Goal: Task Accomplishment & Management: Manage account settings

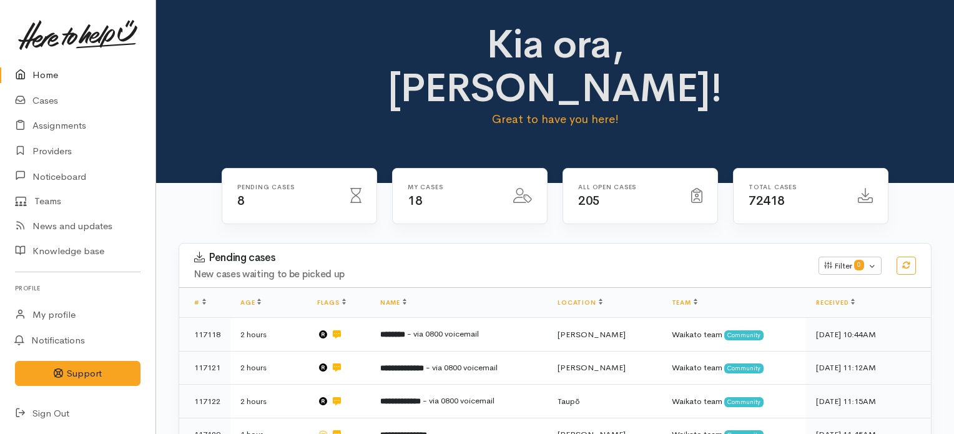
click at [40, 72] on link "Home" at bounding box center [77, 75] width 155 height 26
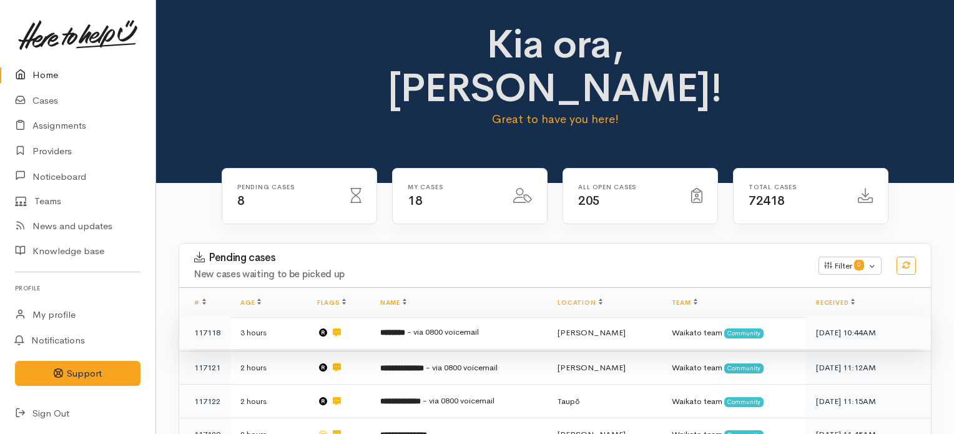
click at [436, 316] on td "******** - via 0800 voicemail" at bounding box center [459, 333] width 178 height 34
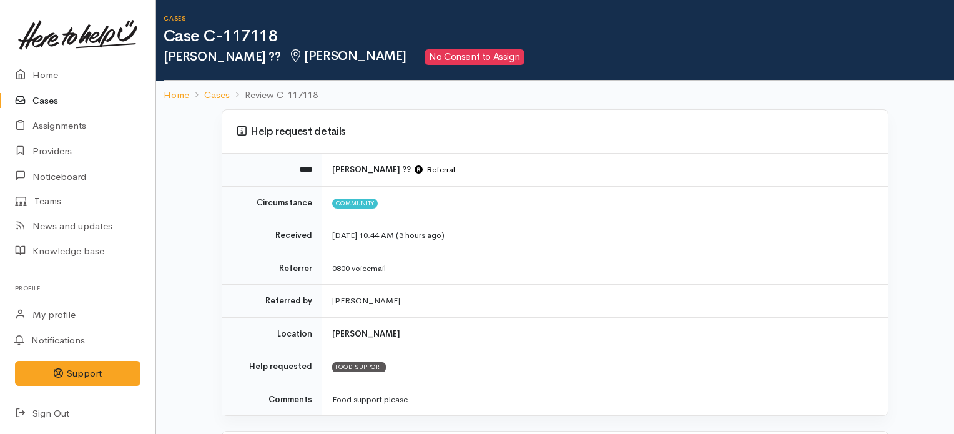
scroll to position [412, 0]
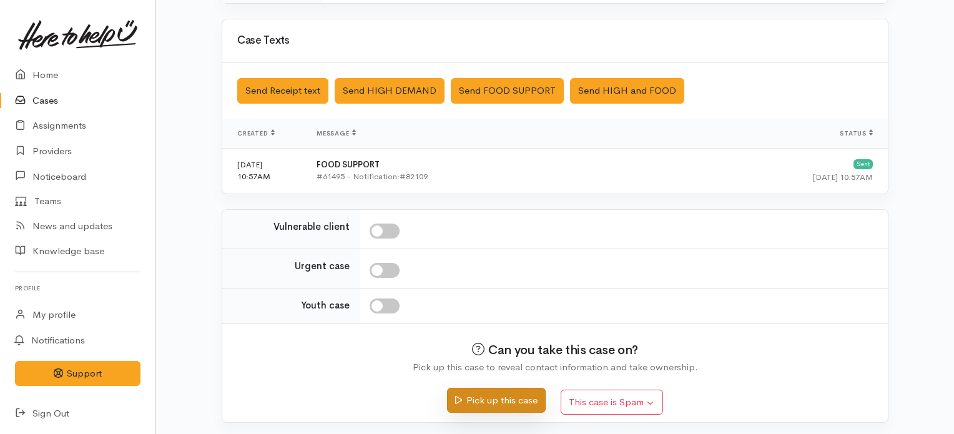
click at [491, 397] on button "Pick up this case" at bounding box center [496, 401] width 98 height 26
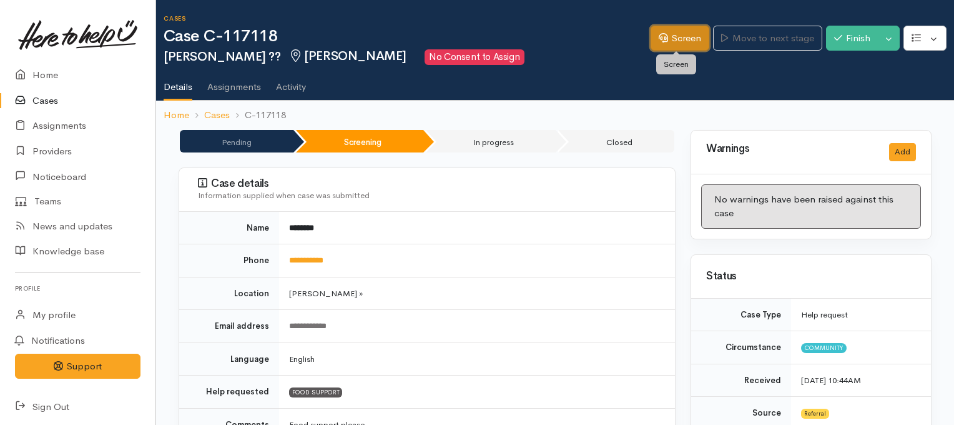
click at [678, 41] on link "Screen" at bounding box center [680, 39] width 59 height 26
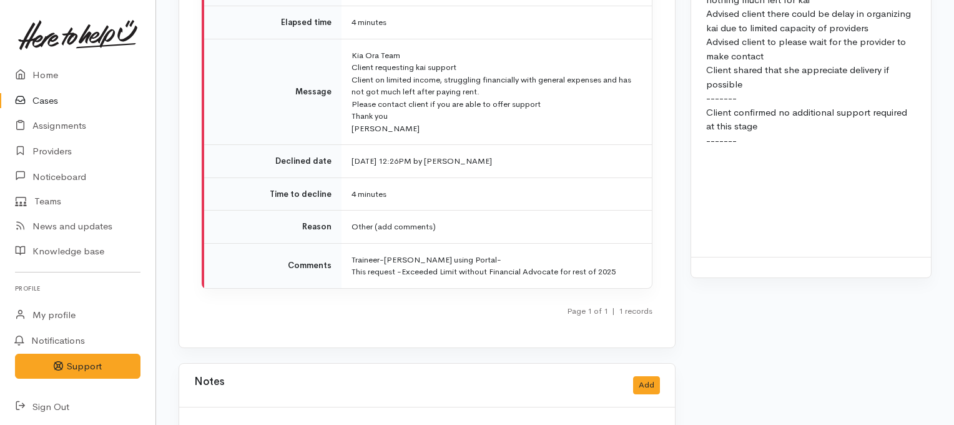
scroll to position [1189, 0]
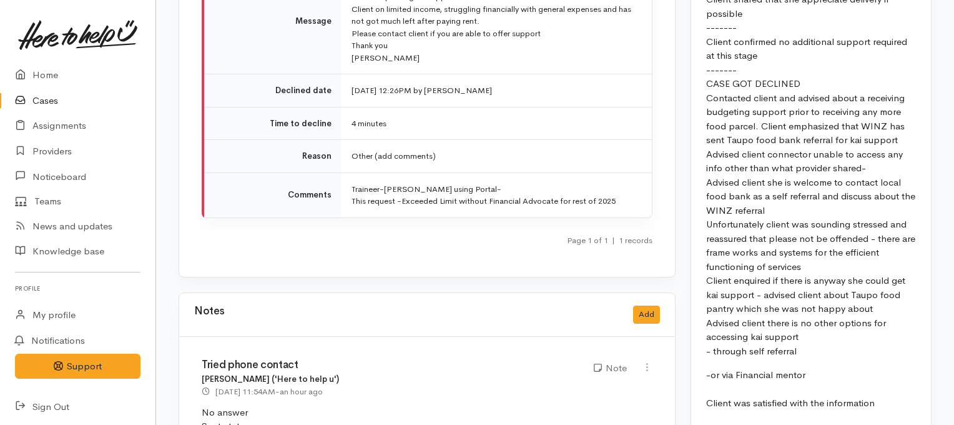
scroll to position [1730, 0]
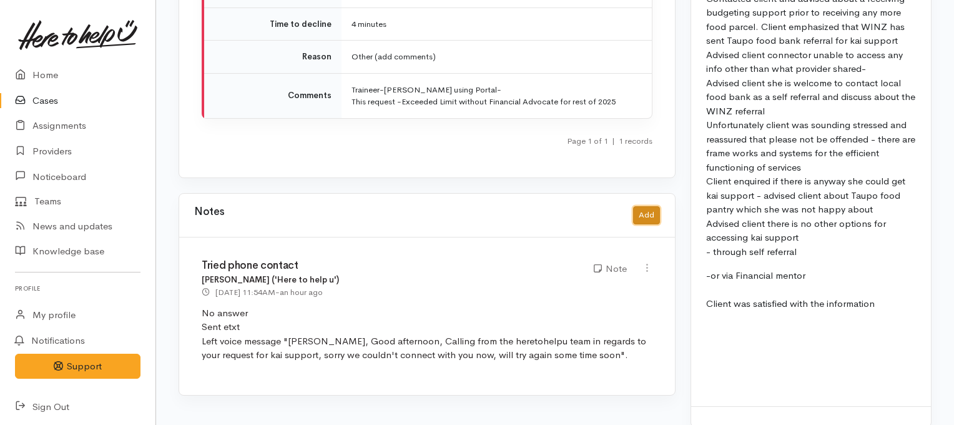
click at [644, 206] on button "Add" at bounding box center [646, 215] width 27 height 18
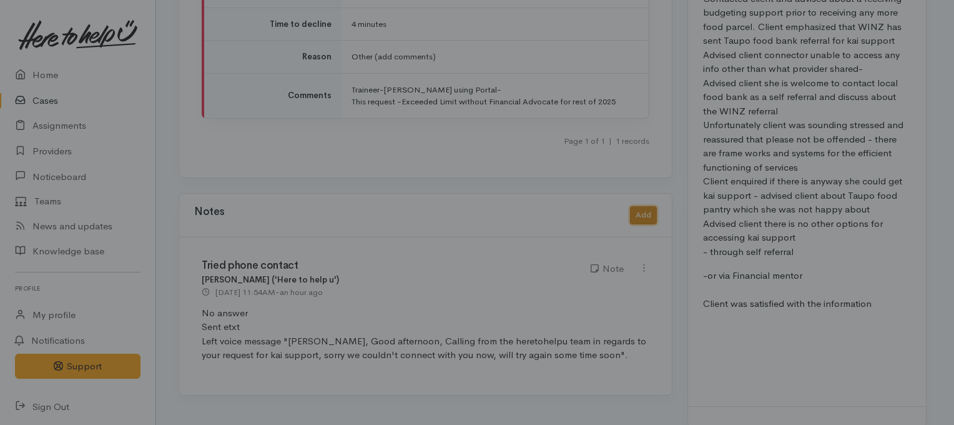
scroll to position [1721, 0]
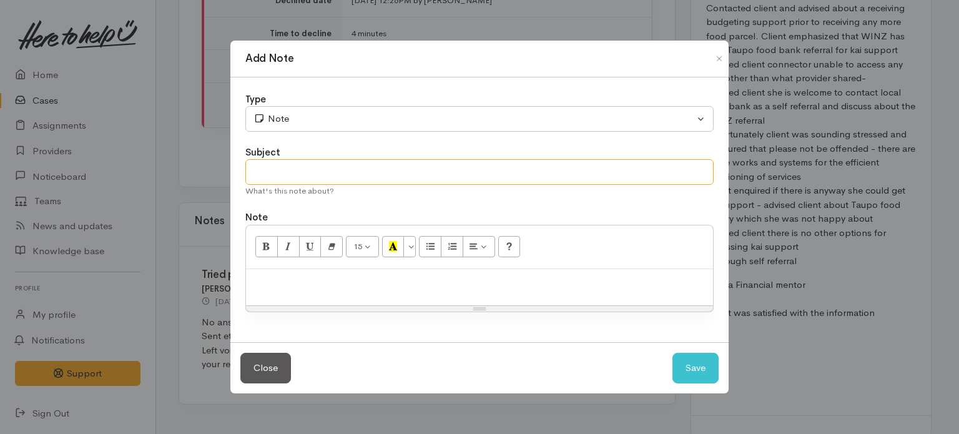
click at [458, 178] on input "text" at bounding box center [479, 172] width 468 height 26
type input "CASE CLOSED"
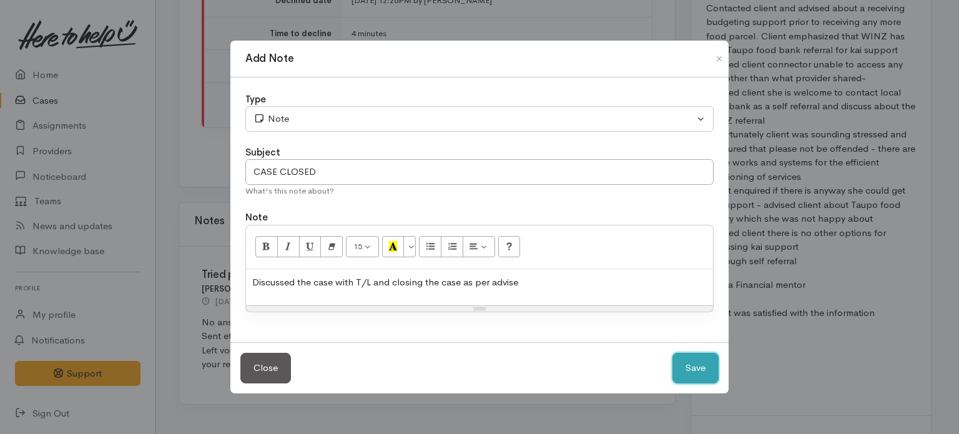
click at [691, 364] on button "Save" at bounding box center [696, 368] width 46 height 31
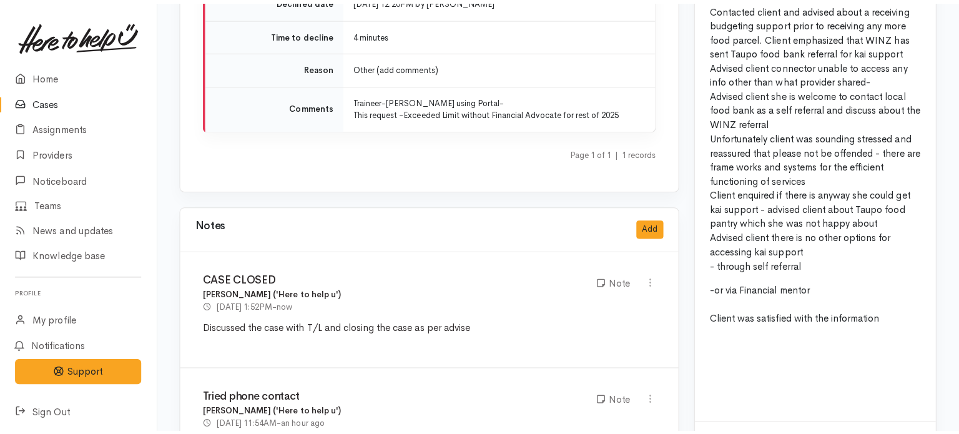
scroll to position [0, 0]
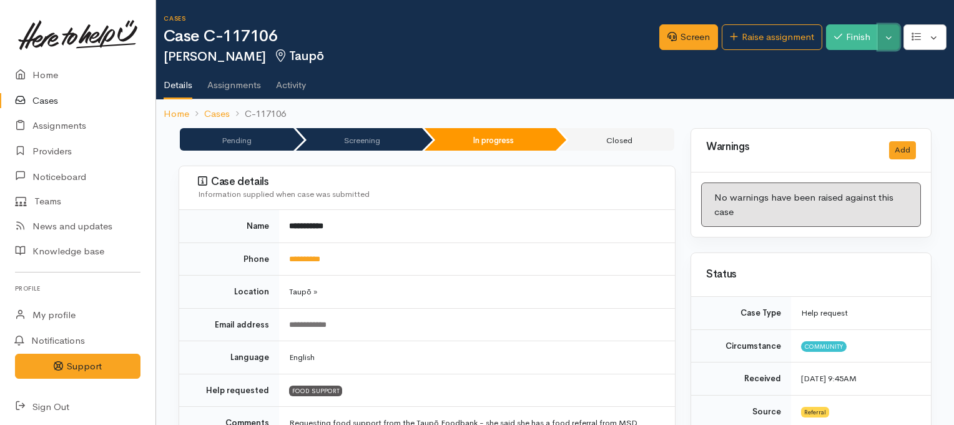
click at [892, 37] on button "Toggle Dropdown" at bounding box center [889, 37] width 22 height 26
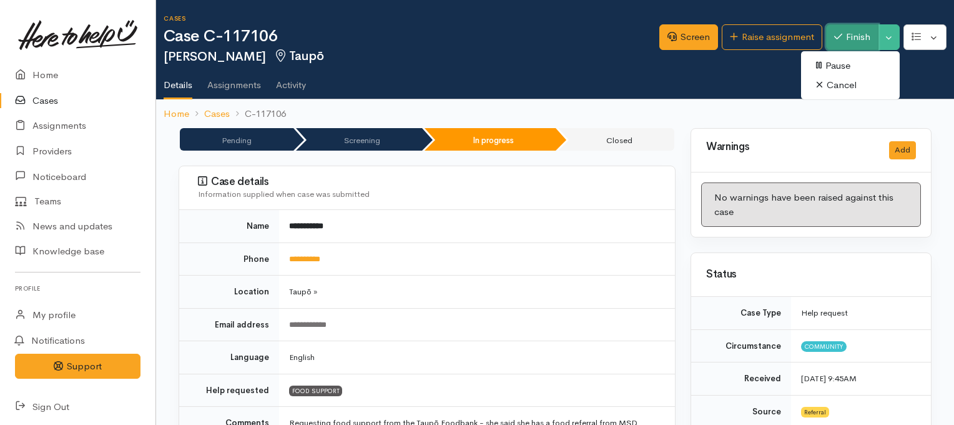
click at [855, 39] on button "Finish" at bounding box center [852, 37] width 52 height 26
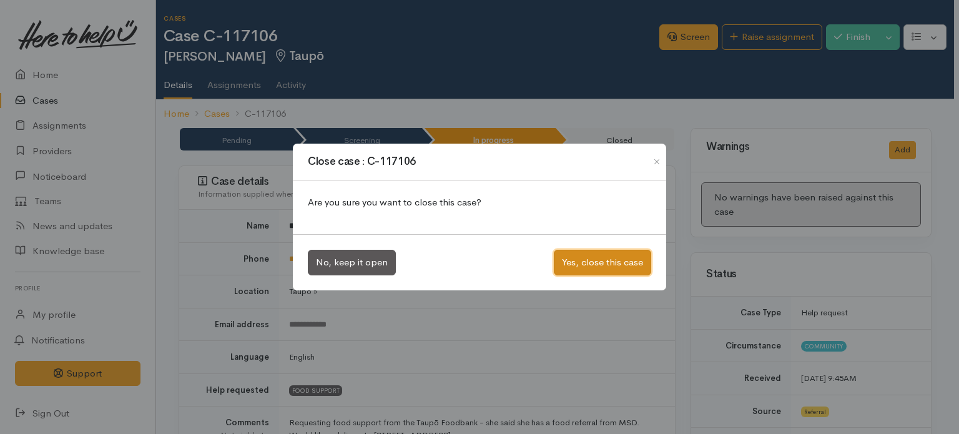
click at [594, 256] on button "Yes, close this case" at bounding box center [602, 263] width 97 height 26
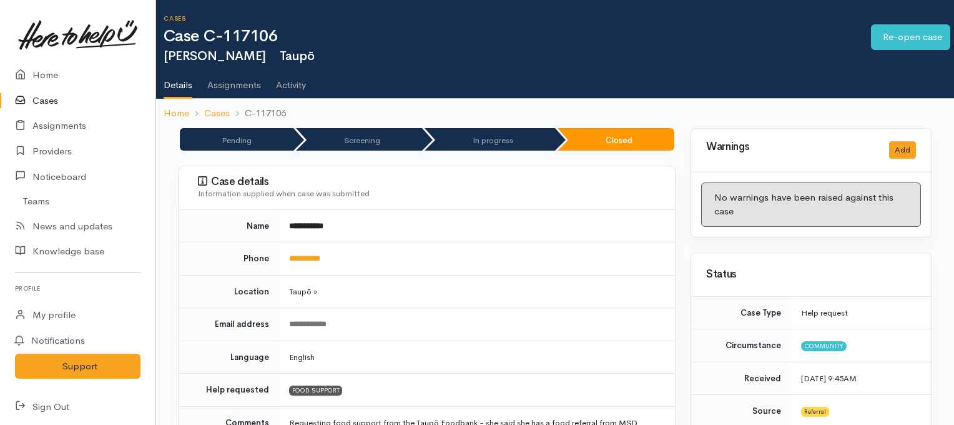
click at [45, 100] on link "Cases" at bounding box center [77, 101] width 155 height 26
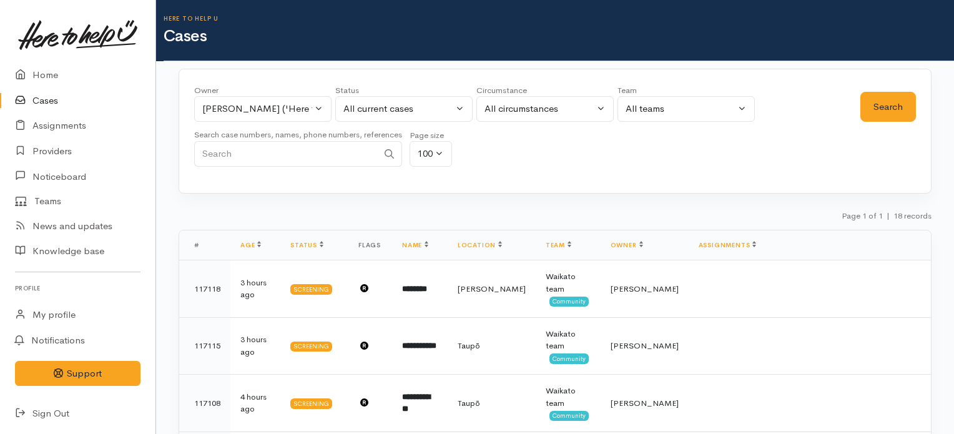
scroll to position [616, 0]
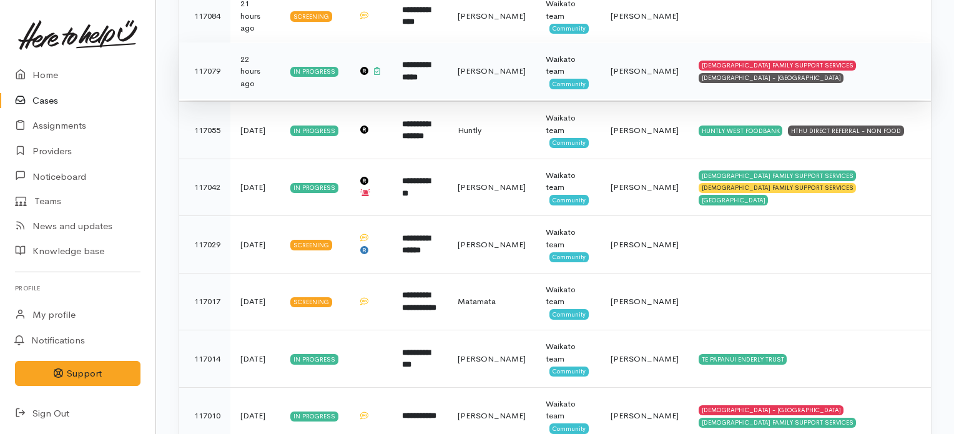
click at [448, 74] on td "**********" at bounding box center [420, 70] width 56 height 57
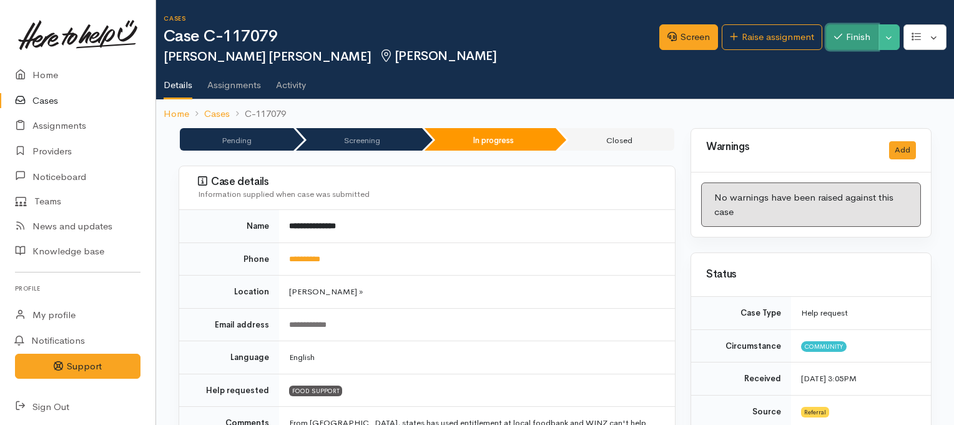
click at [859, 39] on button "Finish" at bounding box center [852, 37] width 52 height 26
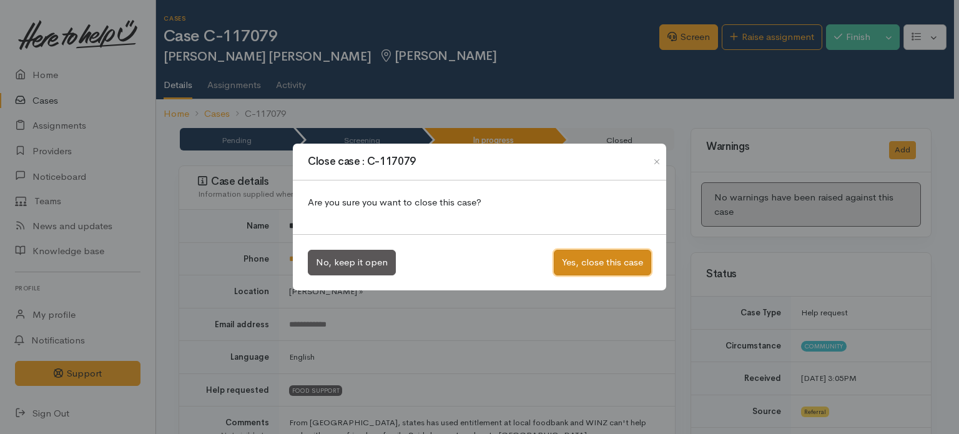
click at [574, 263] on button "Yes, close this case" at bounding box center [602, 263] width 97 height 26
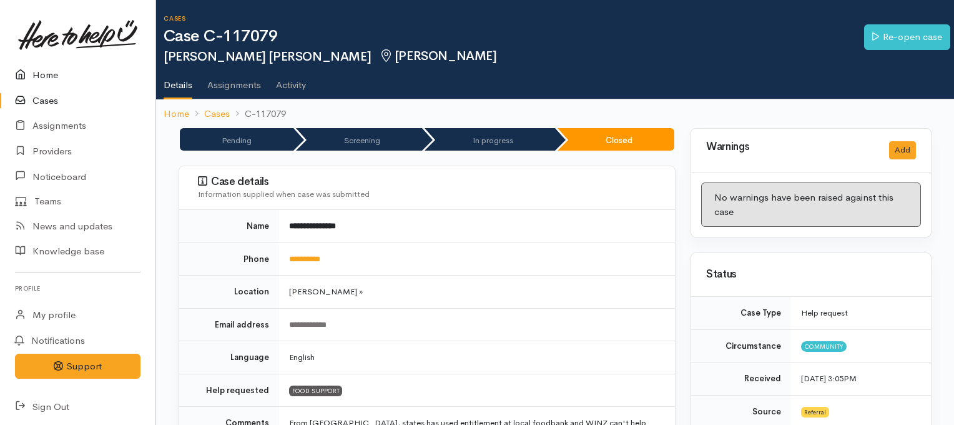
click at [51, 76] on link "Home" at bounding box center [77, 75] width 155 height 26
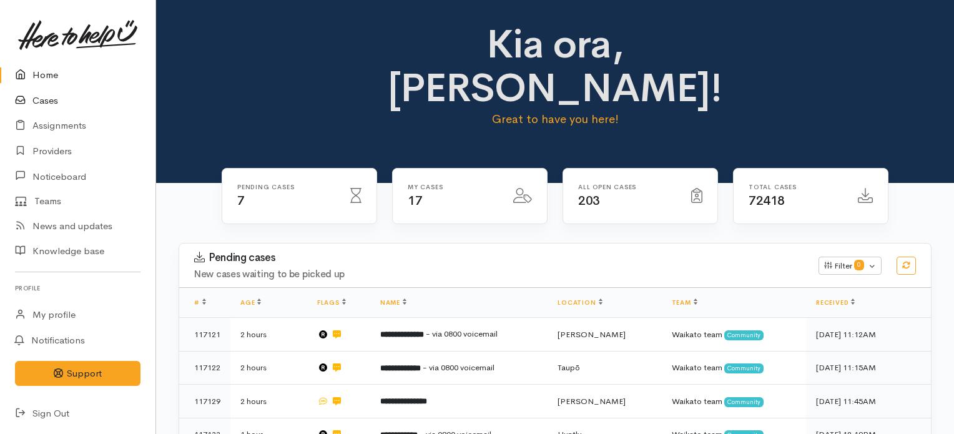
click at [51, 102] on link "Cases" at bounding box center [77, 101] width 155 height 26
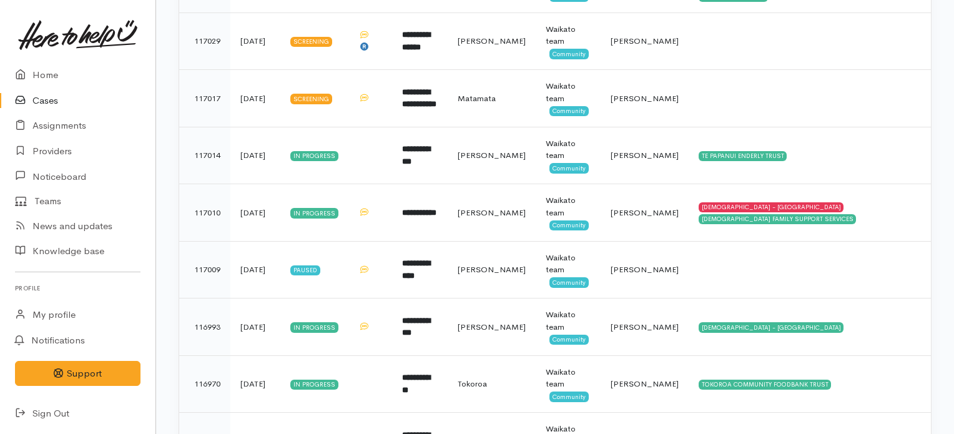
scroll to position [755, 0]
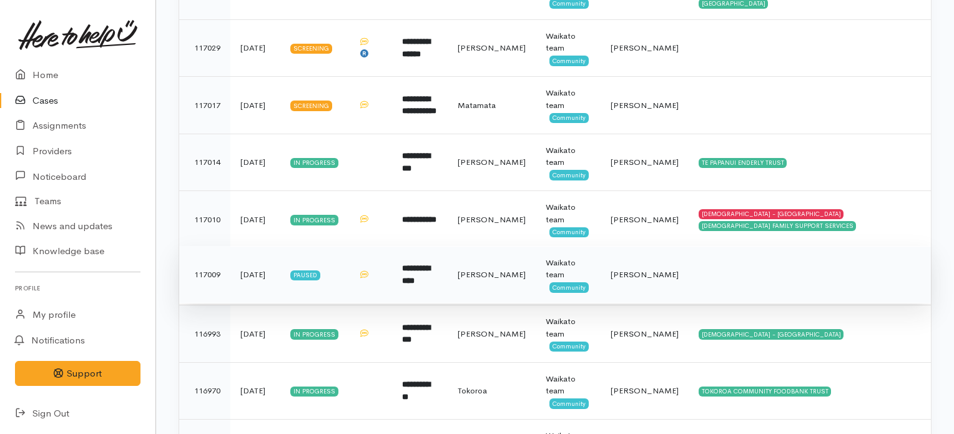
click at [448, 282] on td "**********" at bounding box center [420, 274] width 56 height 57
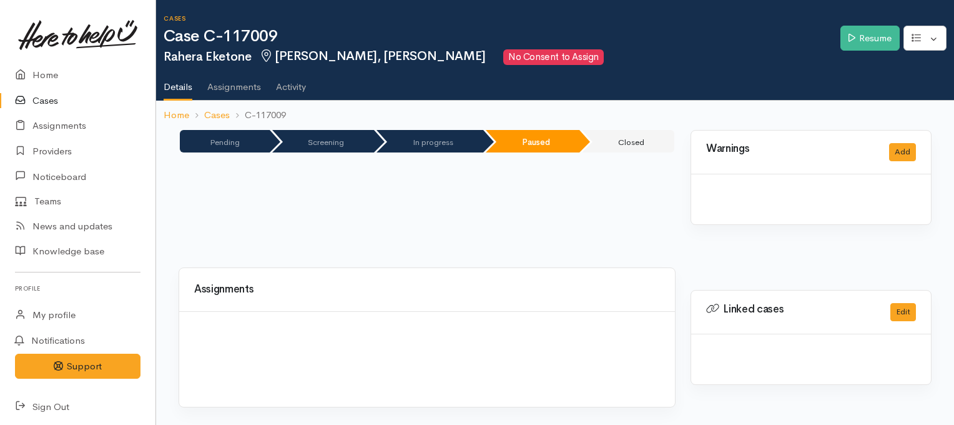
scroll to position [405, 0]
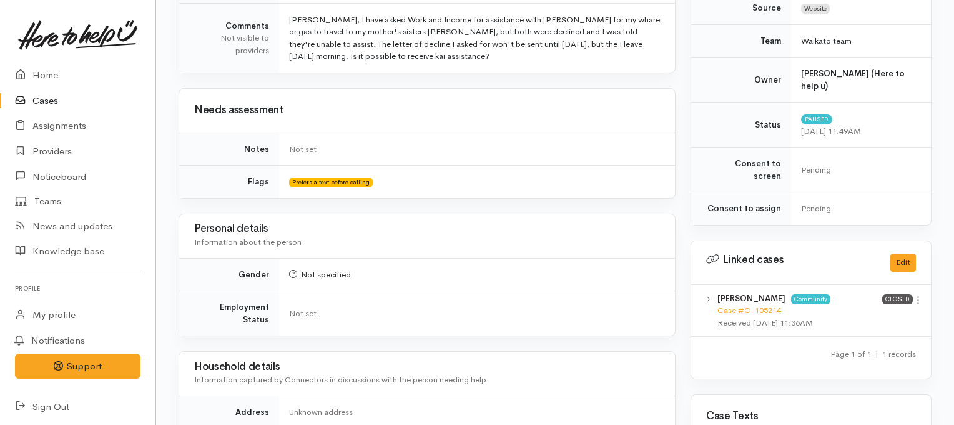
drag, startPoint x: 0, startPoint y: 0, endPoint x: 930, endPoint y: 97, distance: 935.4
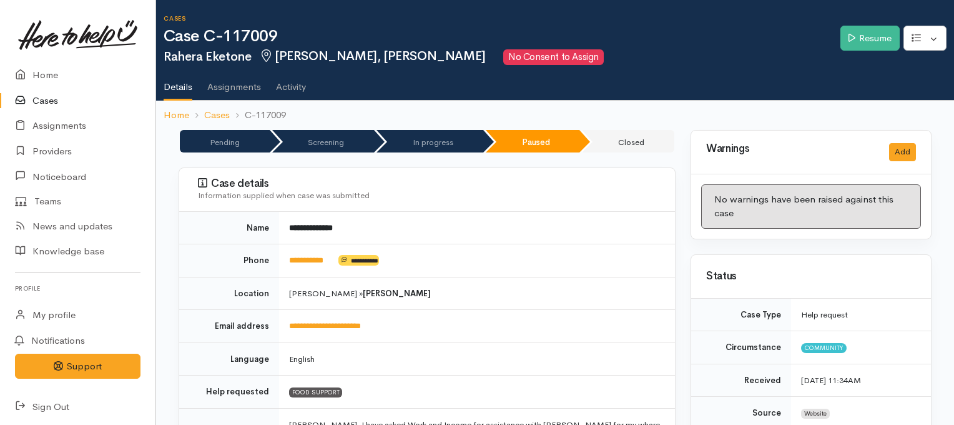
scroll to position [81, 0]
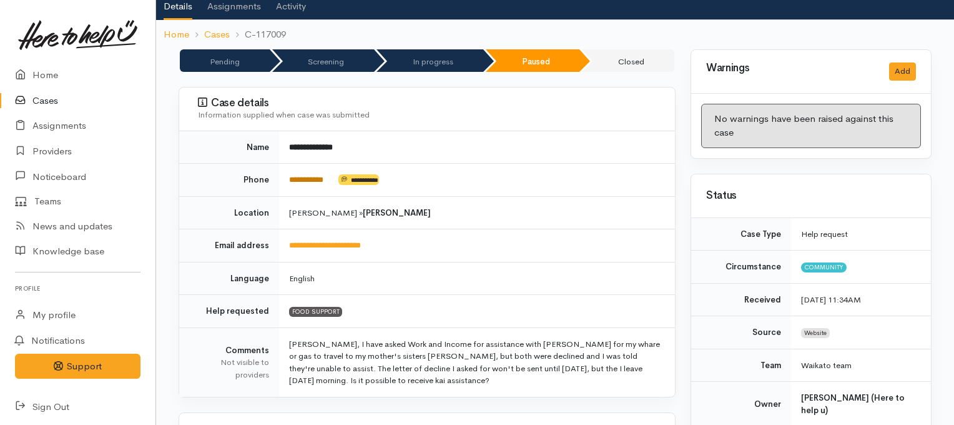
click at [323, 175] on link "**********" at bounding box center [306, 179] width 34 height 8
click at [862, 22] on ol "Home Cases C-117009" at bounding box center [555, 34] width 783 height 29
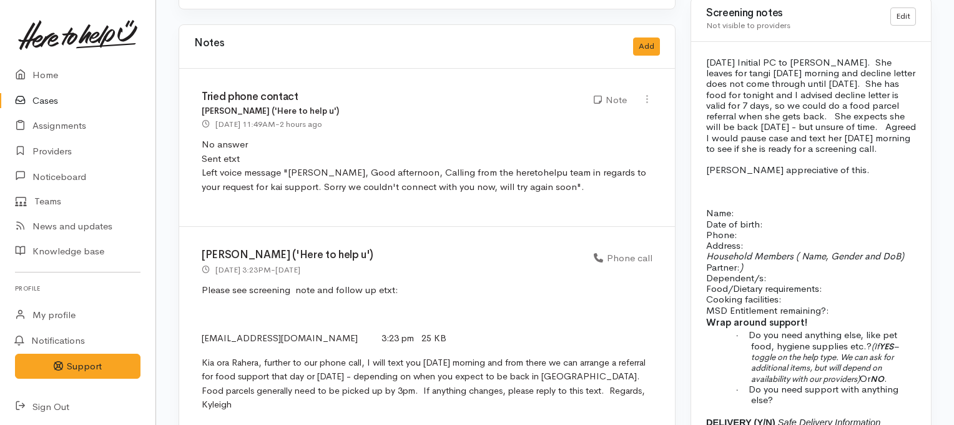
scroll to position [1100, 0]
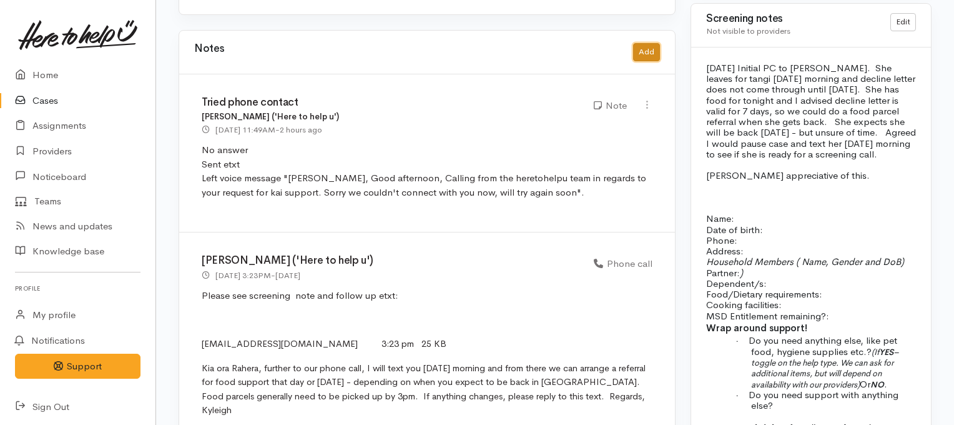
click at [649, 43] on button "Add" at bounding box center [646, 52] width 27 height 18
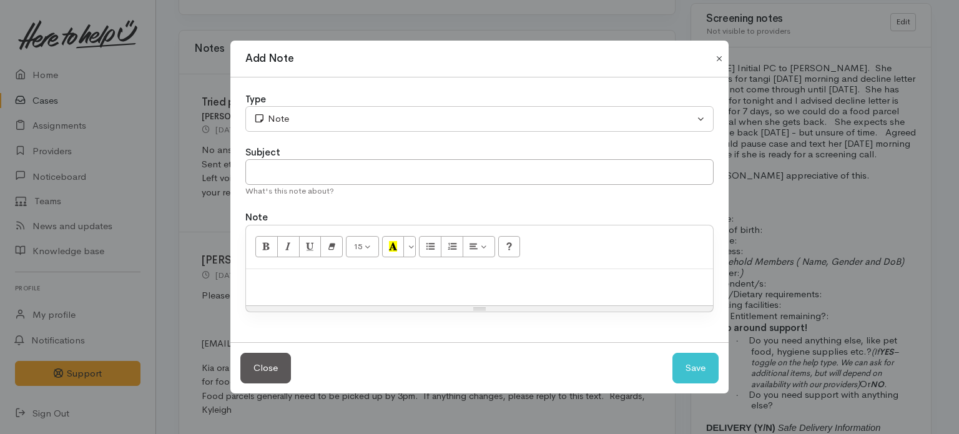
click at [719, 56] on button "Close" at bounding box center [719, 58] width 20 height 15
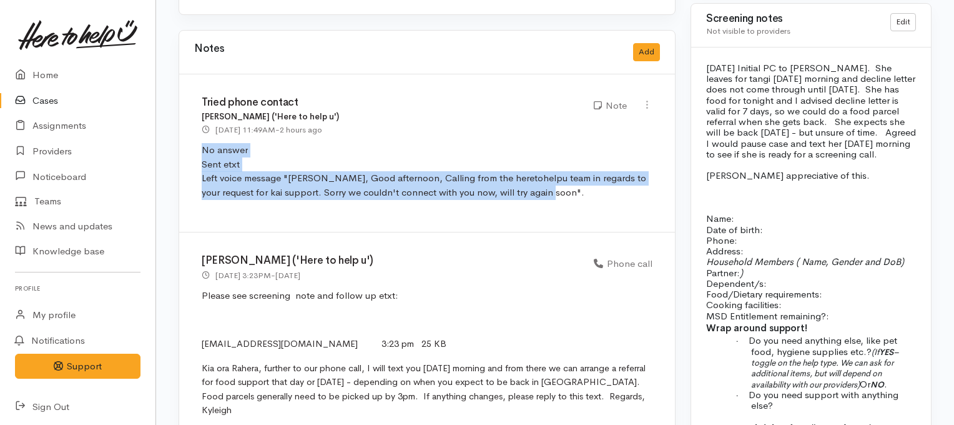
drag, startPoint x: 535, startPoint y: 179, endPoint x: 194, endPoint y: 132, distance: 343.5
click at [194, 132] on div "Tried phone contact Jeffin Gopi ('Here to help u') 29 Aug 2025 11:49AM - 2 hour…" at bounding box center [427, 153] width 496 height 158
copy p "No answer Sent etxt Left voice message "Kia Ora, Good afternoon, Calling from t…"
click at [647, 43] on button "Add" at bounding box center [646, 52] width 27 height 18
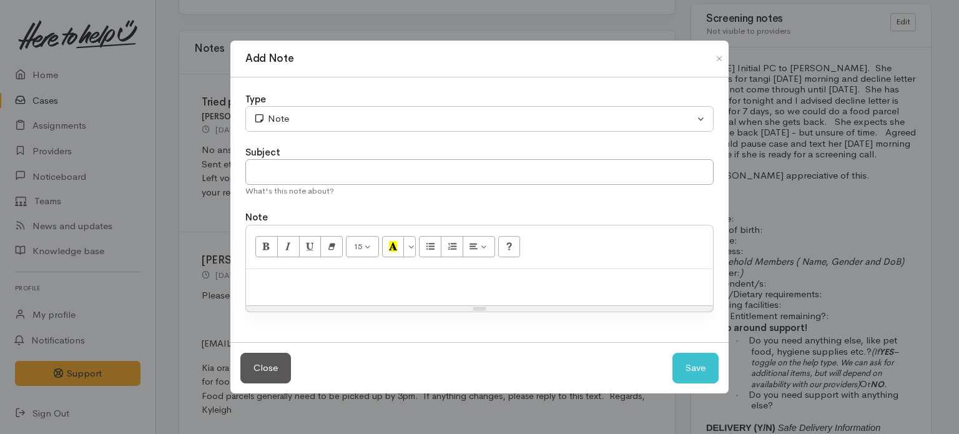
click at [355, 279] on p at bounding box center [479, 282] width 455 height 14
paste div
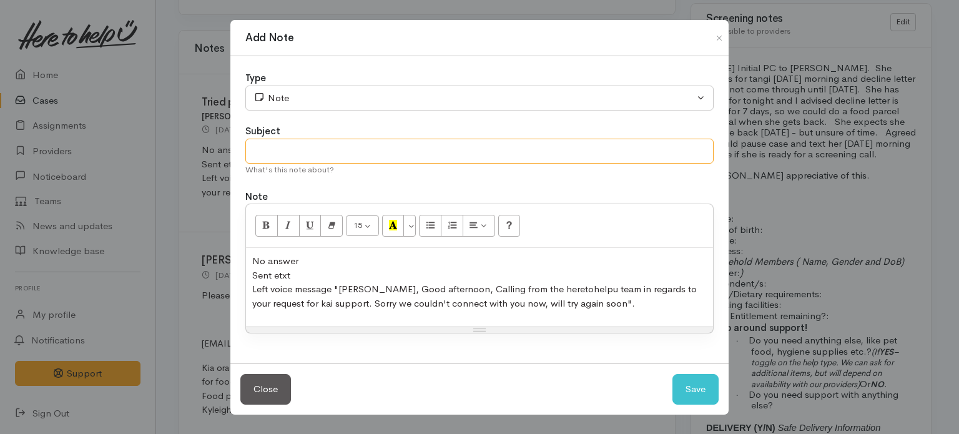
click at [431, 150] on input "text" at bounding box center [479, 152] width 468 height 26
type input "Tried phone contact"
click at [687, 385] on button "Save" at bounding box center [696, 389] width 46 height 31
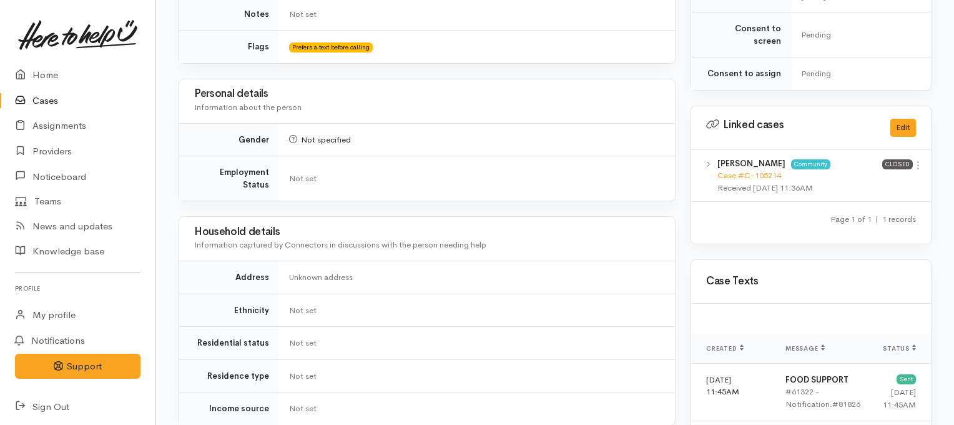
scroll to position [0, 0]
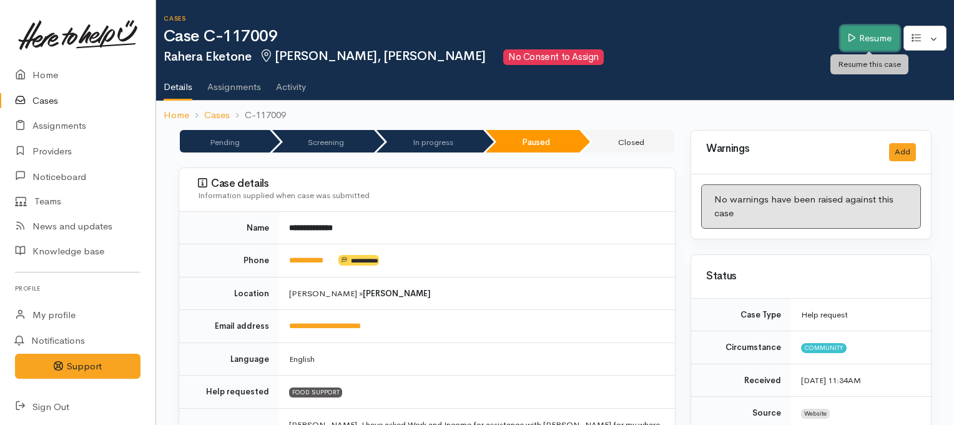
click at [859, 39] on link "Resume" at bounding box center [870, 39] width 59 height 26
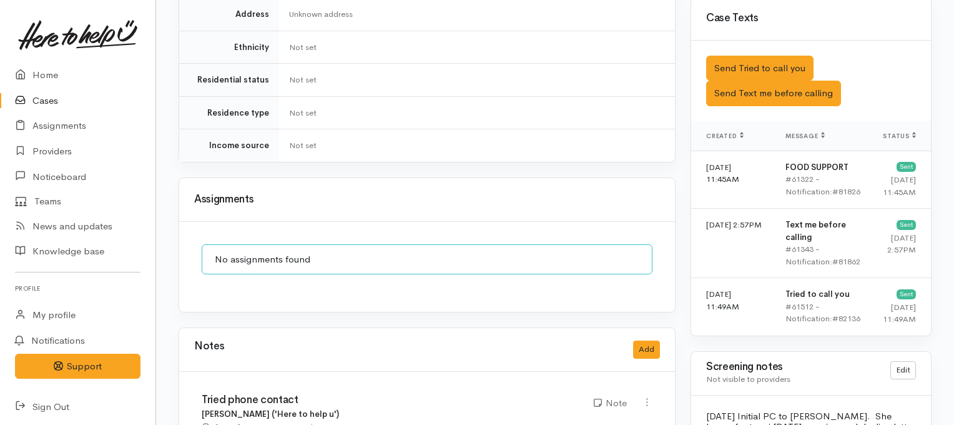
scroll to position [799, 0]
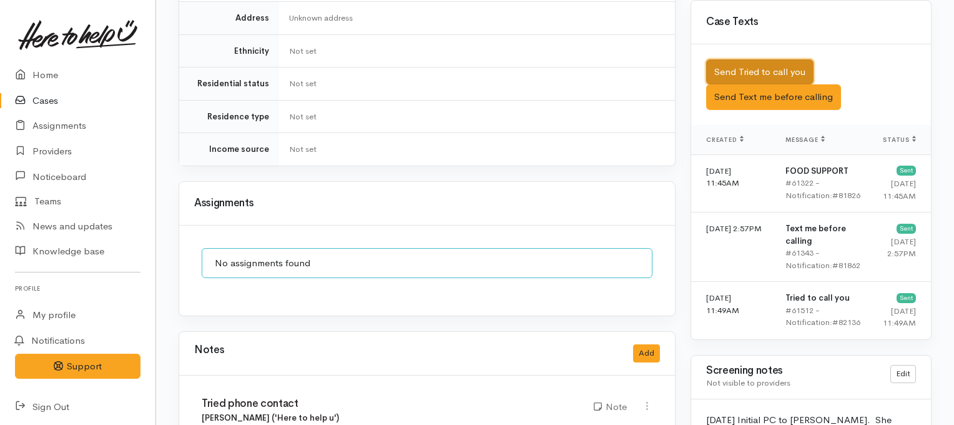
click at [736, 59] on button "Send Tried to call you" at bounding box center [759, 72] width 107 height 26
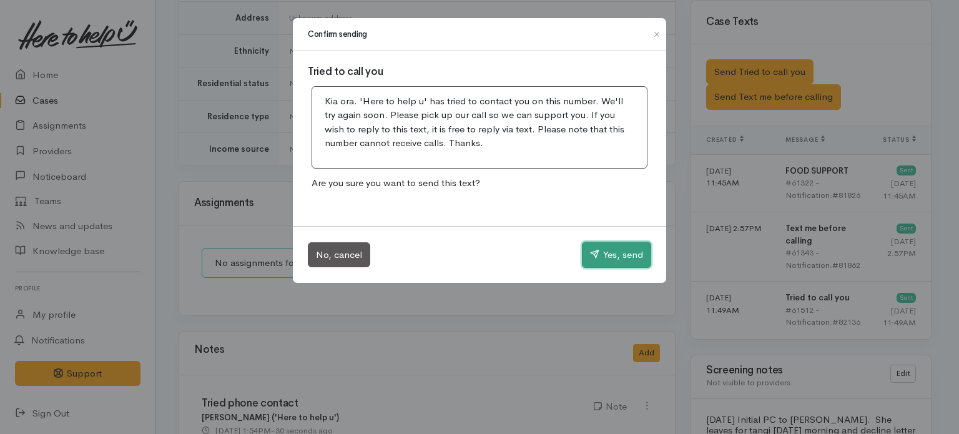
click at [624, 259] on button "Yes, send" at bounding box center [616, 255] width 69 height 26
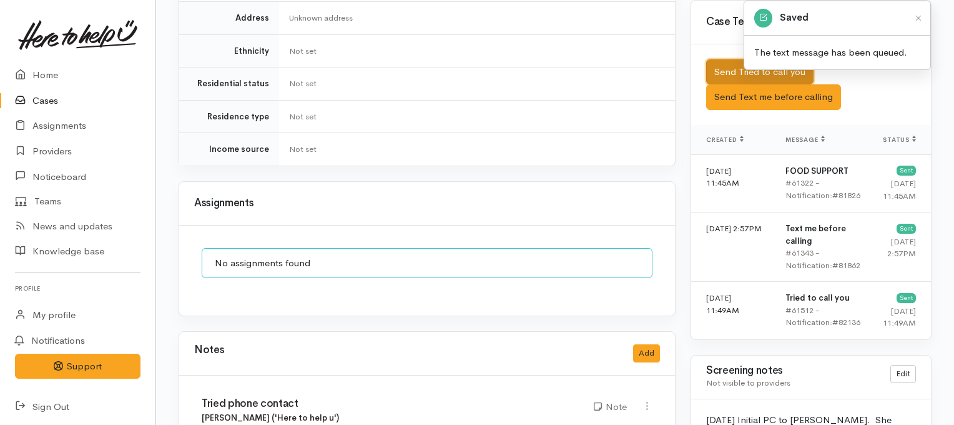
scroll to position [0, 0]
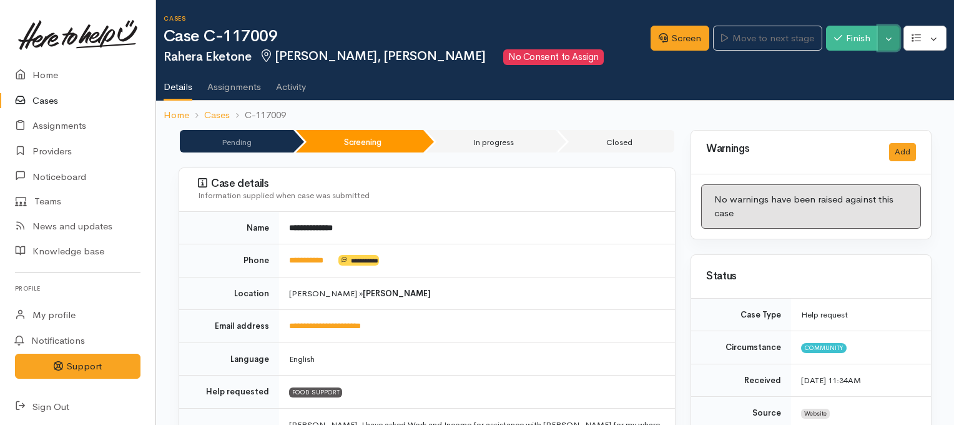
click at [889, 41] on button "Toggle Dropdown" at bounding box center [889, 39] width 22 height 26
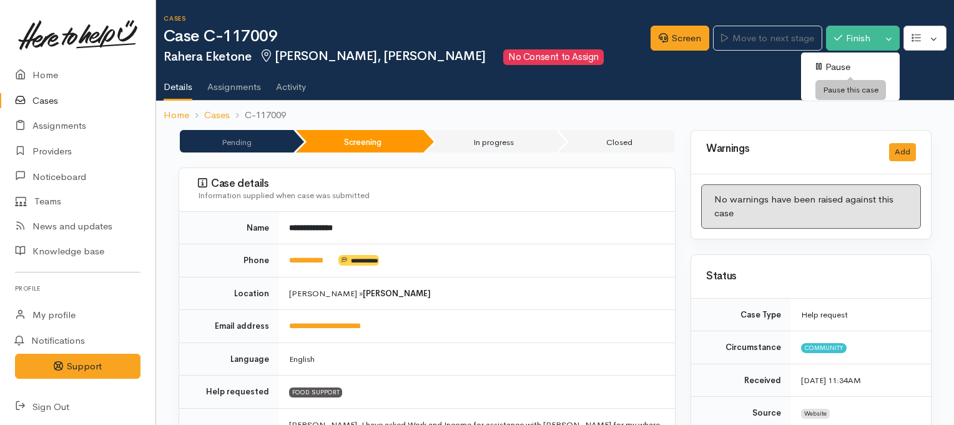
click at [837, 66] on link "Pause" at bounding box center [850, 66] width 99 height 19
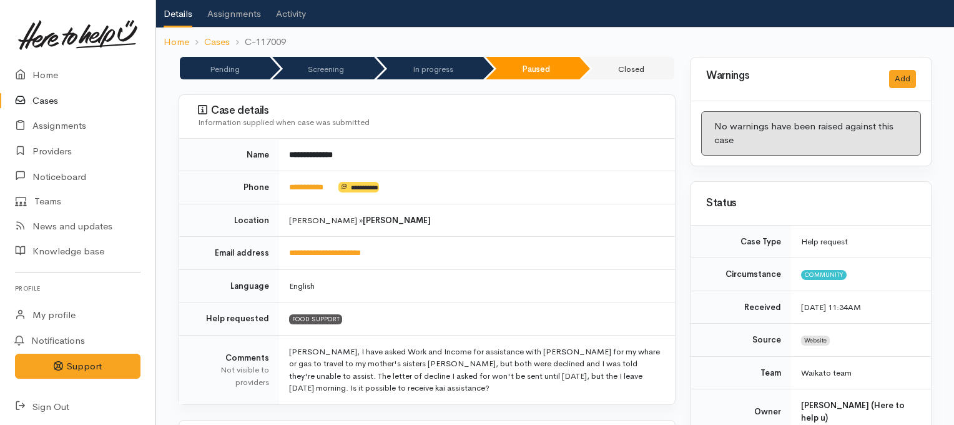
scroll to position [42, 0]
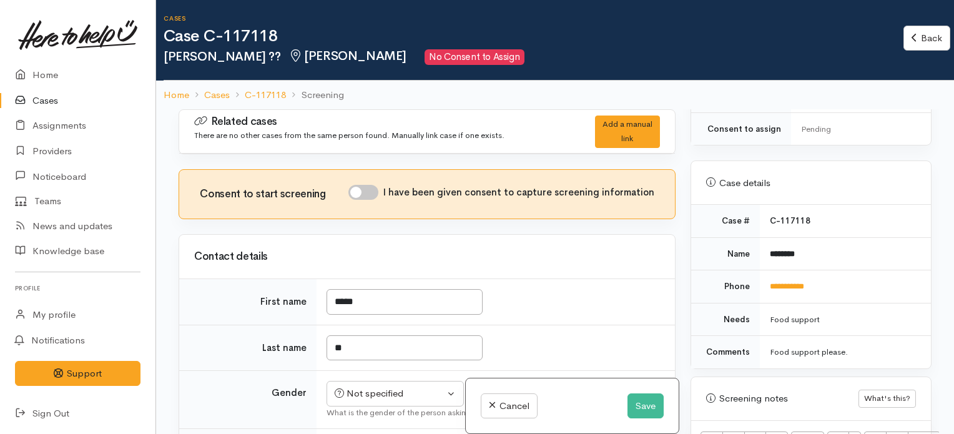
scroll to position [531, 0]
click at [785, 280] on link "**********" at bounding box center [787, 284] width 34 height 8
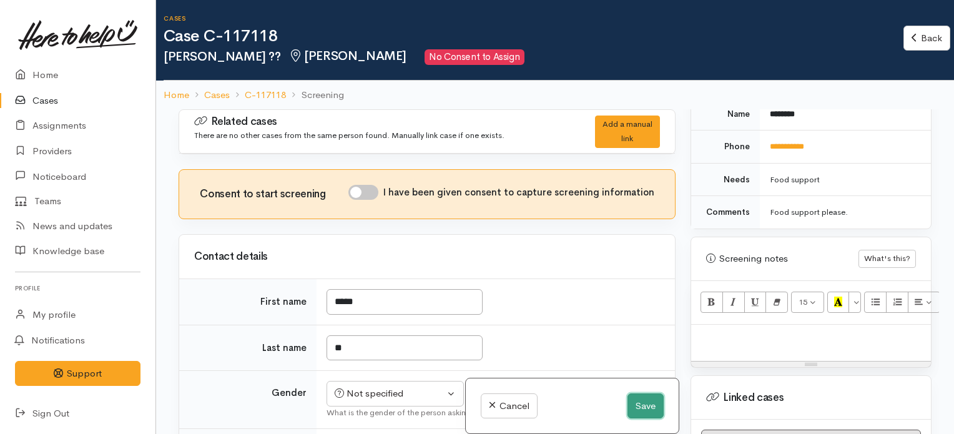
click at [642, 409] on button "Save" at bounding box center [646, 406] width 36 height 26
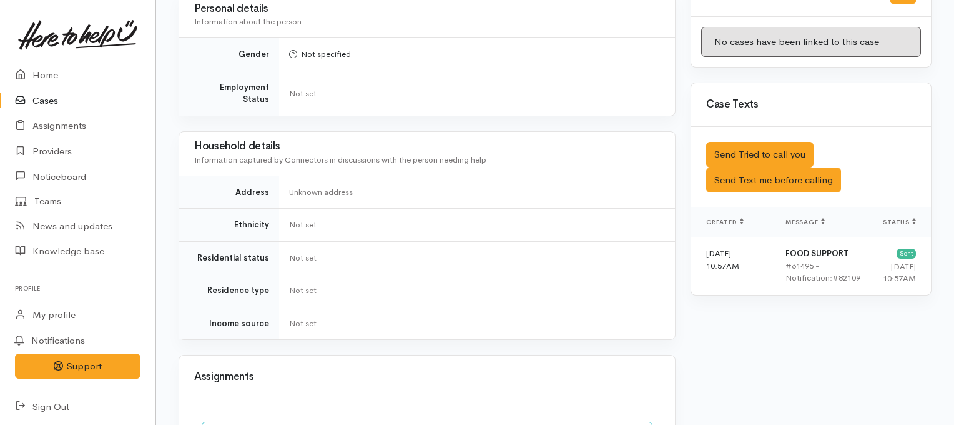
scroll to position [746, 0]
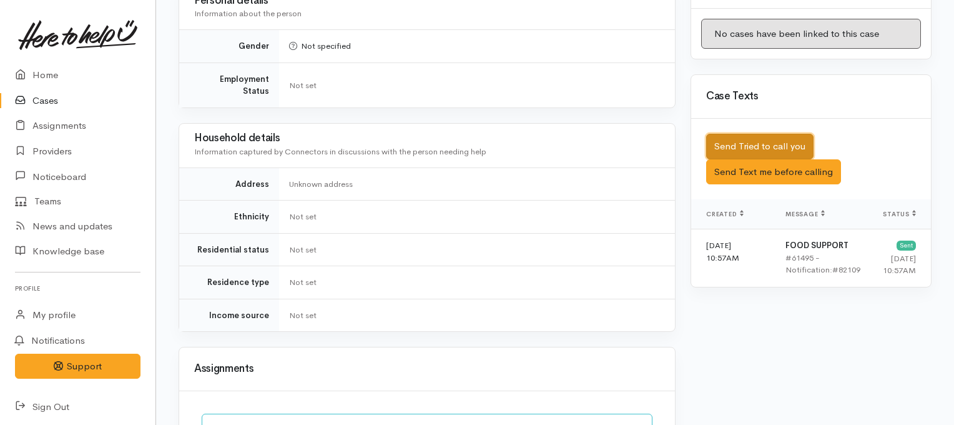
click at [725, 134] on button "Send Tried to call you" at bounding box center [759, 147] width 107 height 26
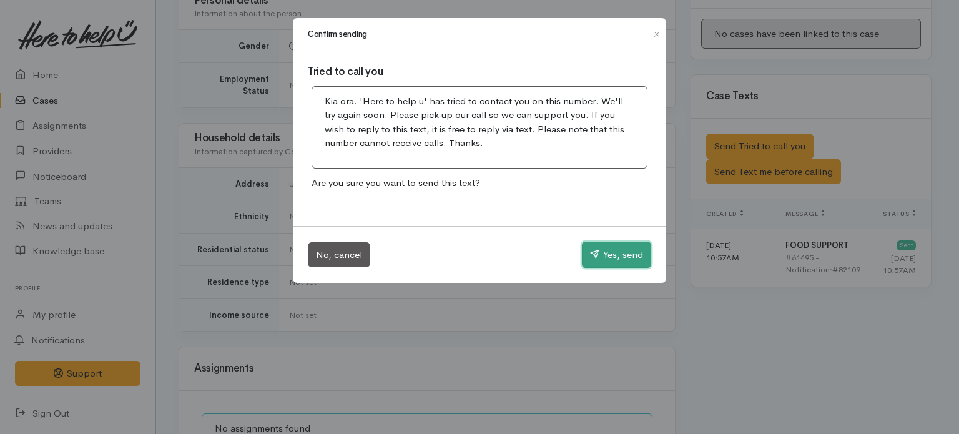
click at [609, 249] on button "Yes, send" at bounding box center [616, 255] width 69 height 26
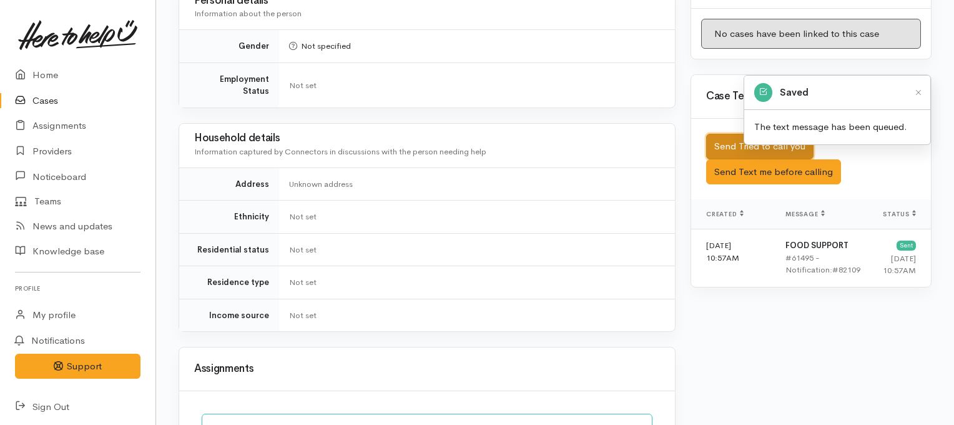
scroll to position [913, 0]
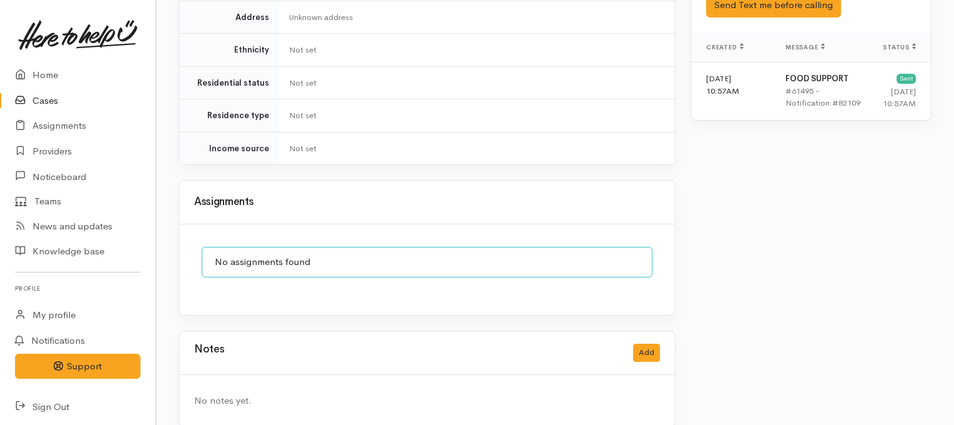
drag, startPoint x: 599, startPoint y: 232, endPoint x: 584, endPoint y: 249, distance: 23.4
click at [584, 249] on div "No assignments found" at bounding box center [427, 262] width 451 height 31
click at [649, 343] on button "Add" at bounding box center [646, 352] width 27 height 18
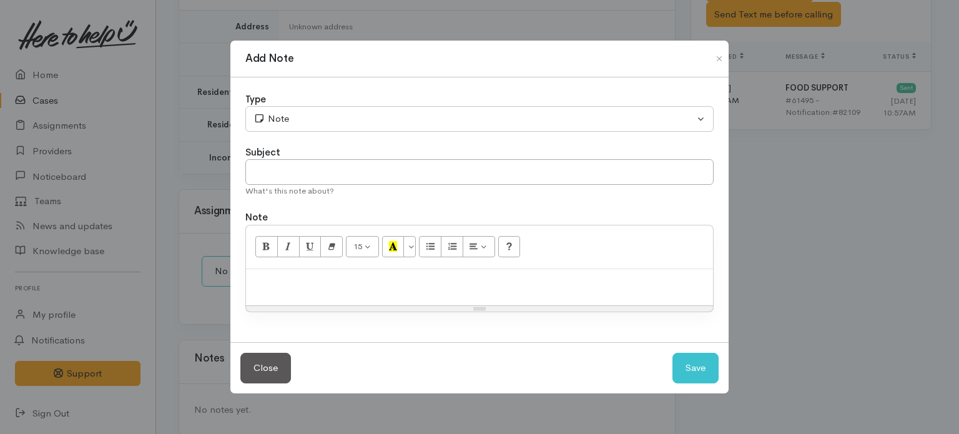
click at [492, 282] on p at bounding box center [479, 282] width 455 height 14
paste div
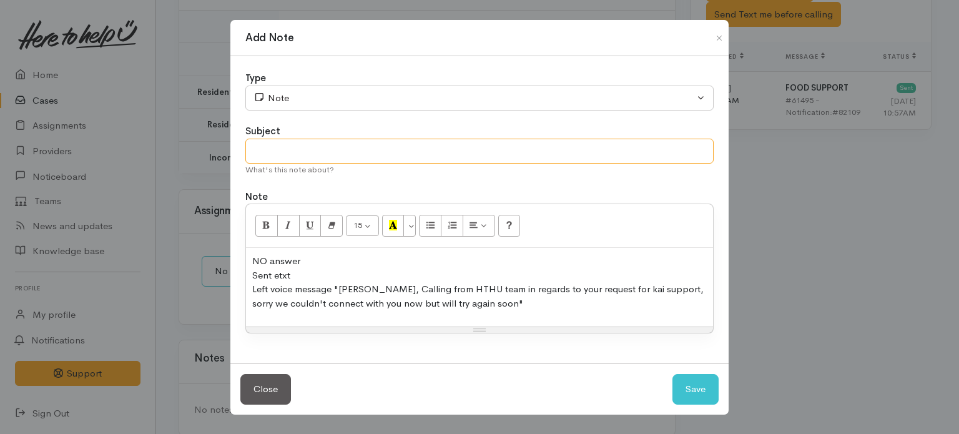
click at [505, 151] on input "text" at bounding box center [479, 152] width 468 height 26
type input "Tried phone contact"
click at [701, 394] on button "Save" at bounding box center [696, 389] width 46 height 31
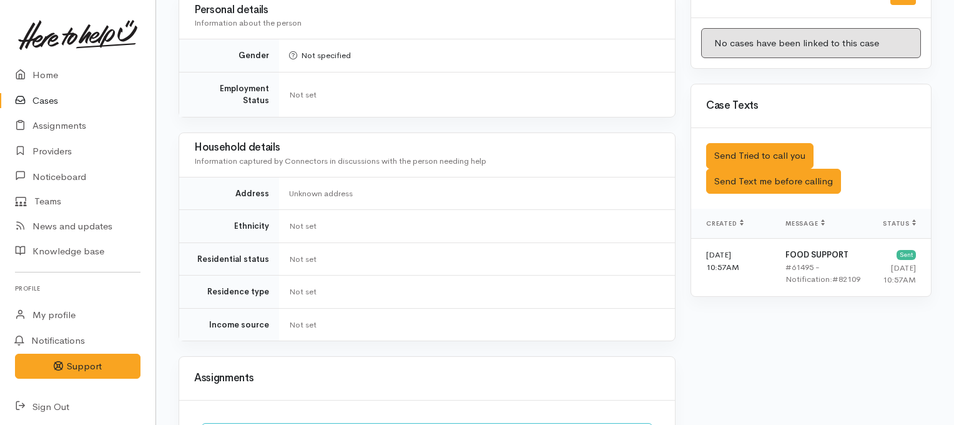
scroll to position [735, 0]
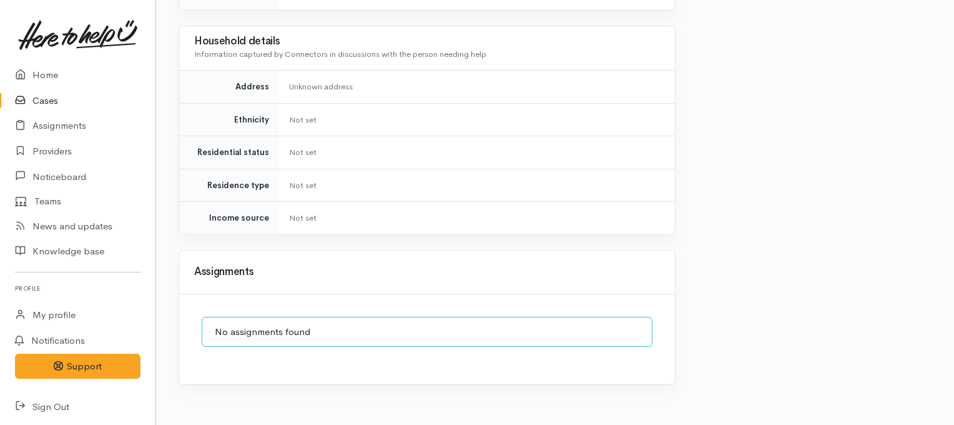
scroll to position [735, 0]
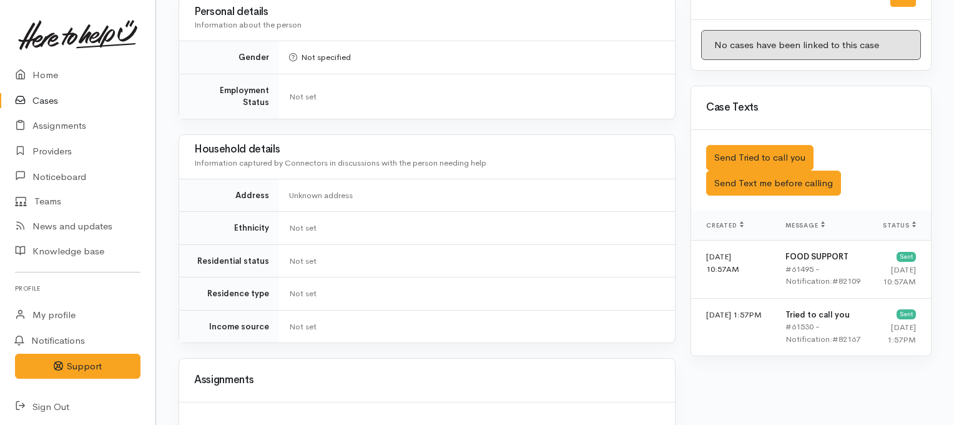
click at [32, 101] on icon at bounding box center [23, 101] width 17 height 16
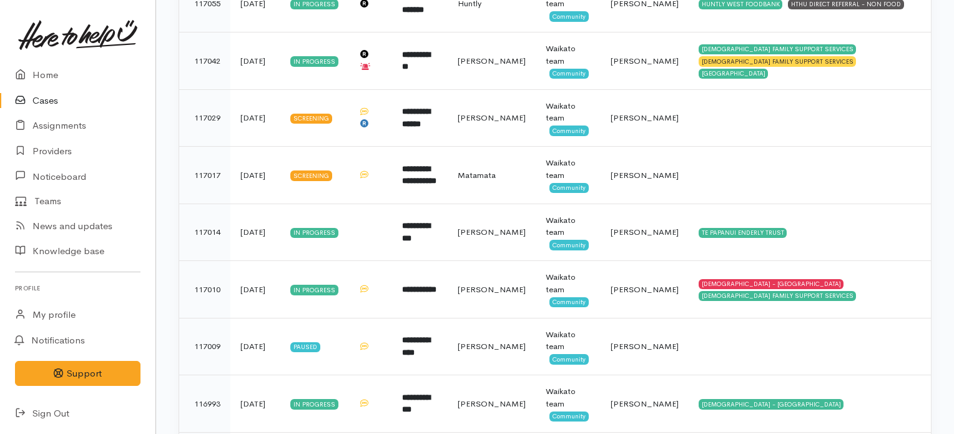
scroll to position [598, 0]
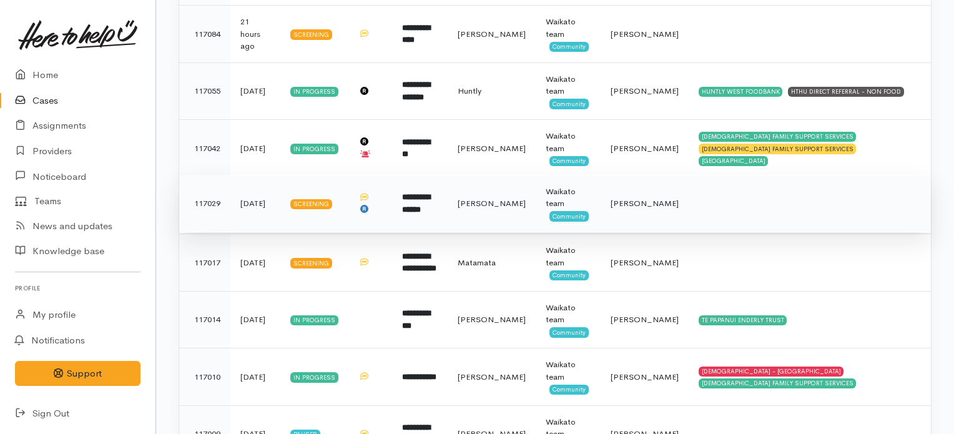
click at [448, 215] on td "**********" at bounding box center [420, 203] width 56 height 57
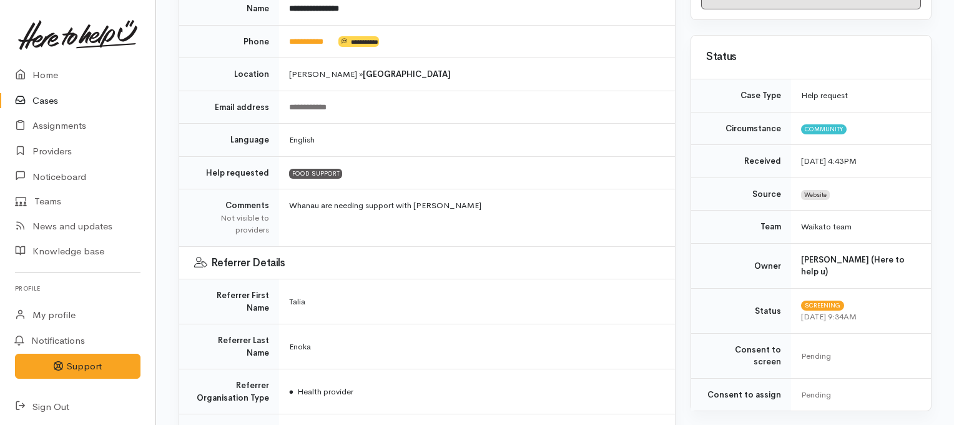
scroll to position [229, 0]
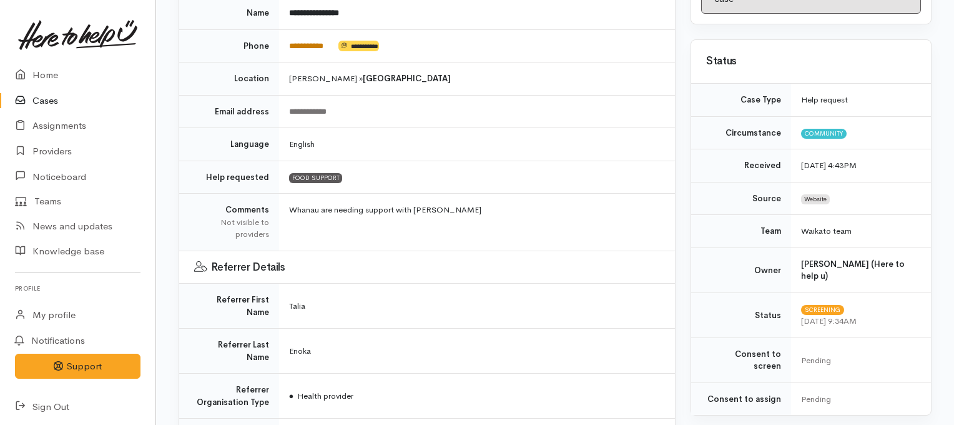
click at [304, 42] on link "**********" at bounding box center [306, 46] width 34 height 8
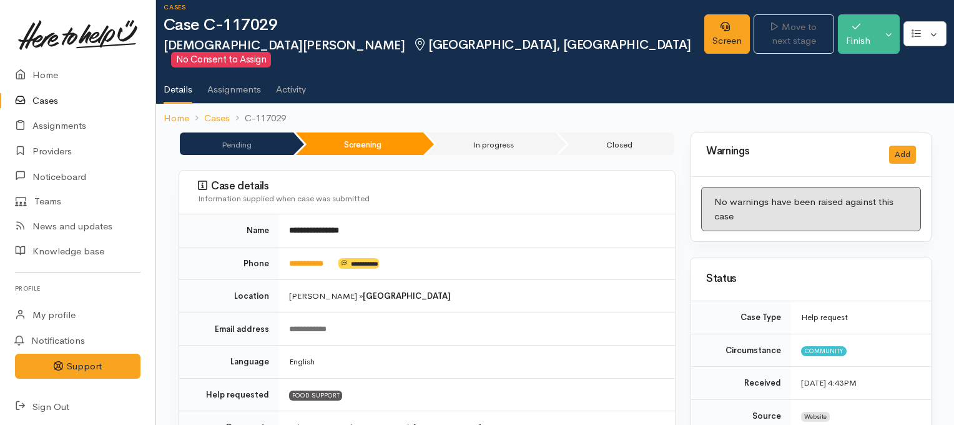
scroll to position [0, 0]
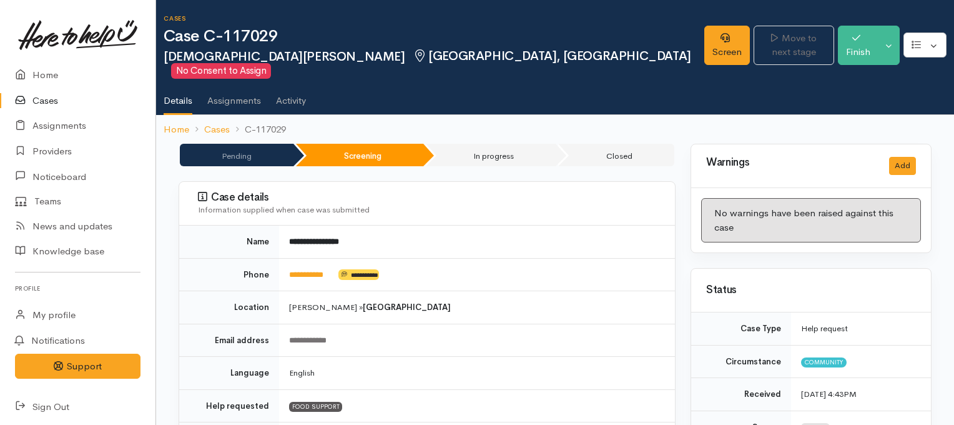
click at [603, 79] on ul "Details Assignments Activity" at bounding box center [559, 97] width 791 height 36
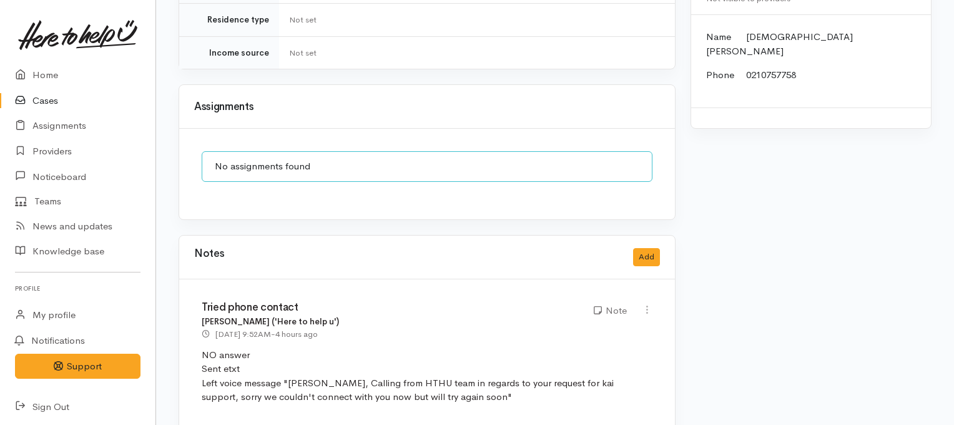
scroll to position [1221, 0]
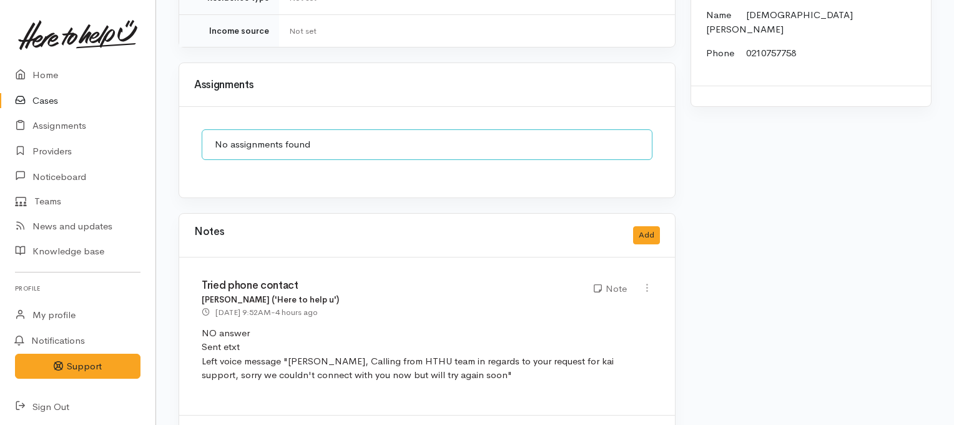
click at [660, 214] on div "Notes Add" at bounding box center [427, 236] width 496 height 44
click at [651, 226] on button "Add" at bounding box center [646, 235] width 27 height 18
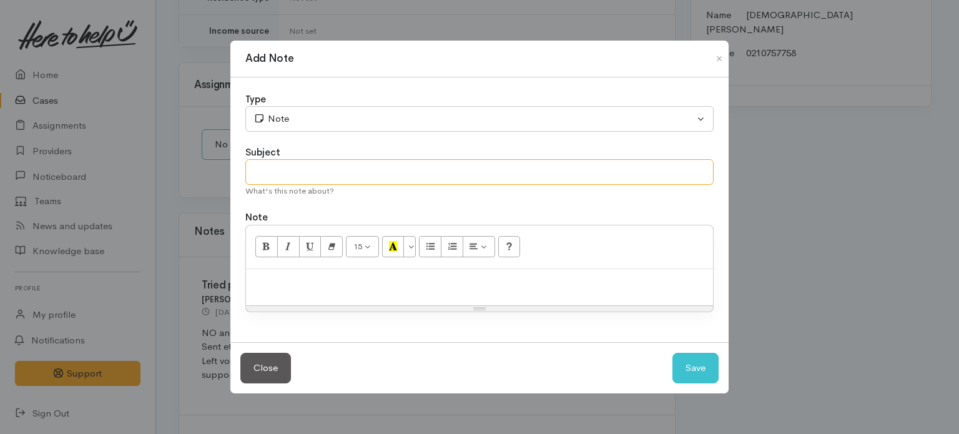
click at [412, 169] on input "text" at bounding box center [479, 172] width 468 height 26
type input "Tried phone contact"
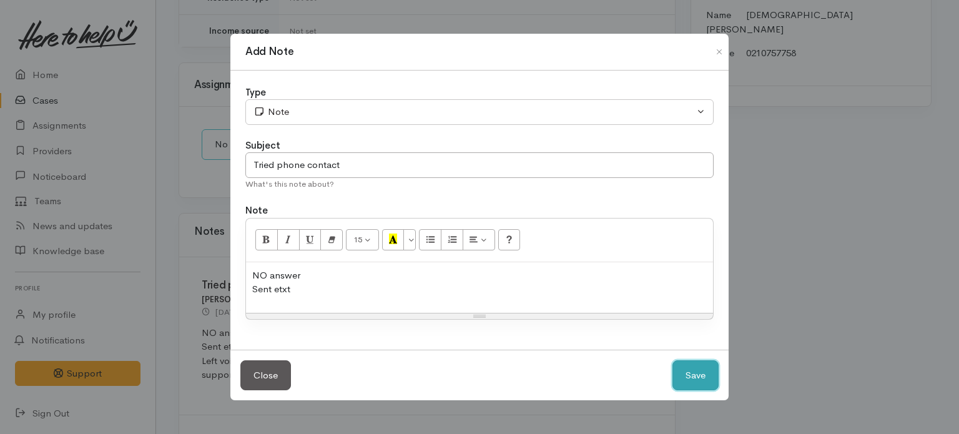
click at [694, 387] on button "Save" at bounding box center [696, 375] width 46 height 31
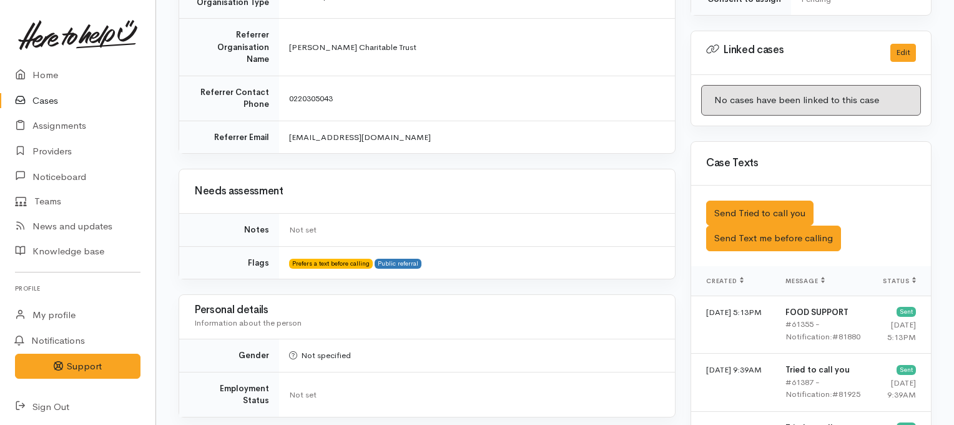
scroll to position [624, 0]
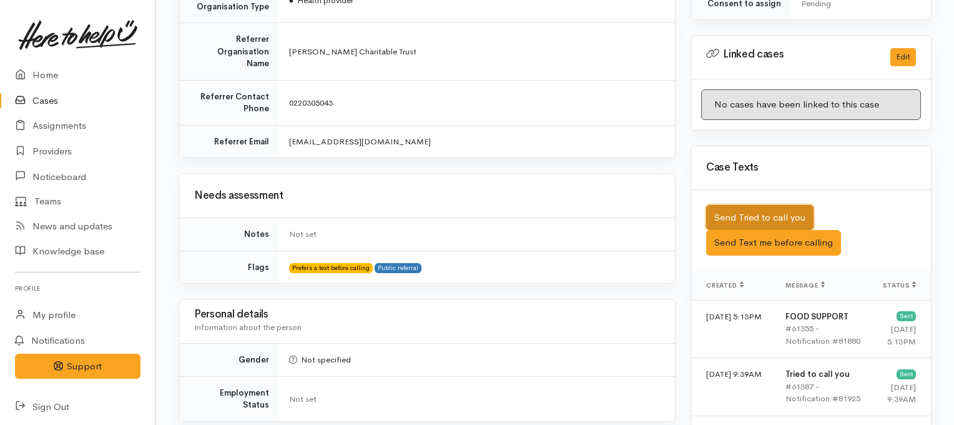
click at [724, 205] on button "Send Tried to call you" at bounding box center [759, 218] width 107 height 26
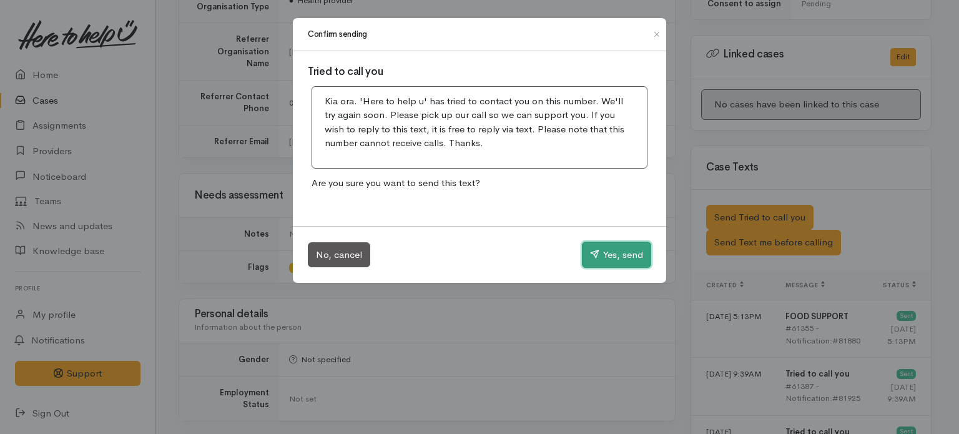
click at [607, 247] on button "Yes, send" at bounding box center [616, 255] width 69 height 26
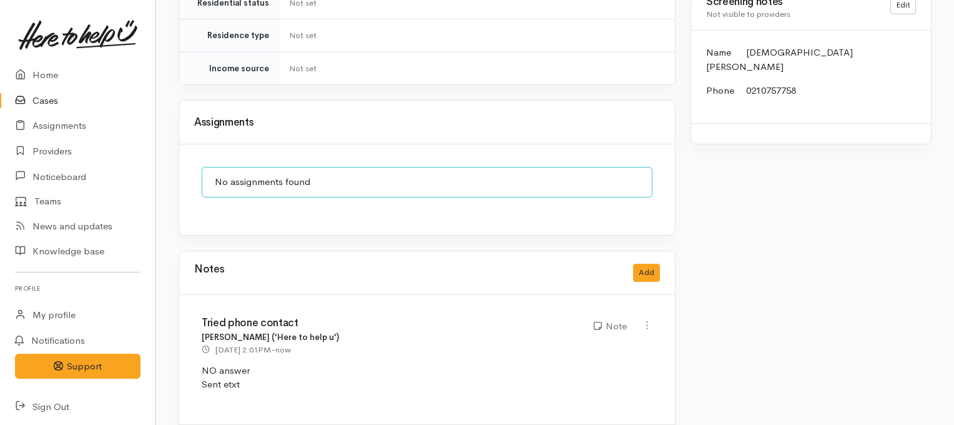
scroll to position [1224, 0]
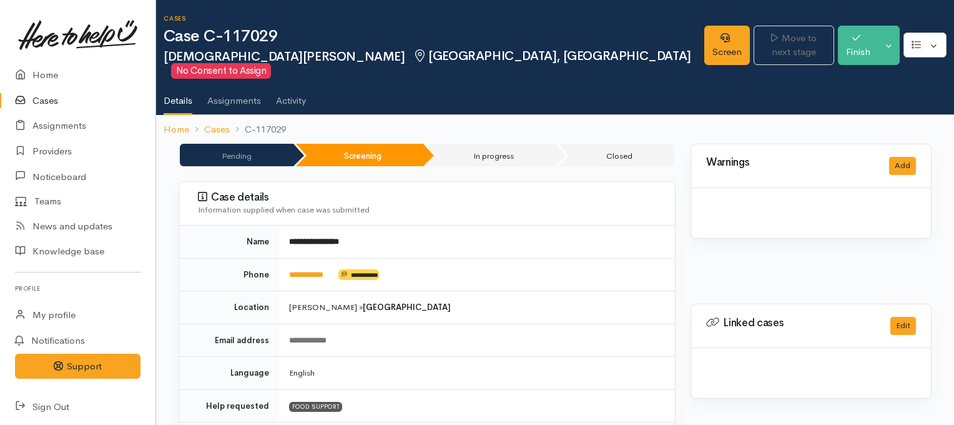
scroll to position [1224, 0]
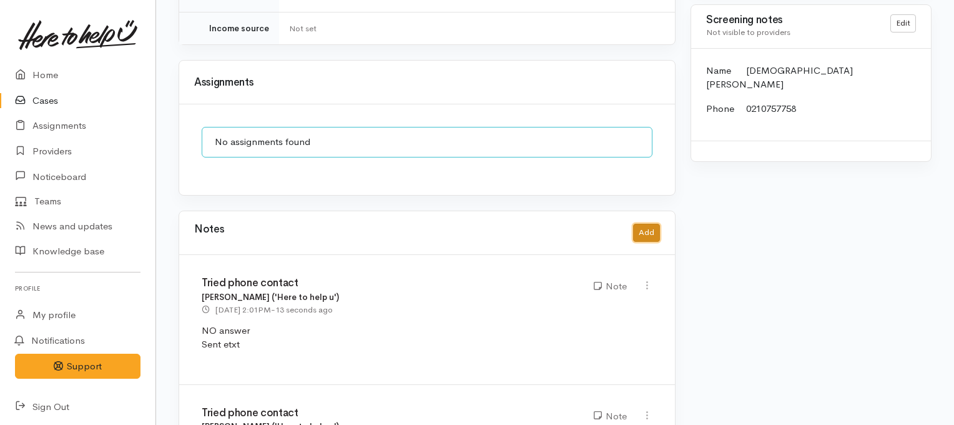
click at [648, 224] on button "Add" at bounding box center [646, 233] width 27 height 18
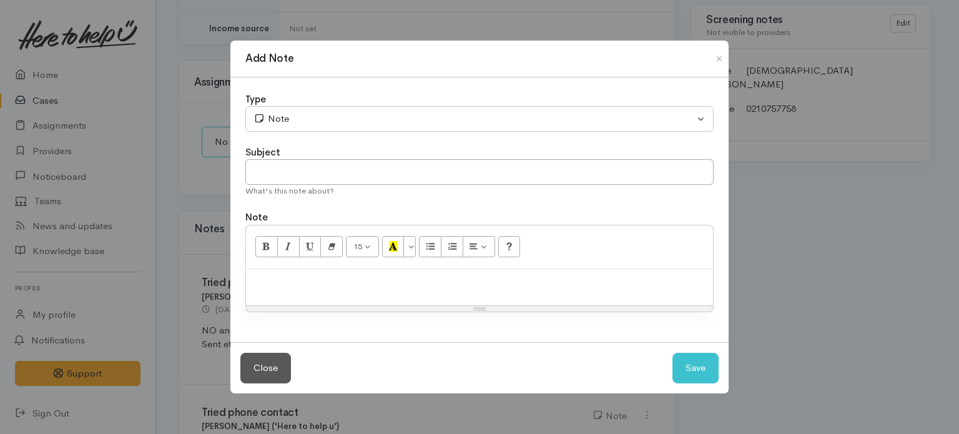
click at [450, 280] on p at bounding box center [479, 282] width 455 height 14
paste div
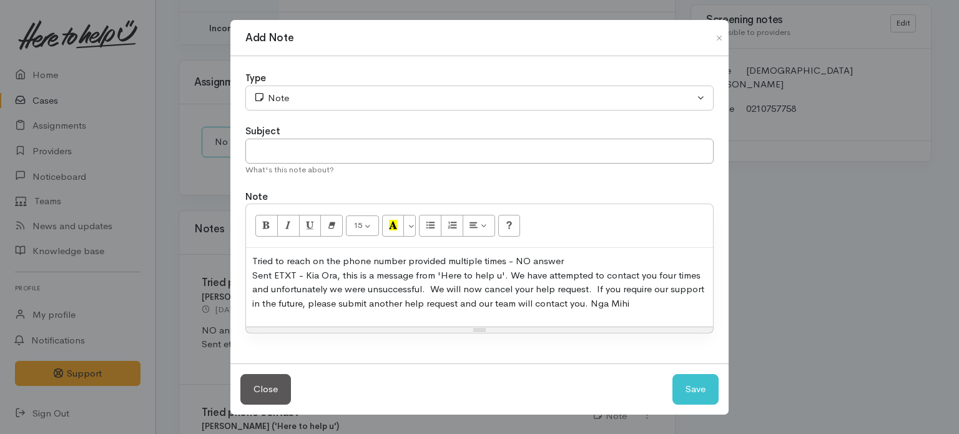
click at [576, 259] on p "Tried to reach on the phone number provided multiple times - NO answer Sent ETX…" at bounding box center [479, 282] width 455 height 56
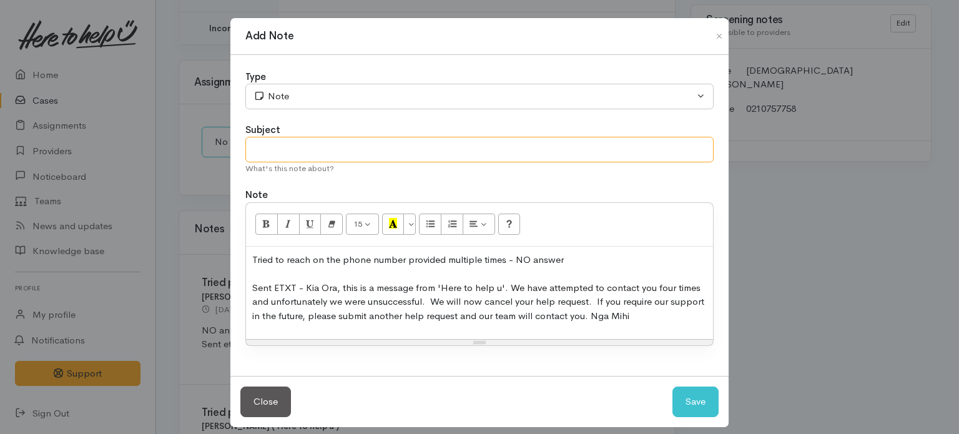
click at [375, 147] on input "text" at bounding box center [479, 150] width 468 height 26
type input "UNABLE TO CONTACT CLIENT - CASE CANCELLED"
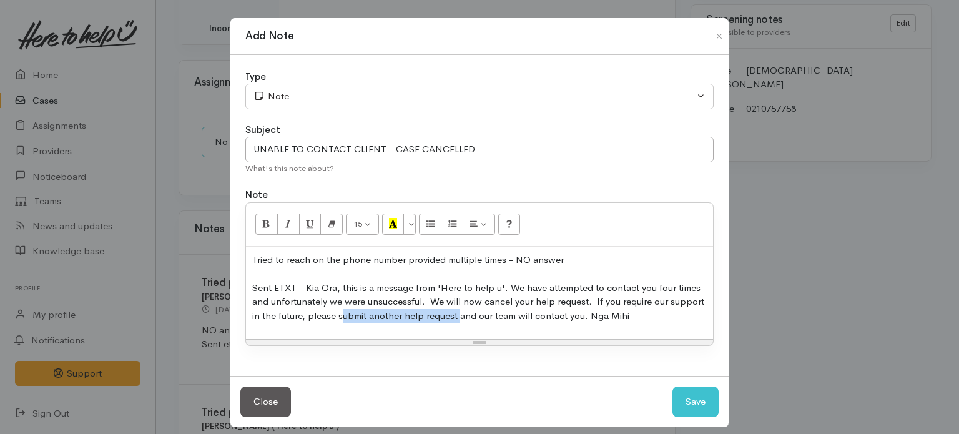
drag, startPoint x: 335, startPoint y: 315, endPoint x: 453, endPoint y: 327, distance: 119.2
click at [453, 327] on div "Tried to reach on the phone number provided multiple times - NO answer Sent ETX…" at bounding box center [479, 293] width 467 height 93
click at [457, 313] on span "Tried to reach on the phone number provided multiple times - NO answer Sent ETX…" at bounding box center [478, 288] width 452 height 68
click at [440, 309] on span "Tried to reach on the phone number provided multiple times - NO answer Sent ETX…" at bounding box center [478, 288] width 452 height 68
click at [692, 395] on button "Save" at bounding box center [696, 402] width 46 height 31
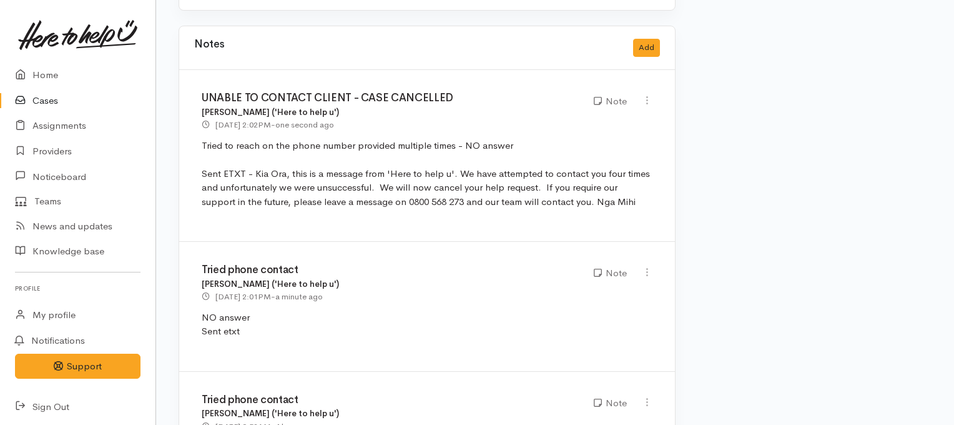
scroll to position [1416, 0]
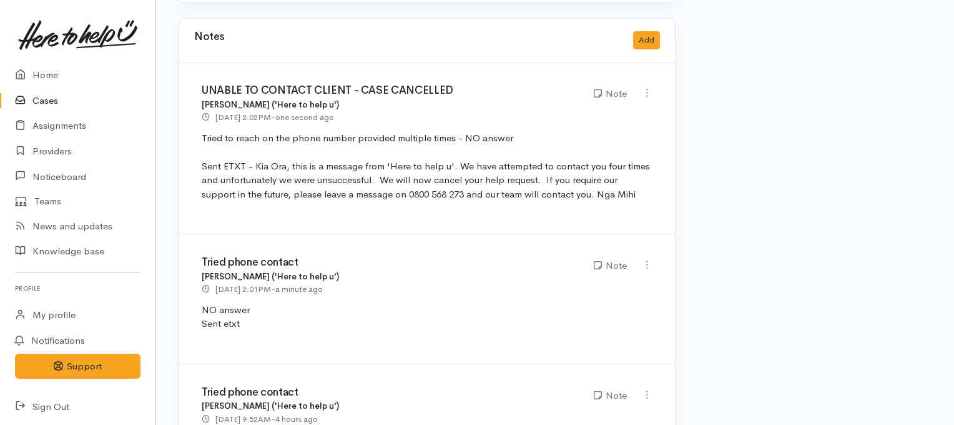
drag, startPoint x: 612, startPoint y: 124, endPoint x: 254, endPoint y: 95, distance: 359.6
click at [254, 131] on p "Tried to reach on the phone number provided multiple times - NO answer Sent ETX…" at bounding box center [427, 166] width 451 height 71
copy span "Kia Ora, this is a message from 'Here to help u'. We have attempted to contact …"
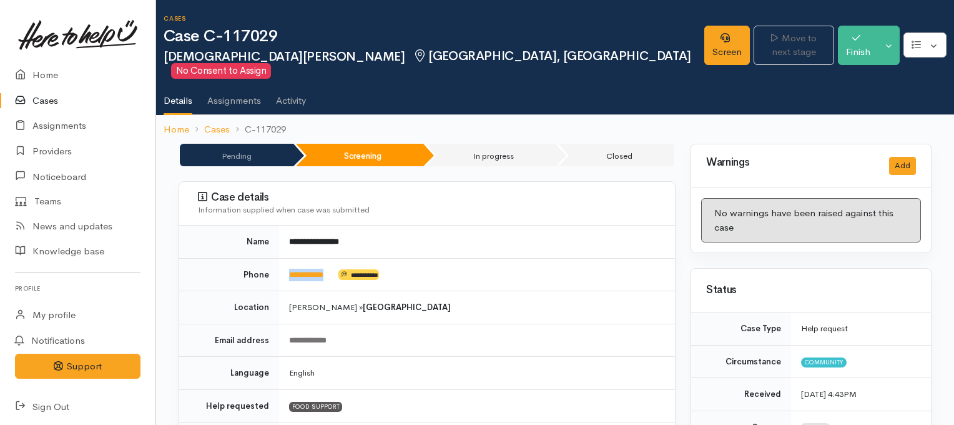
drag, startPoint x: 338, startPoint y: 257, endPoint x: 273, endPoint y: 264, distance: 66.0
click at [273, 264] on tr "**********" at bounding box center [427, 274] width 496 height 33
copy tr "**********"
click at [890, 41] on button "Toggle Dropdown" at bounding box center [889, 45] width 22 height 39
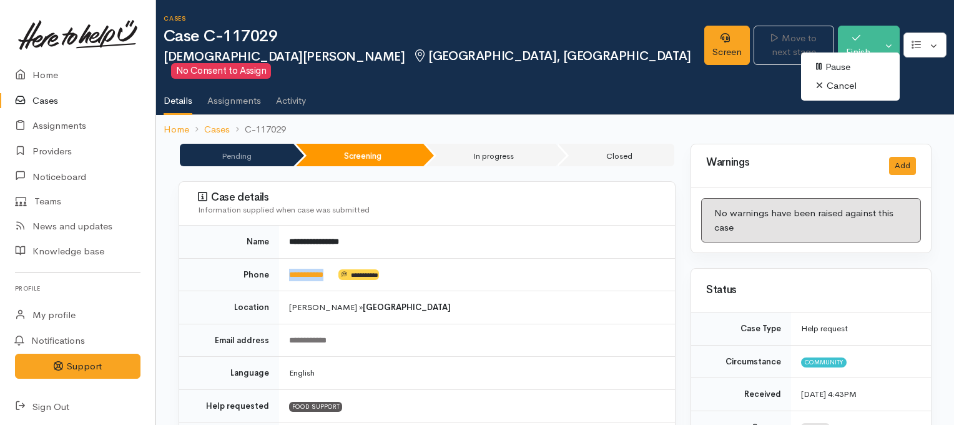
click at [848, 89] on link "Cancel" at bounding box center [850, 85] width 99 height 19
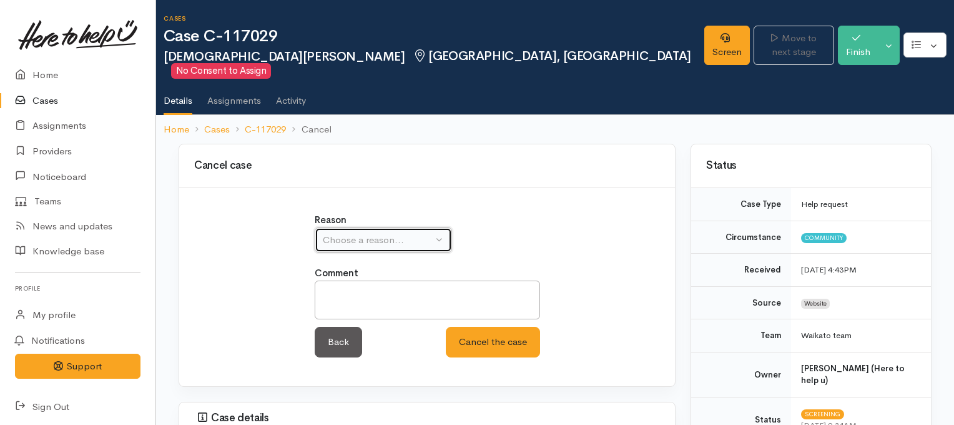
click at [425, 233] on div "Choose a reason..." at bounding box center [378, 240] width 110 height 14
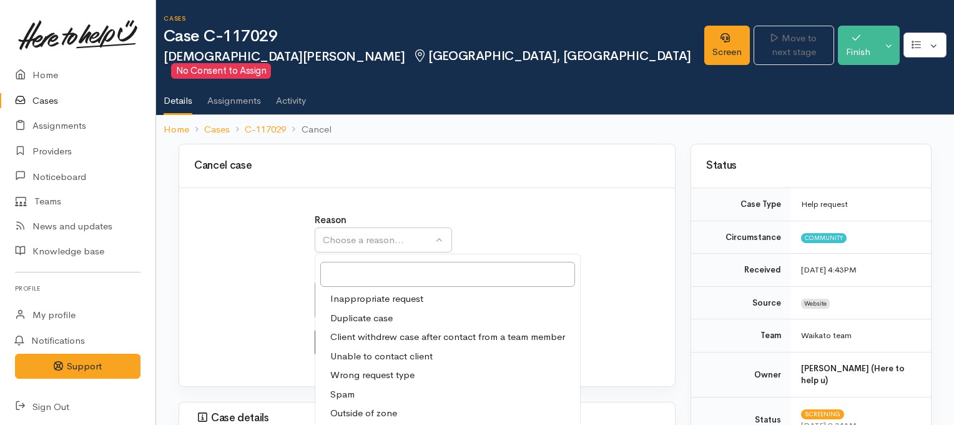
click at [380, 349] on span "Unable to contact client" at bounding box center [381, 356] width 102 height 14
select select "4"
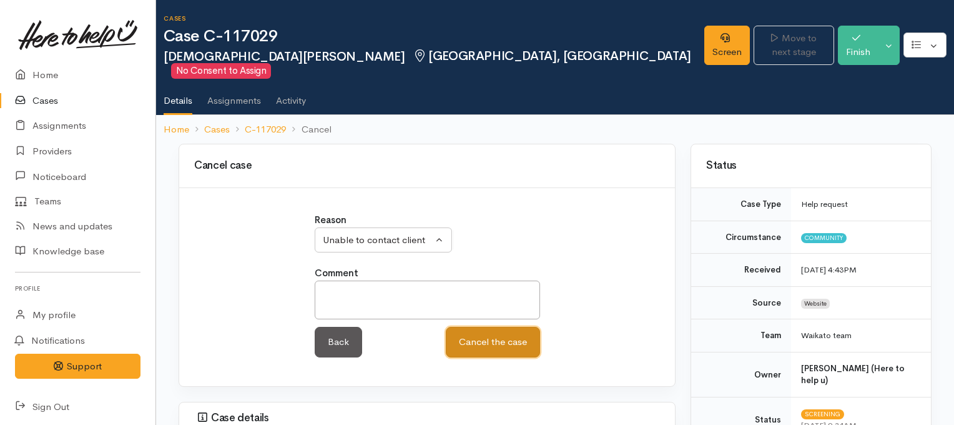
click at [491, 327] on button "Cancel the case" at bounding box center [493, 342] width 94 height 31
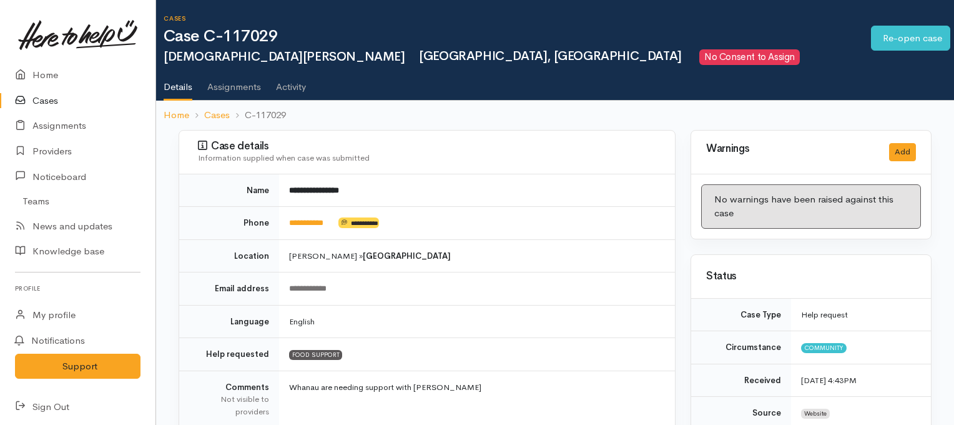
click at [37, 101] on link "Cases" at bounding box center [77, 101] width 155 height 26
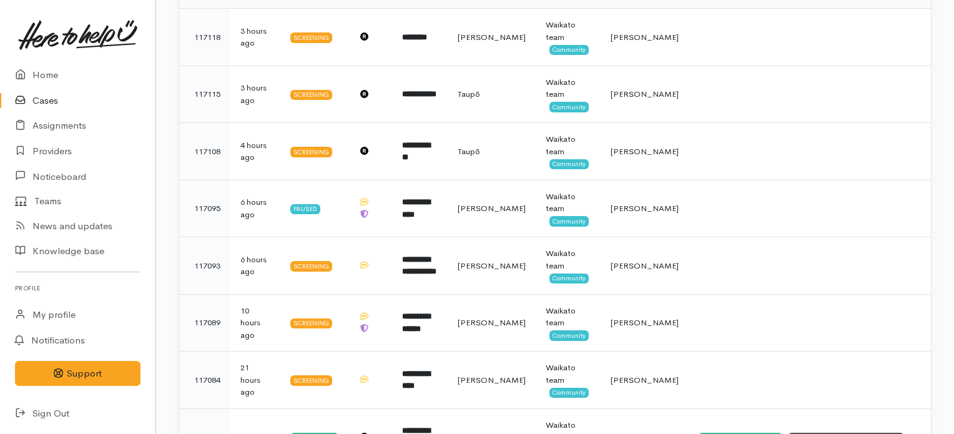
scroll to position [244, 0]
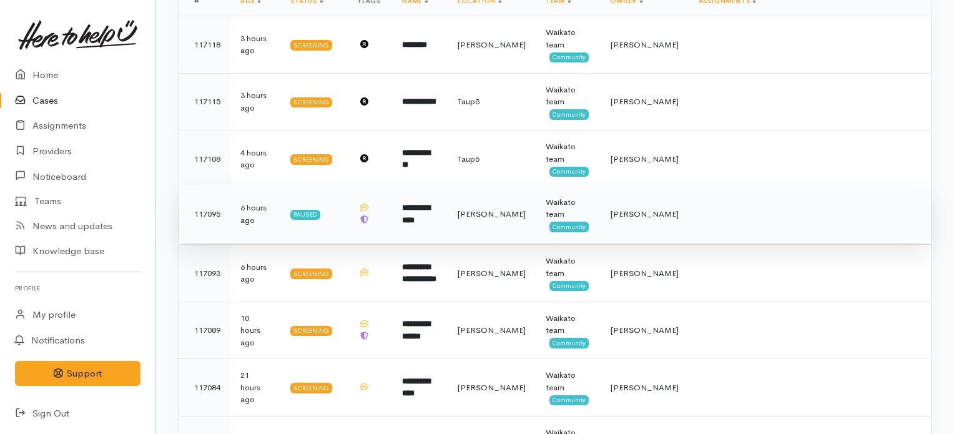
click at [430, 209] on b "**********" at bounding box center [416, 214] width 28 height 21
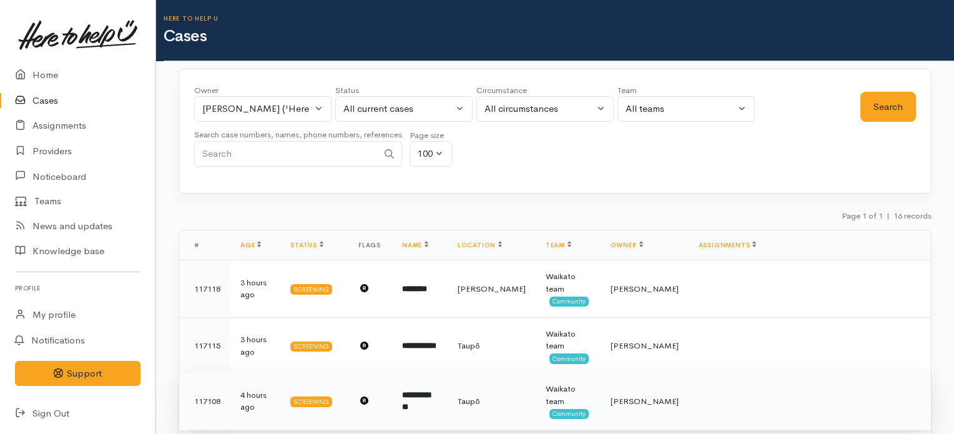
scroll to position [234, 0]
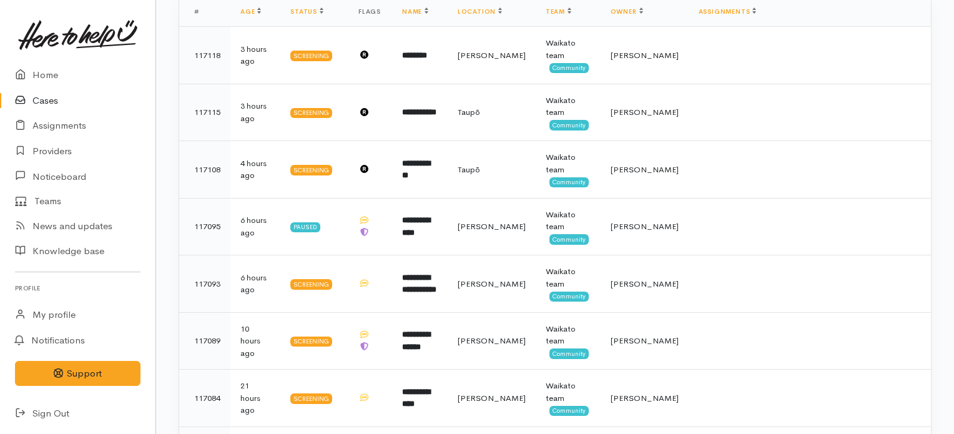
click at [46, 104] on link "Cases" at bounding box center [77, 101] width 155 height 26
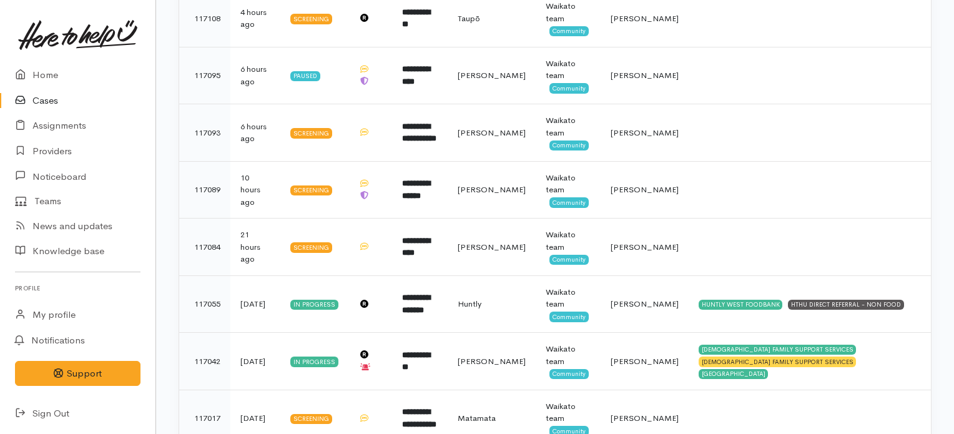
scroll to position [361, 0]
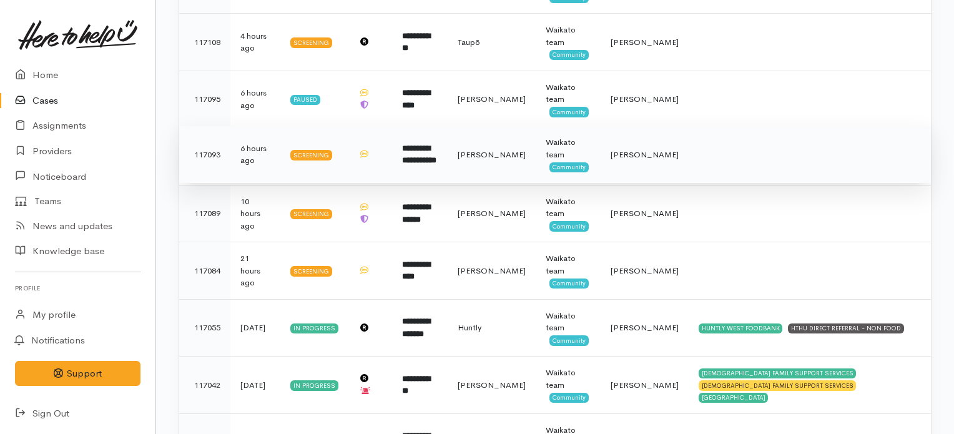
click at [536, 164] on td "[PERSON_NAME]" at bounding box center [492, 154] width 88 height 57
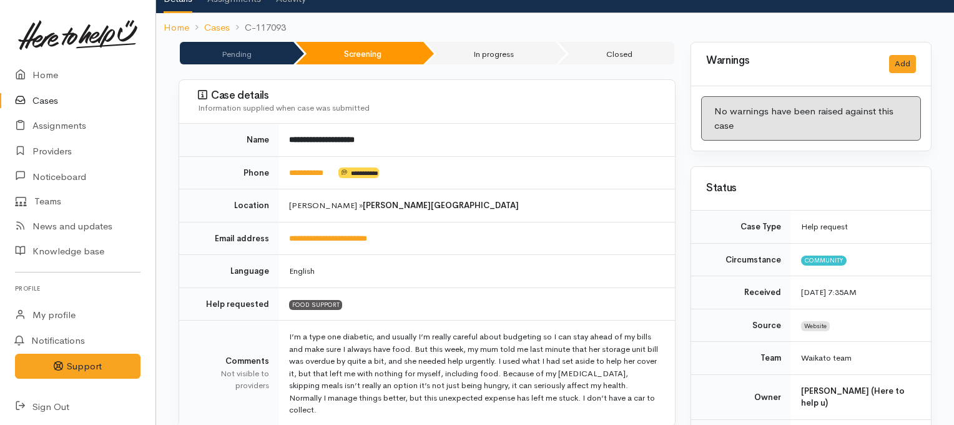
scroll to position [100, 0]
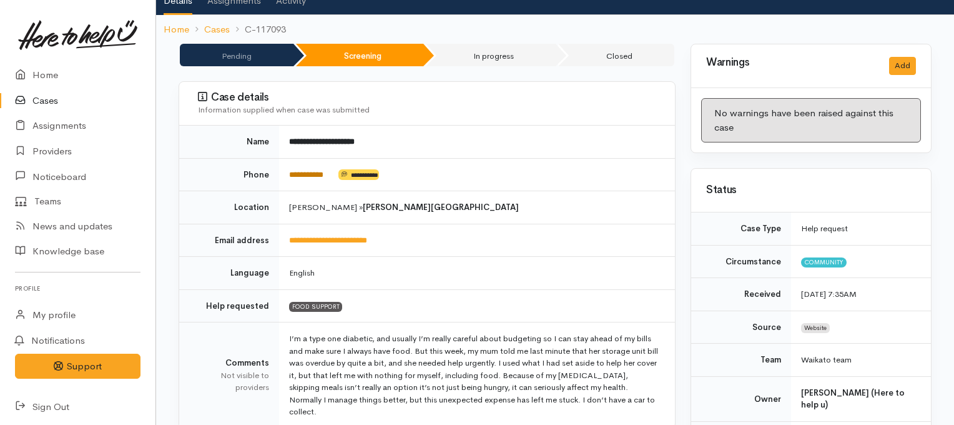
click at [307, 170] on link "**********" at bounding box center [306, 174] width 34 height 8
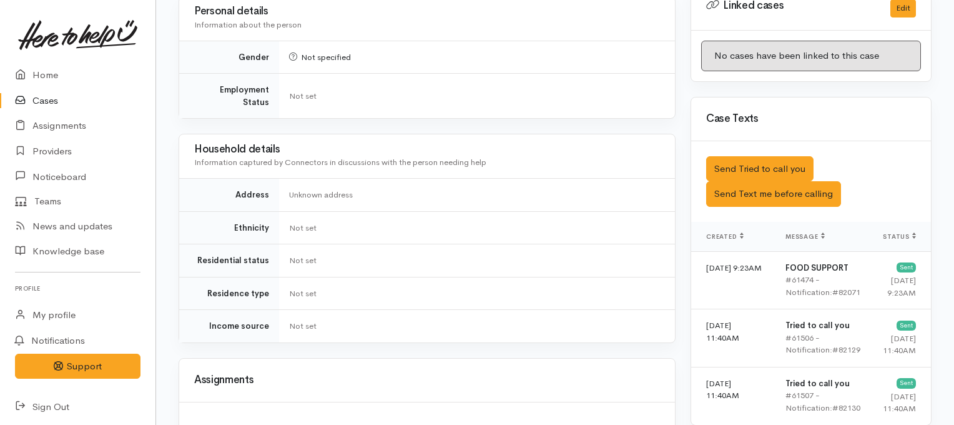
scroll to position [693, 0]
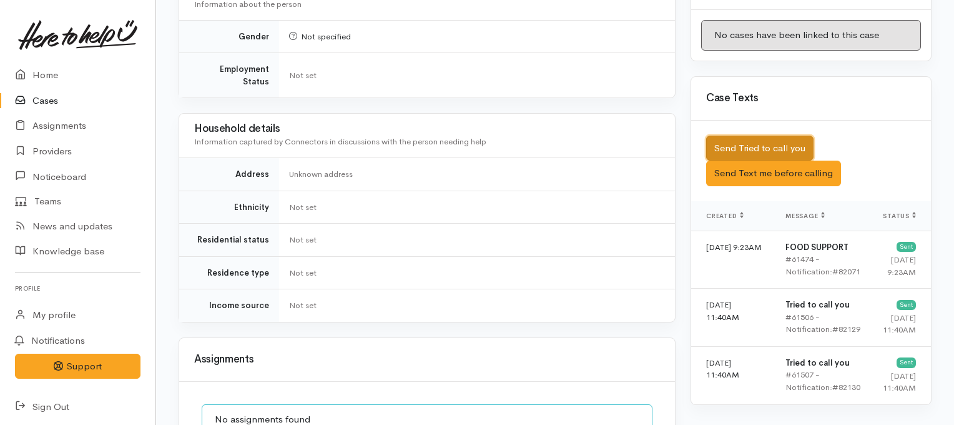
click at [754, 136] on button "Send Tried to call you" at bounding box center [759, 149] width 107 height 26
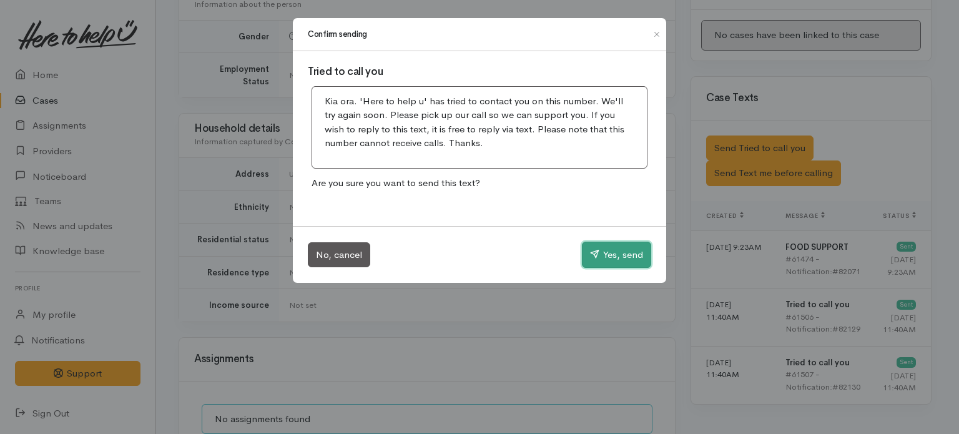
click at [608, 262] on button "Yes, send" at bounding box center [616, 255] width 69 height 26
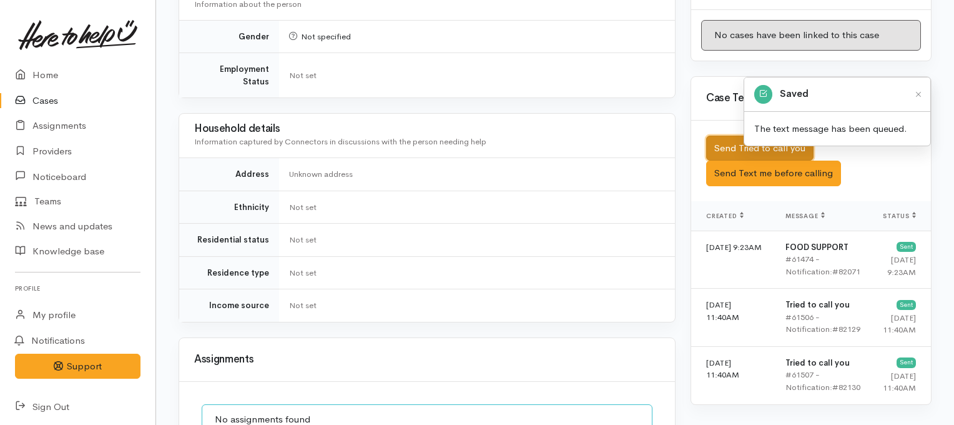
scroll to position [902, 0]
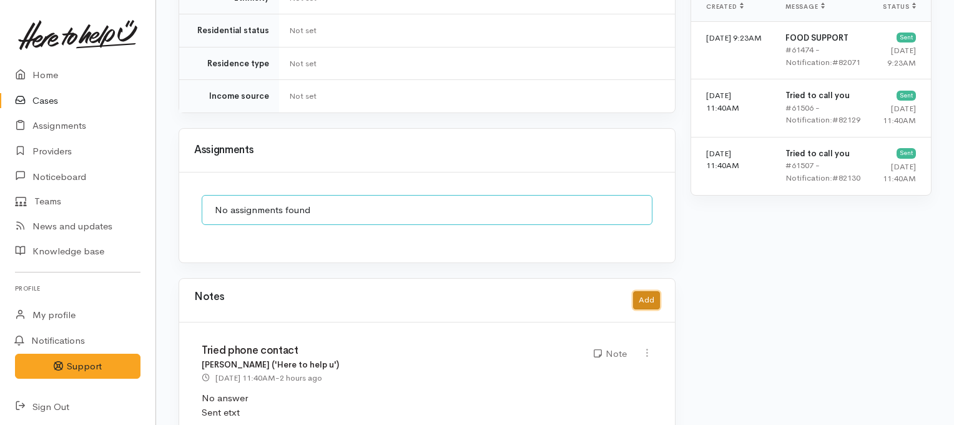
click at [652, 291] on button "Add" at bounding box center [646, 300] width 27 height 18
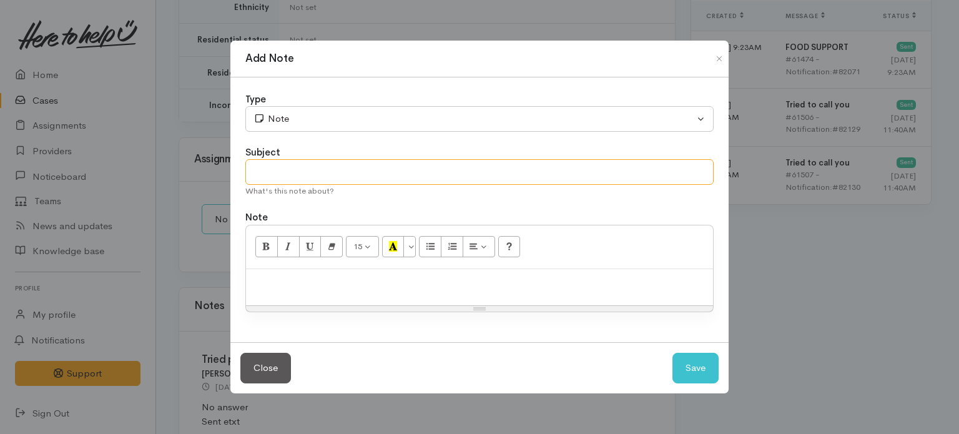
click at [538, 170] on input "text" at bounding box center [479, 172] width 468 height 26
type input "Tried phone contact"
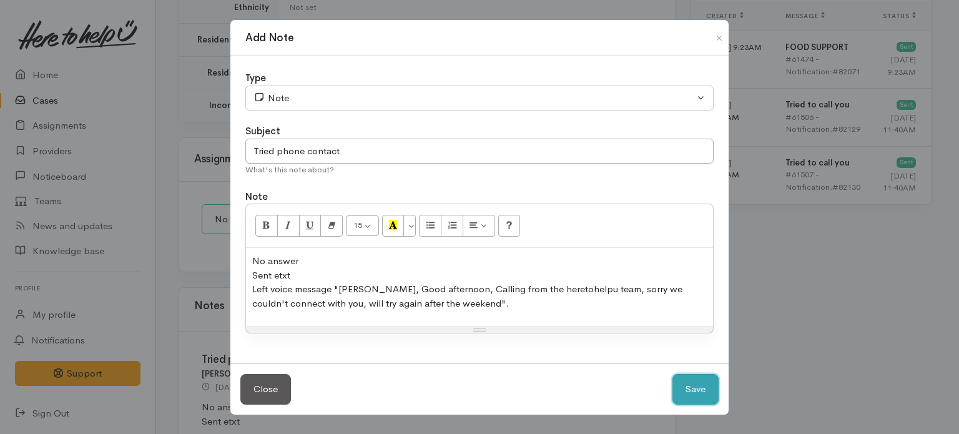
click at [687, 392] on button "Save" at bounding box center [696, 389] width 46 height 31
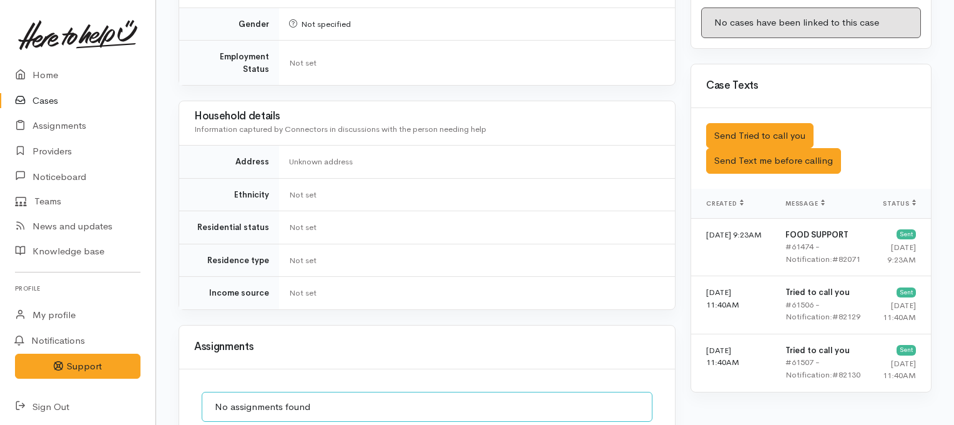
scroll to position [707, 0]
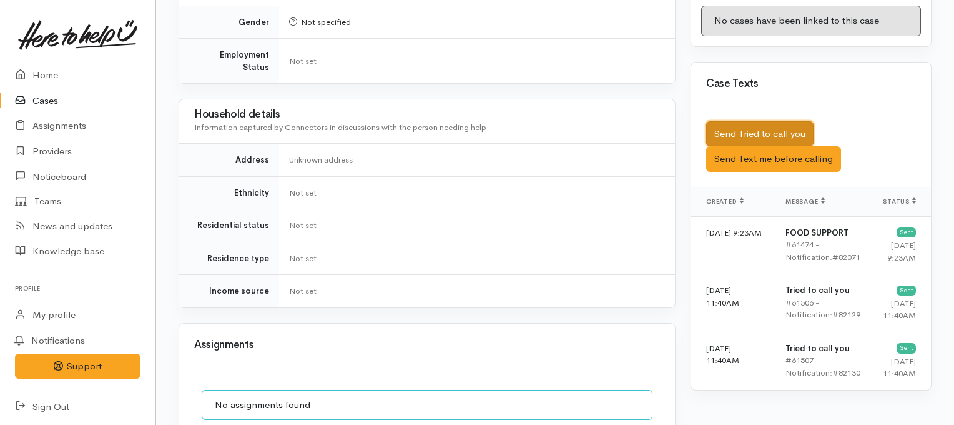
click at [736, 121] on button "Send Tried to call you" at bounding box center [759, 134] width 107 height 26
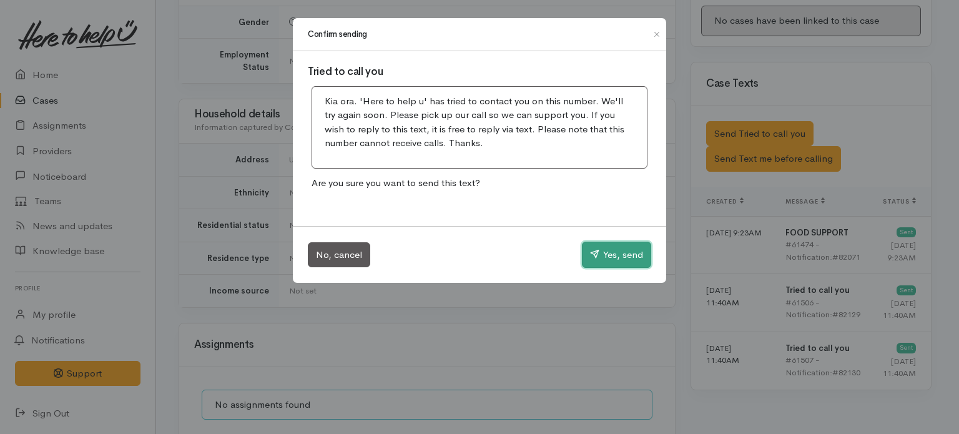
click at [609, 251] on button "Yes, send" at bounding box center [616, 255] width 69 height 26
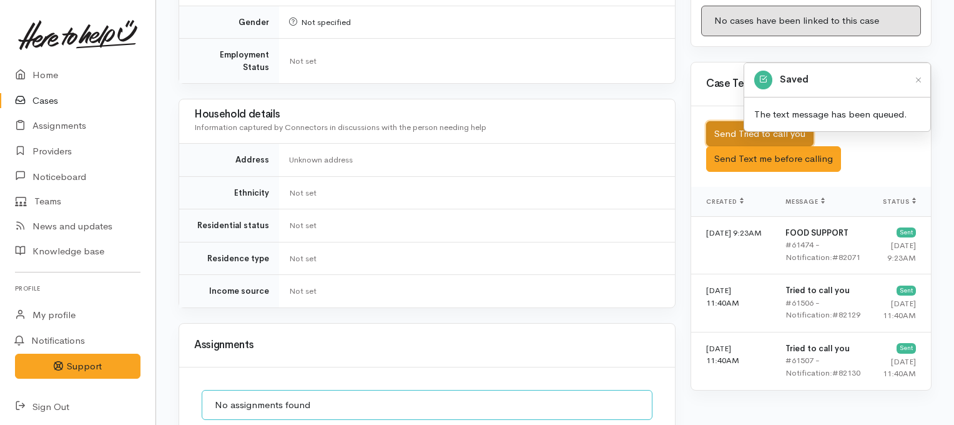
scroll to position [0, 0]
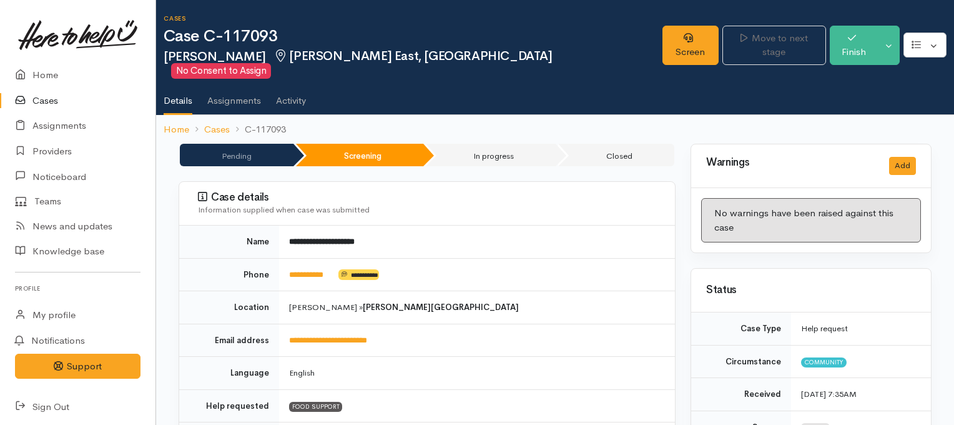
click at [42, 99] on link "Cases" at bounding box center [77, 101] width 155 height 26
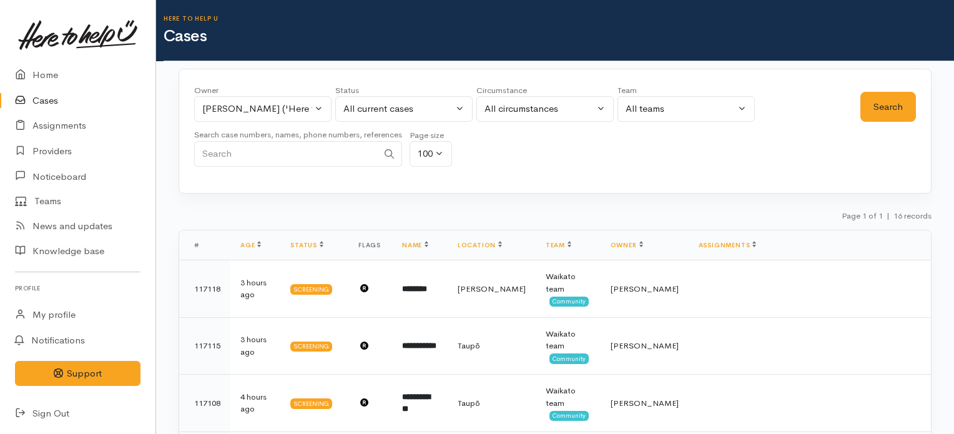
click at [44, 107] on link "Cases" at bounding box center [77, 101] width 155 height 26
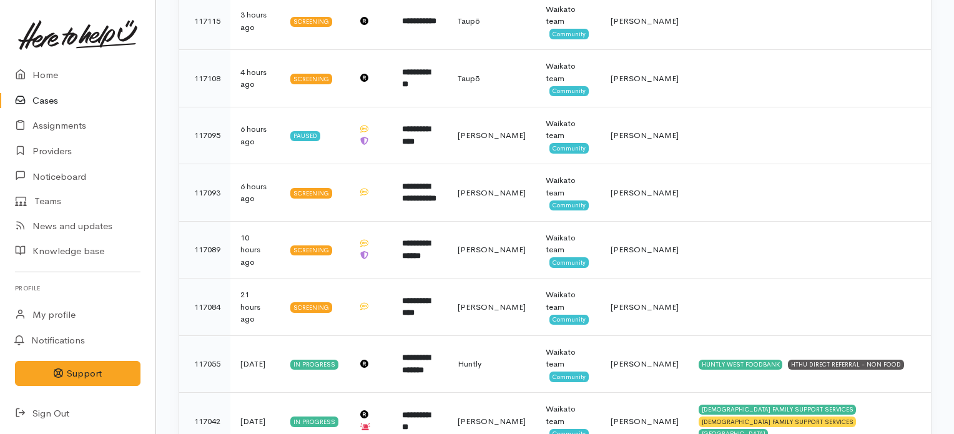
scroll to position [337, 0]
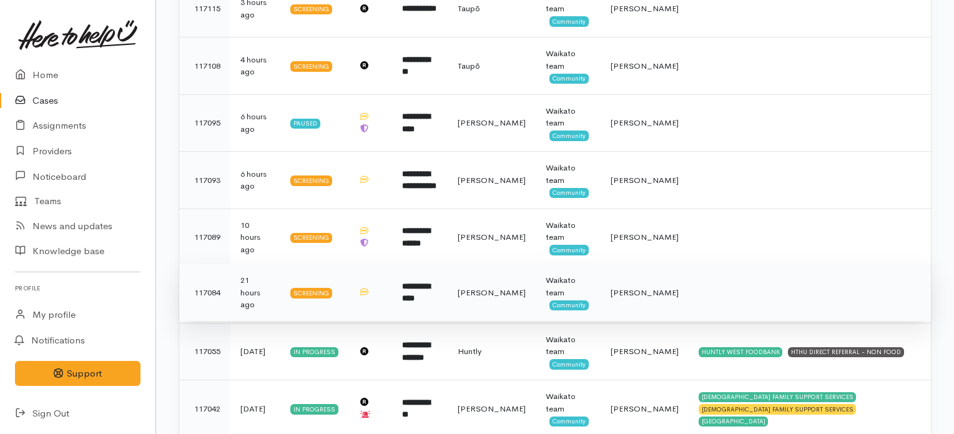
click at [428, 290] on b "**********" at bounding box center [416, 292] width 28 height 21
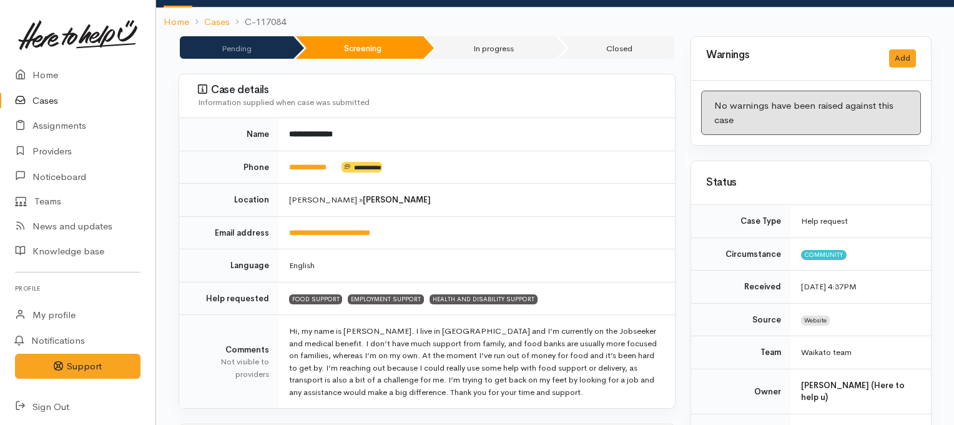
scroll to position [150, 0]
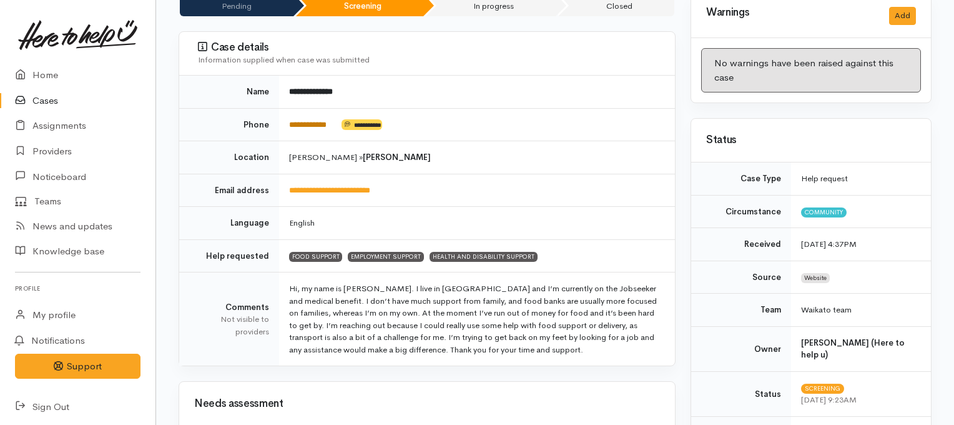
click at [317, 121] on link "**********" at bounding box center [307, 125] width 37 height 8
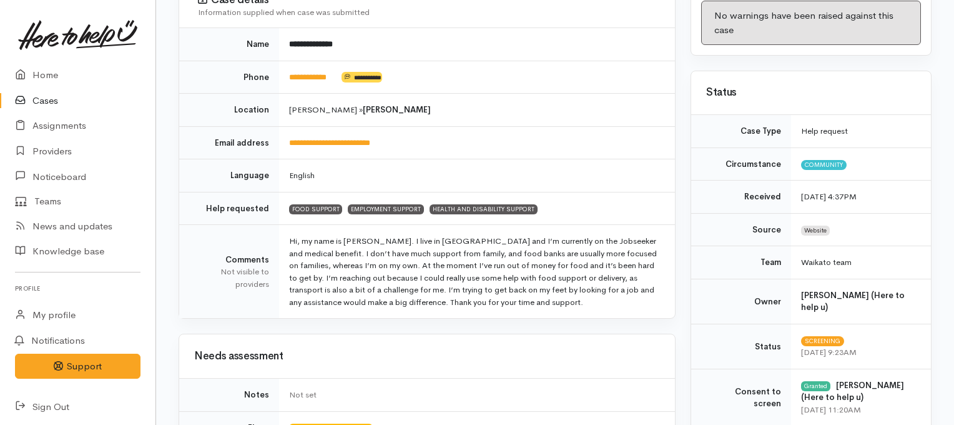
scroll to position [0, 0]
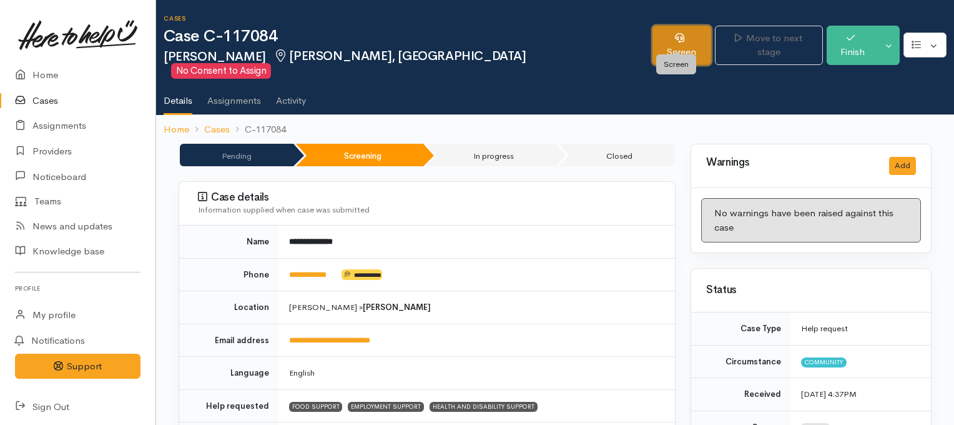
click at [666, 44] on link "Screen" at bounding box center [682, 45] width 58 height 39
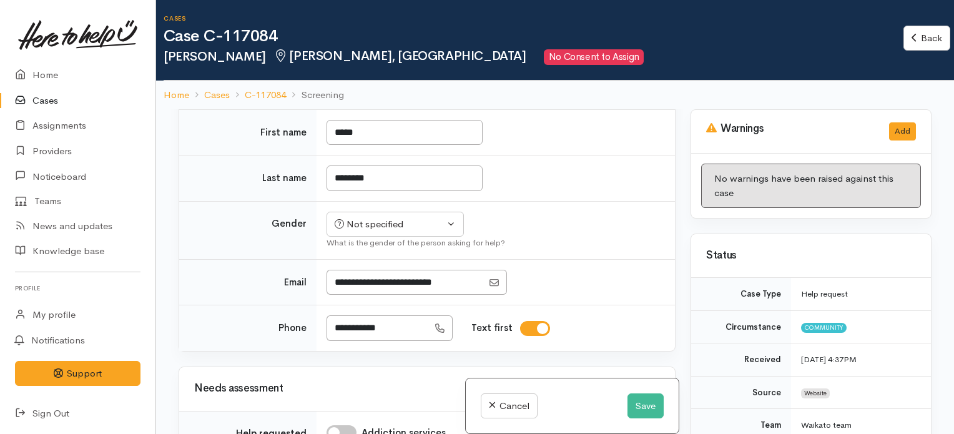
scroll to position [478, 0]
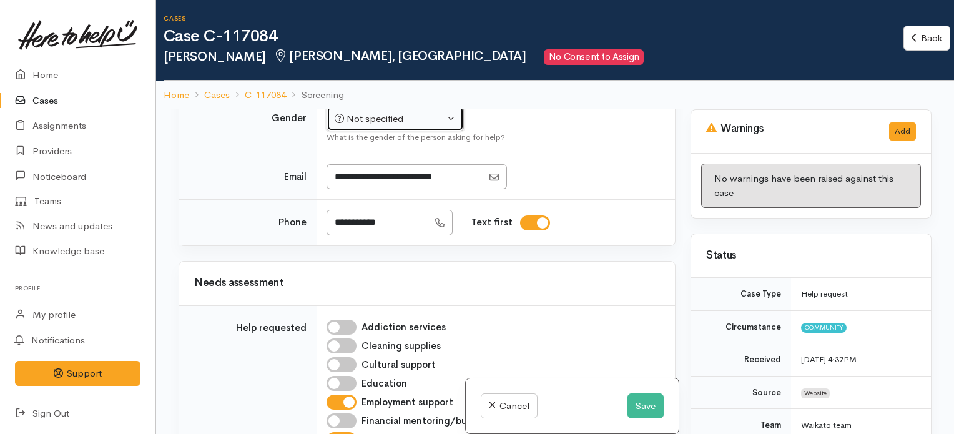
click at [433, 126] on div "Not specified" at bounding box center [390, 119] width 110 height 14
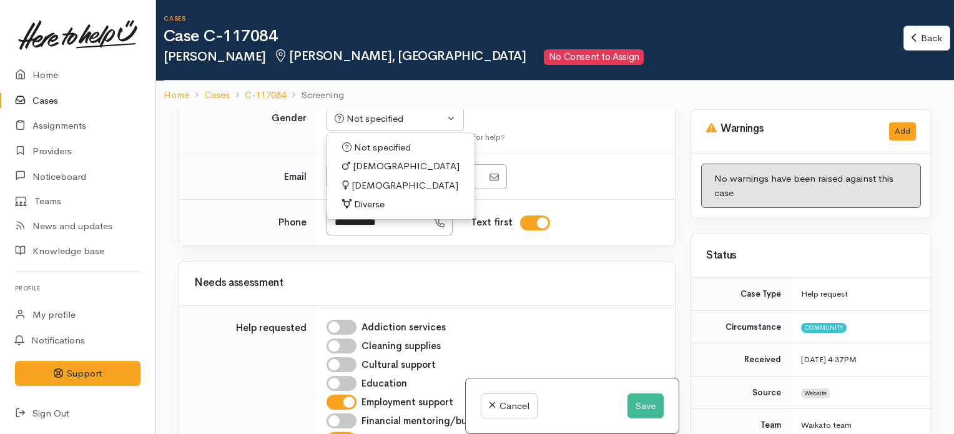
click at [367, 193] on span "[DEMOGRAPHIC_DATA]" at bounding box center [405, 186] width 107 height 14
select select "[DEMOGRAPHIC_DATA]"
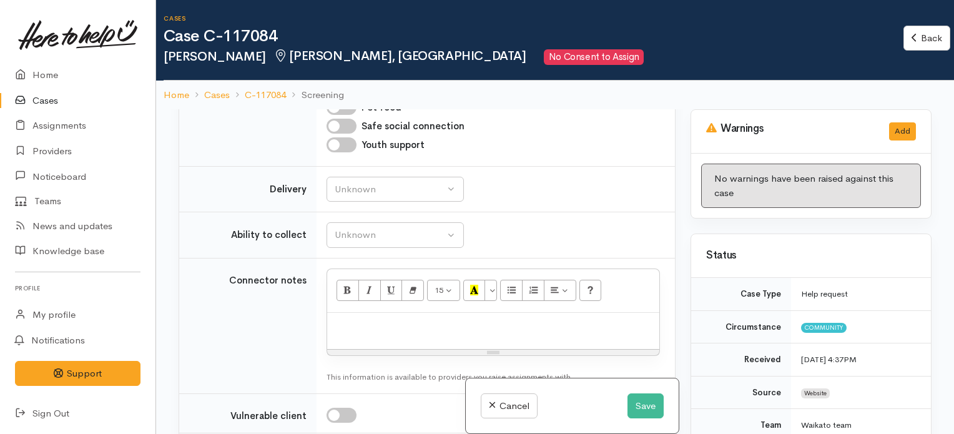
scroll to position [1010, 0]
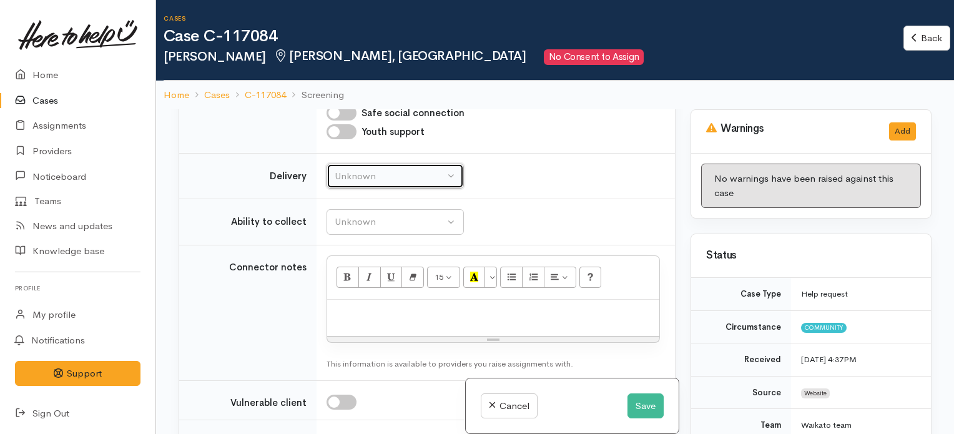
click at [423, 184] on div "Unknown" at bounding box center [390, 176] width 110 height 14
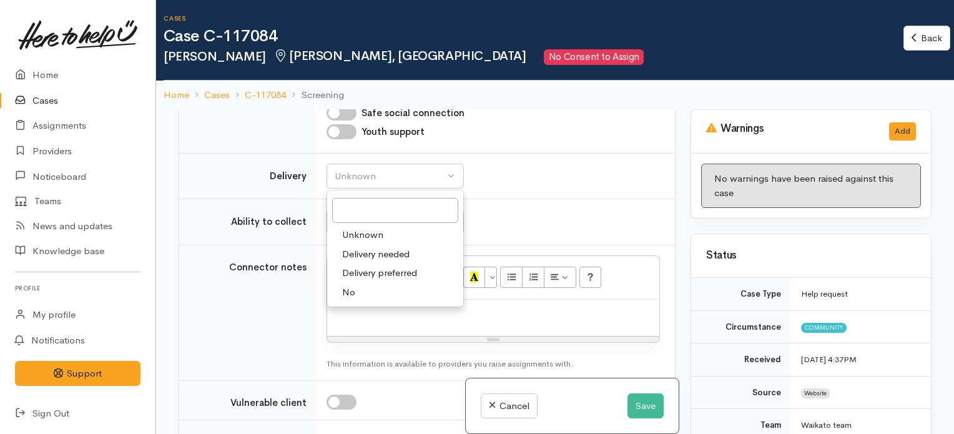
click at [360, 302] on link "No" at bounding box center [395, 292] width 136 height 19
select select "1"
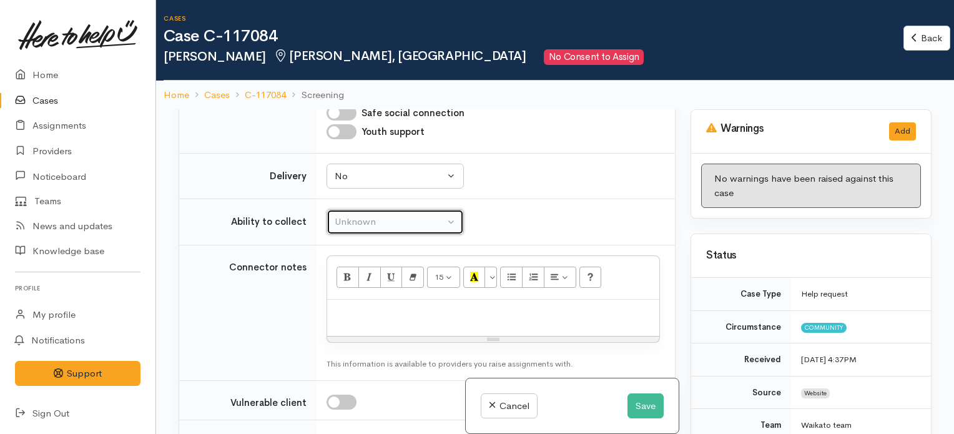
click at [422, 229] on div "Unknown" at bounding box center [390, 222] width 110 height 14
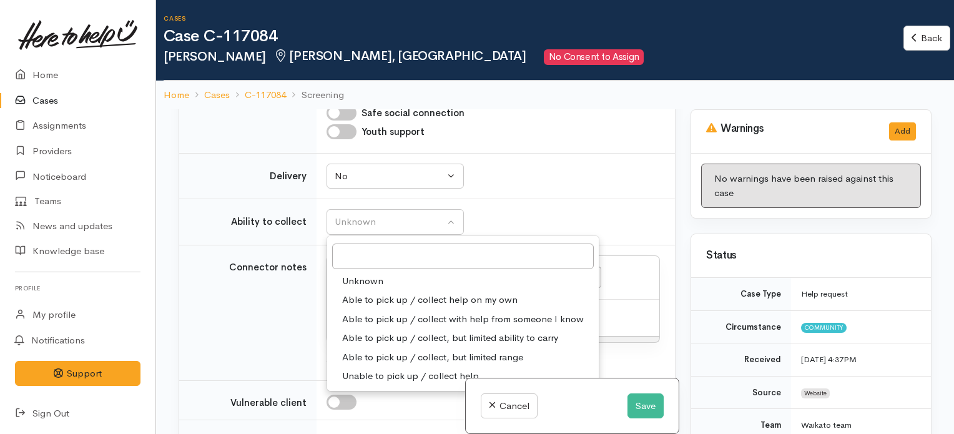
click at [419, 307] on span "Able to pick up / collect help on my own" at bounding box center [429, 300] width 175 height 14
select select "2"
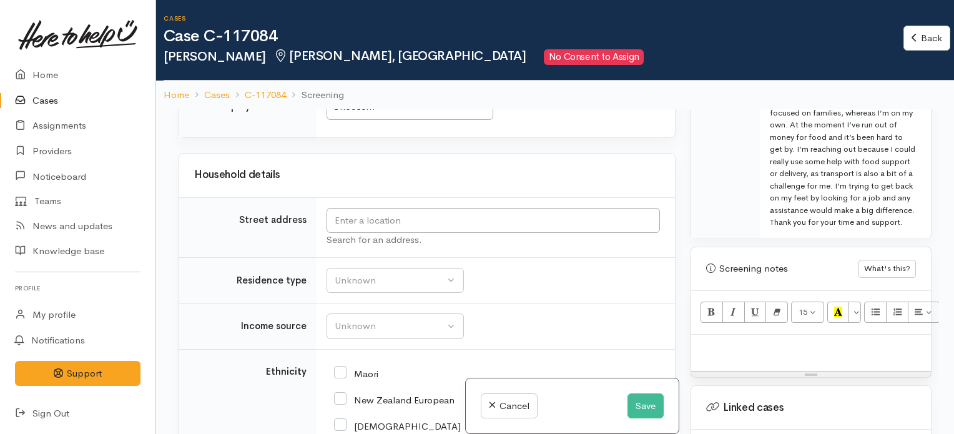
scroll to position [1482, 0]
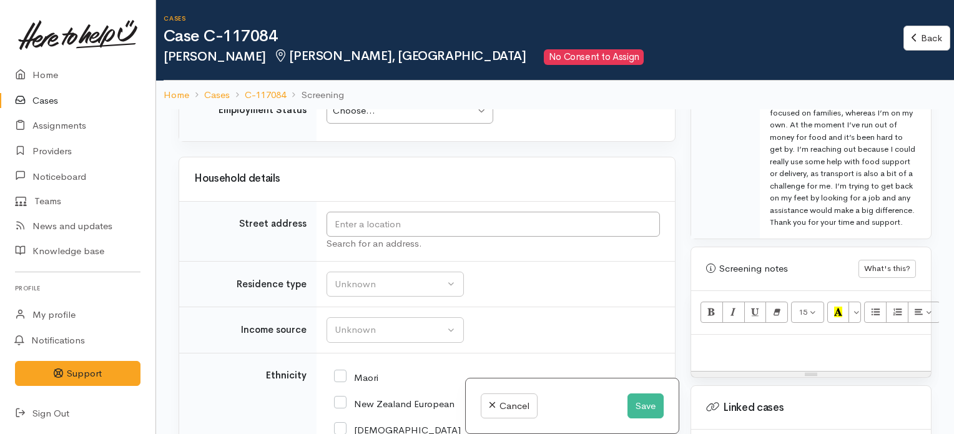
click at [485, 124] on div "Choose... Choose..." at bounding box center [410, 111] width 167 height 26
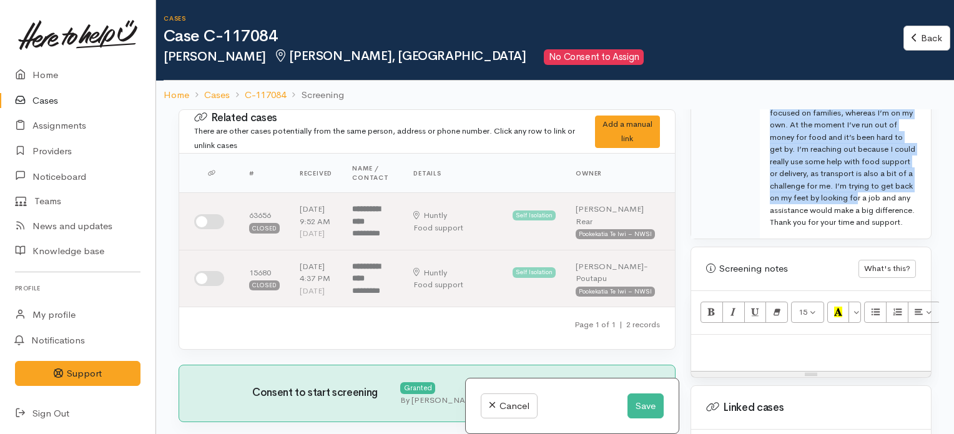
scroll to position [834, 29]
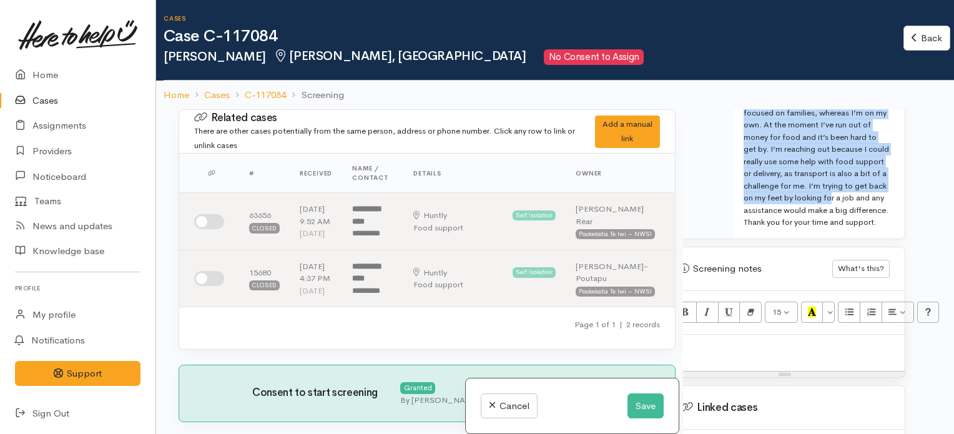
drag, startPoint x: 893, startPoint y: 167, endPoint x: 959, endPoint y: 185, distance: 68.2
click at [954, 185] on html "Support Feedback I've got something to say Back" at bounding box center [477, 217] width 954 height 434
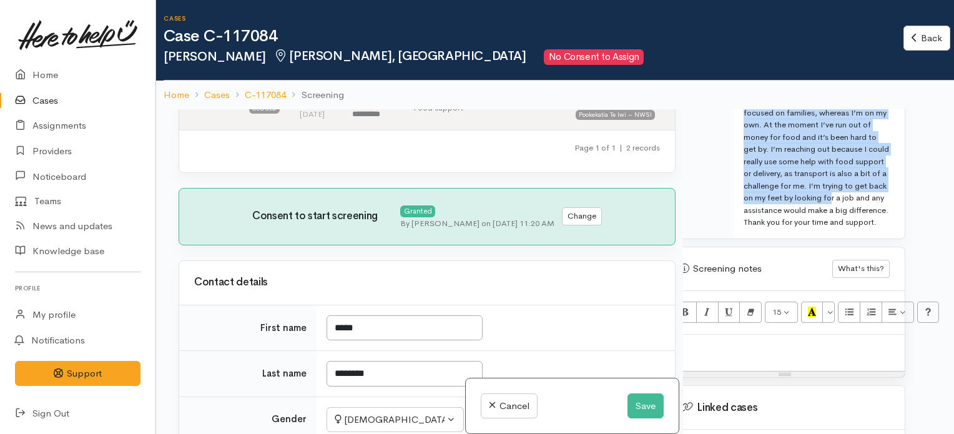
scroll to position [199, 0]
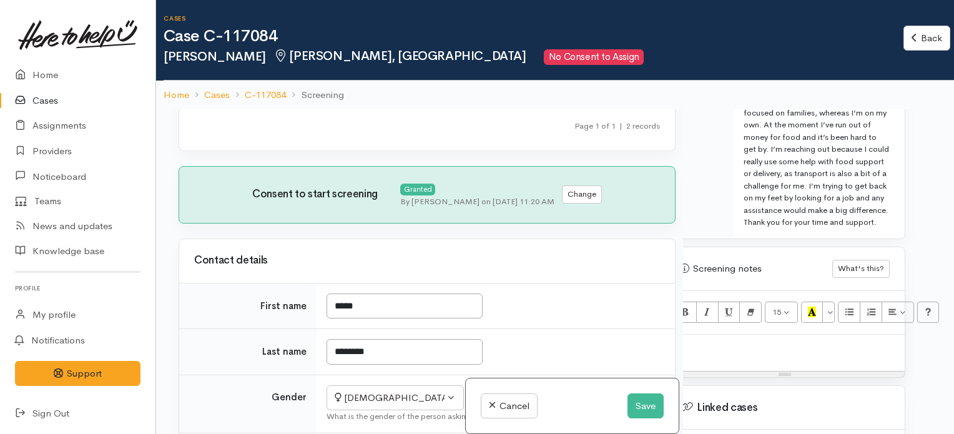
click at [909, 245] on div "Warnings Add No warnings have been raised against this case Add Warning Title ●…" at bounding box center [811, 326] width 256 height 434
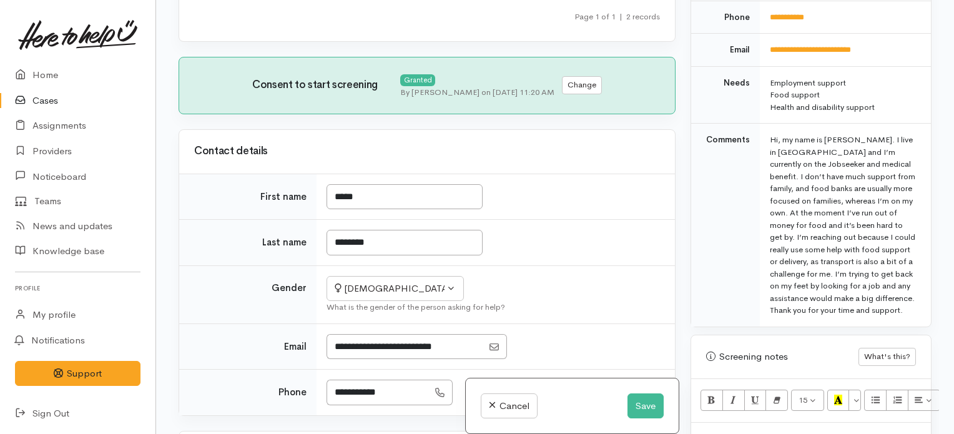
scroll to position [634, 0]
drag, startPoint x: 939, startPoint y: 222, endPoint x: 935, endPoint y: 202, distance: 20.3
click at [935, 202] on div "Related cases There are other cases potentially from the same person, address o…" at bounding box center [555, 217] width 798 height 434
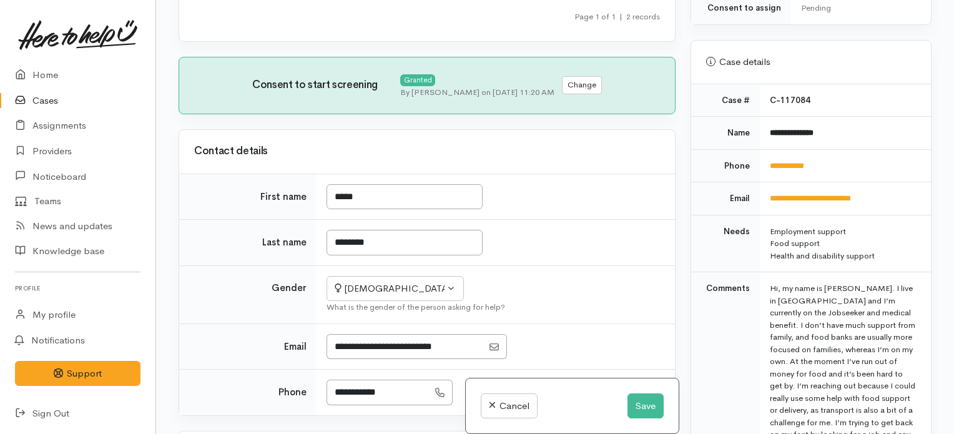
scroll to position [481, 0]
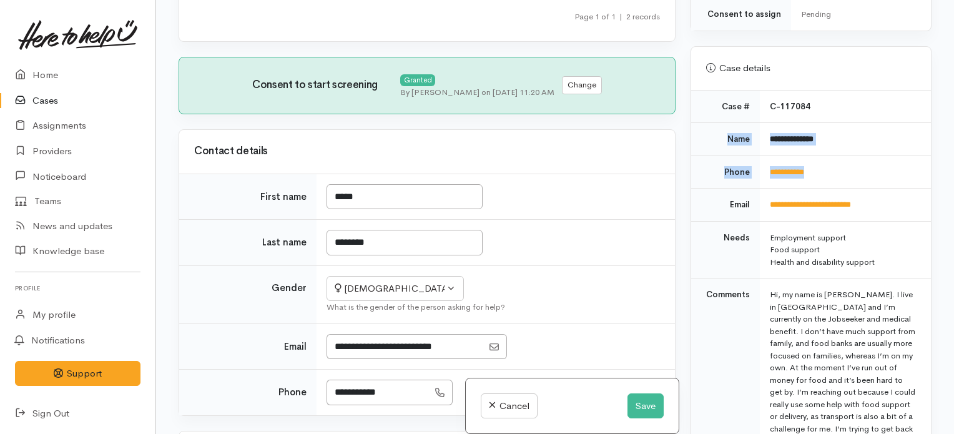
drag, startPoint x: 719, startPoint y: 121, endPoint x: 844, endPoint y: 160, distance: 130.8
click at [844, 160] on tbody "**********" at bounding box center [811, 286] width 240 height 391
copy tbody "**********"
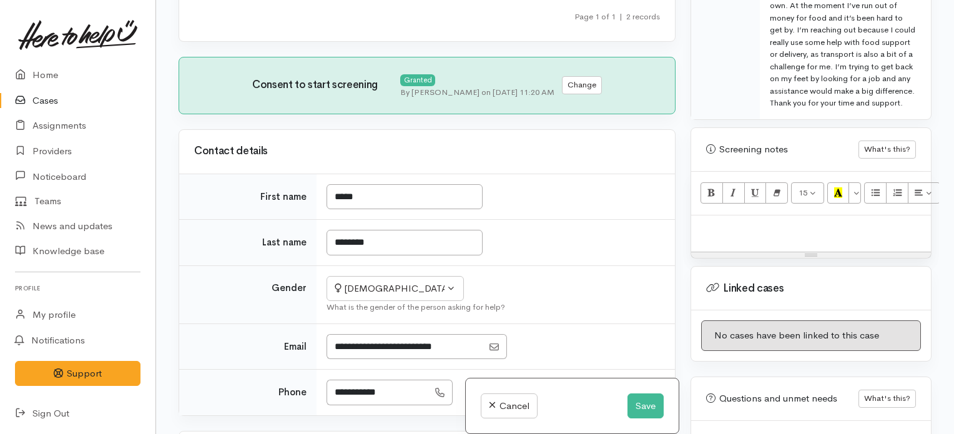
scroll to position [871, 0]
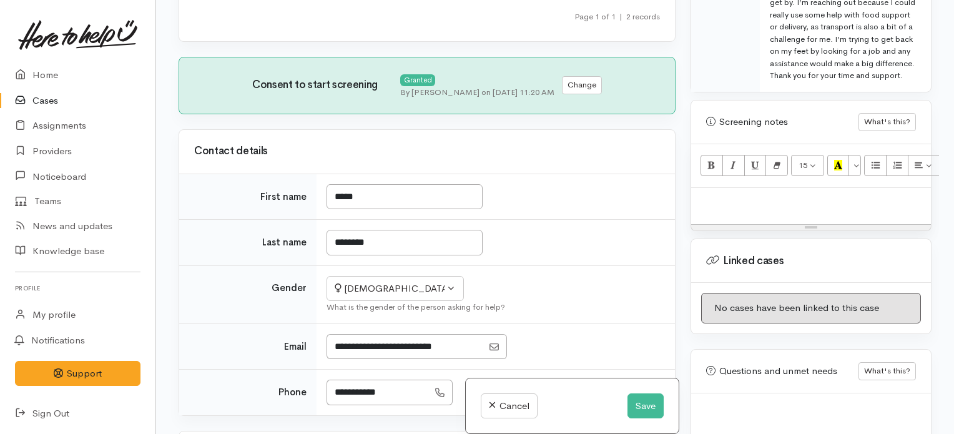
click at [752, 188] on div at bounding box center [811, 206] width 240 height 37
paste div
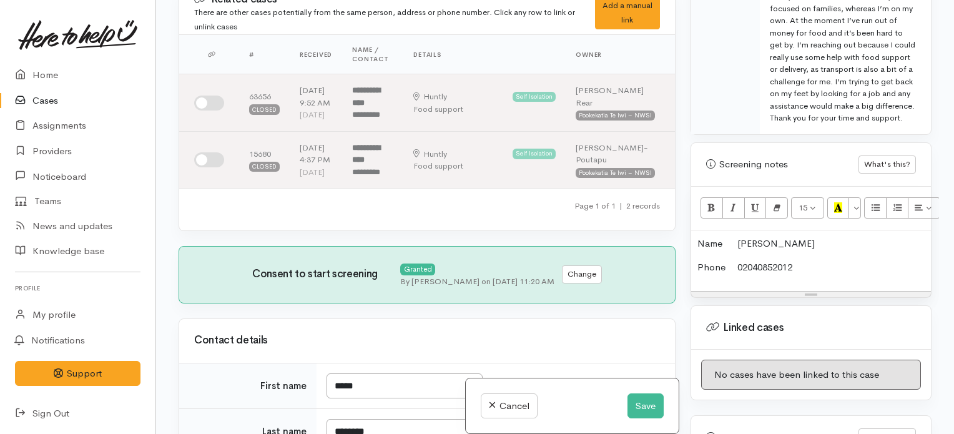
scroll to position [832, 0]
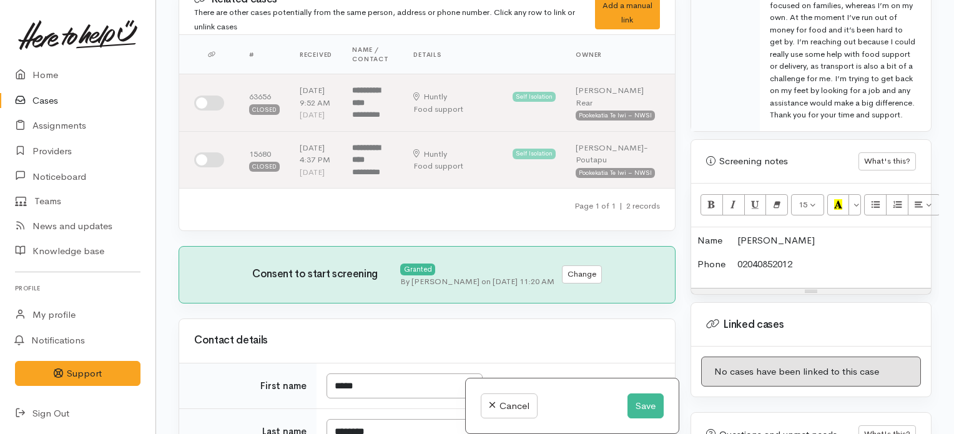
click at [808, 264] on p "Phone 02040852012" at bounding box center [811, 264] width 227 height 14
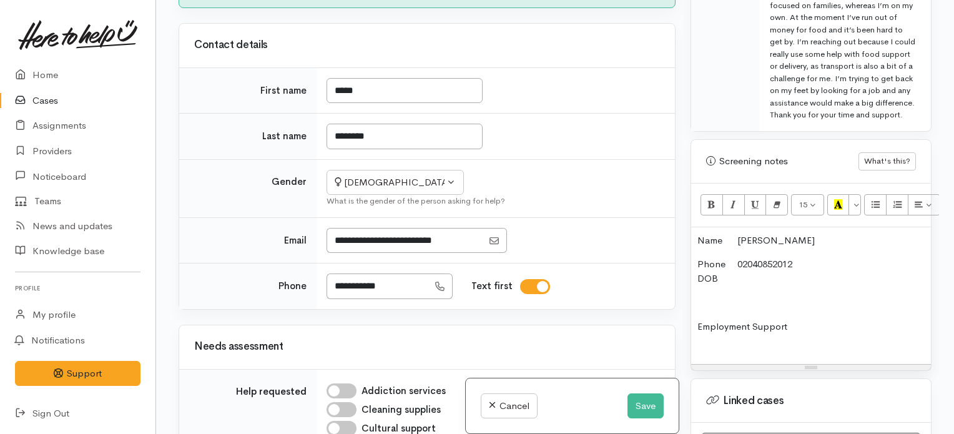
scroll to position [298, 0]
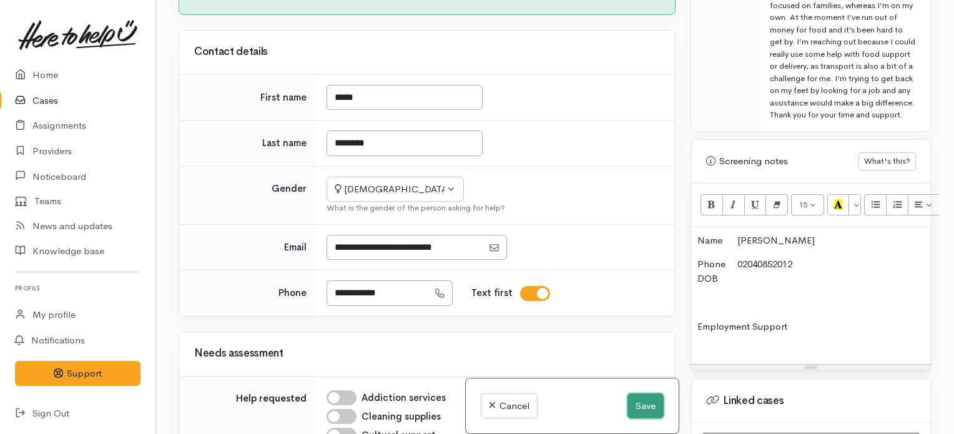
click at [646, 408] on button "Save" at bounding box center [646, 406] width 36 height 26
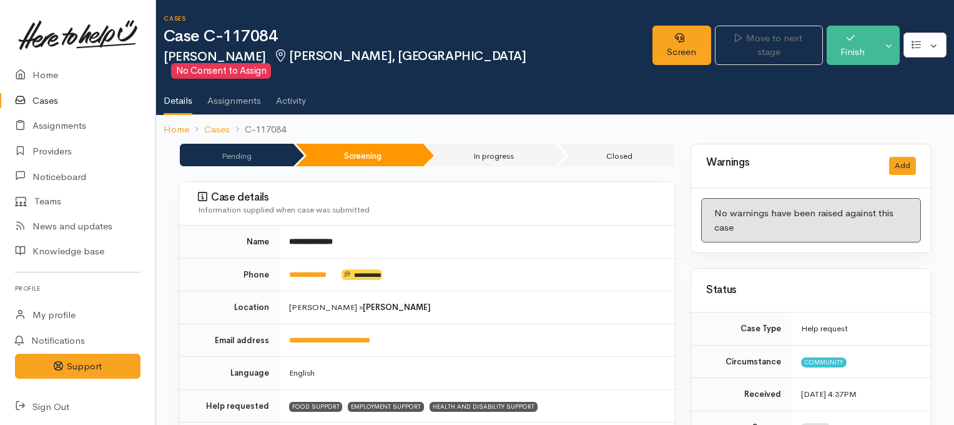
scroll to position [516, 0]
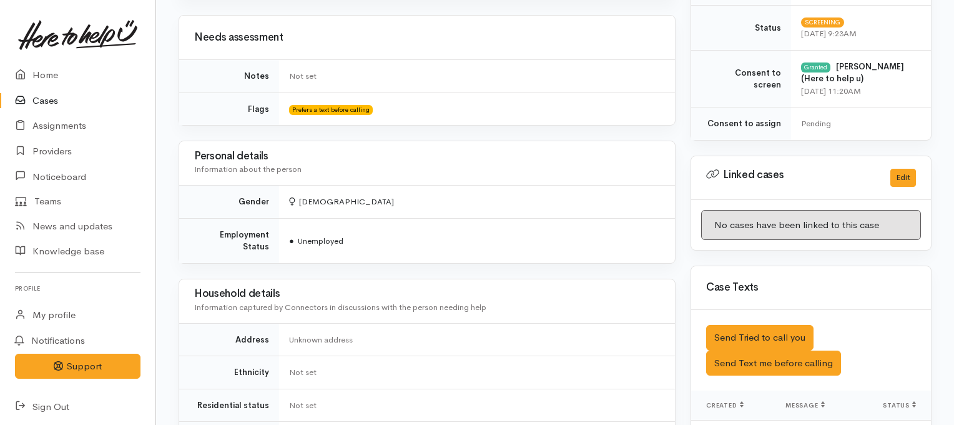
drag, startPoint x: 958, startPoint y: 127, endPoint x: 959, endPoint y: 245, distance: 118.6
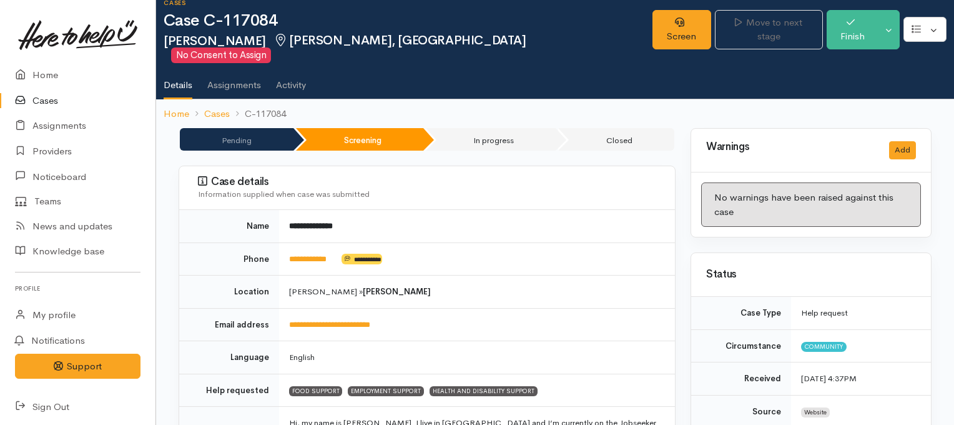
scroll to position [0, 0]
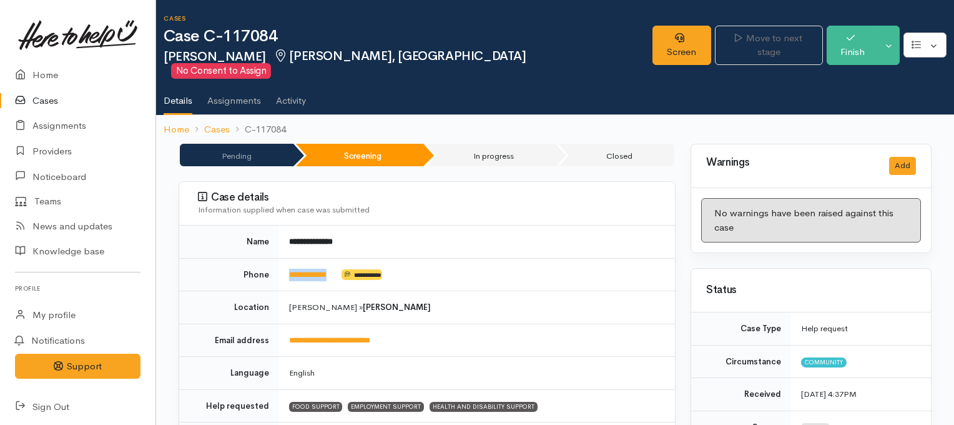
drag, startPoint x: 346, startPoint y: 262, endPoint x: 287, endPoint y: 261, distance: 59.3
click at [287, 261] on td "**********" at bounding box center [477, 274] width 396 height 33
copy td "**********"
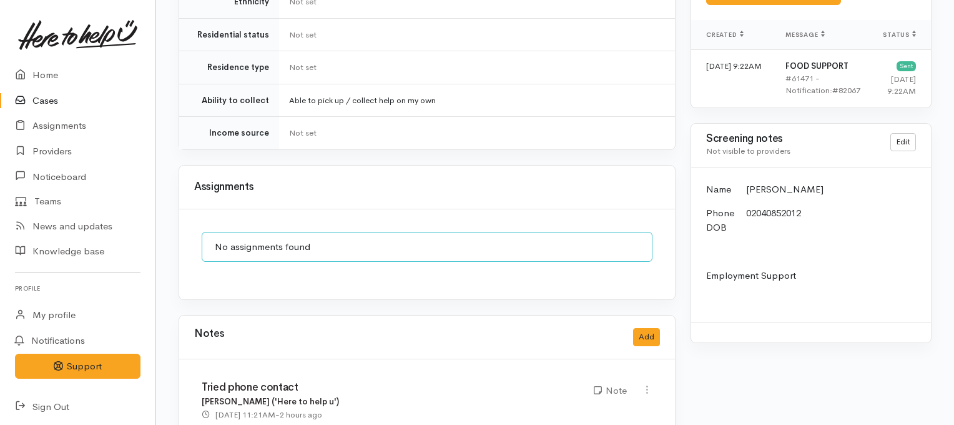
scroll to position [921, 0]
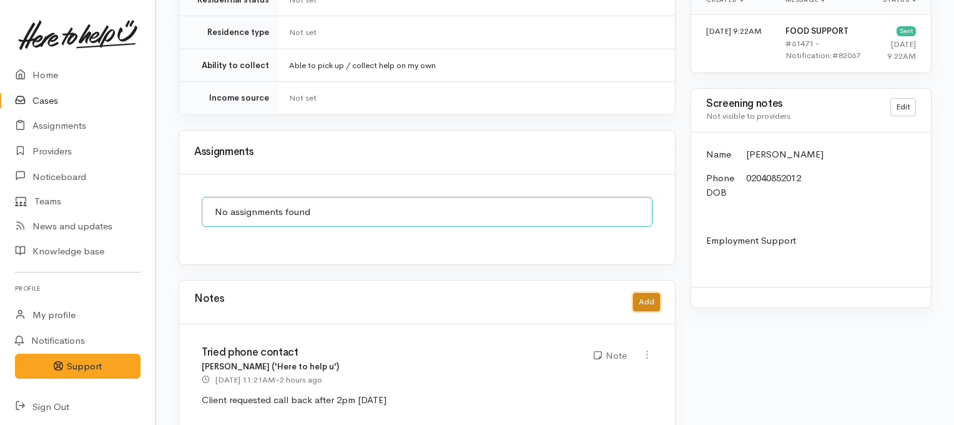
click at [648, 293] on button "Add" at bounding box center [646, 302] width 27 height 18
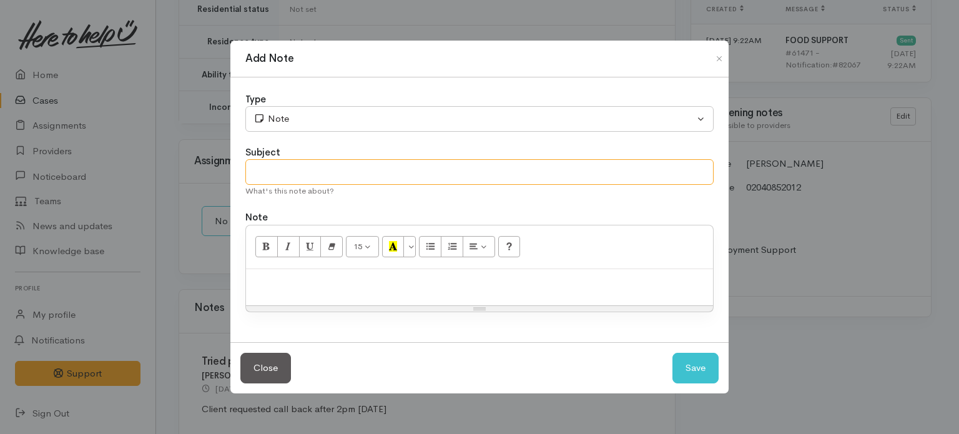
click at [405, 179] on input "text" at bounding box center [479, 172] width 468 height 26
type input "WINZ DECLINE LETTER - waiting confirmation"
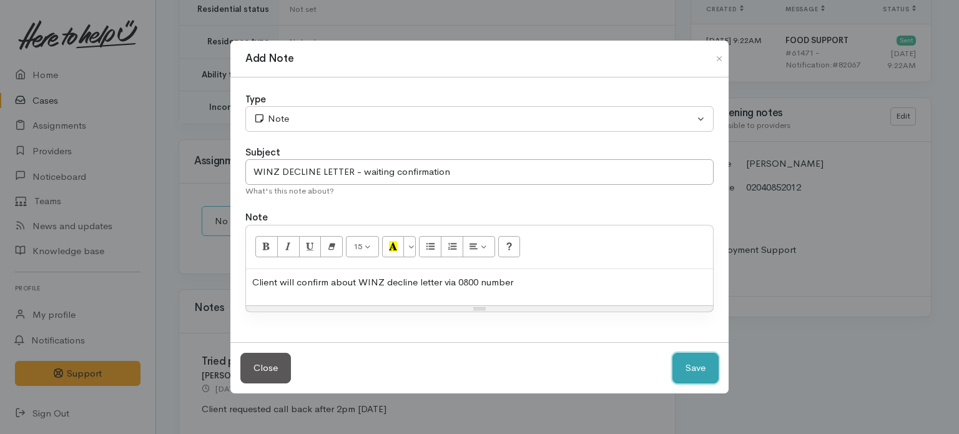
click at [696, 365] on button "Save" at bounding box center [696, 368] width 46 height 31
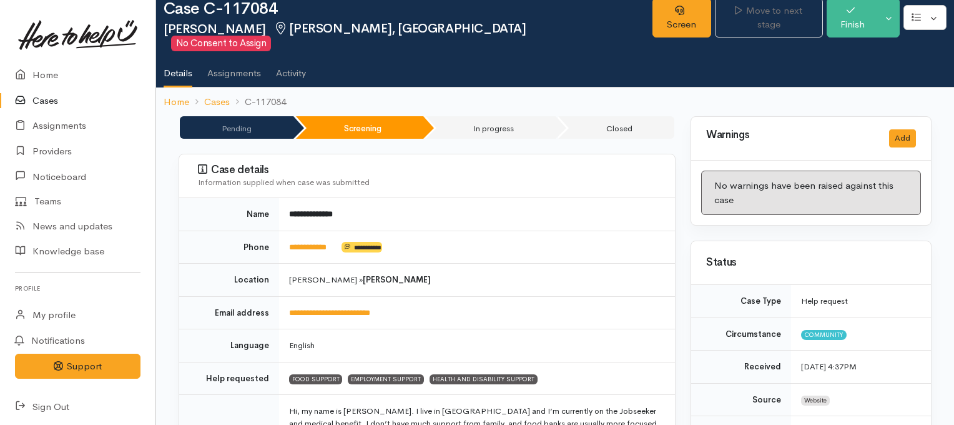
scroll to position [0, 0]
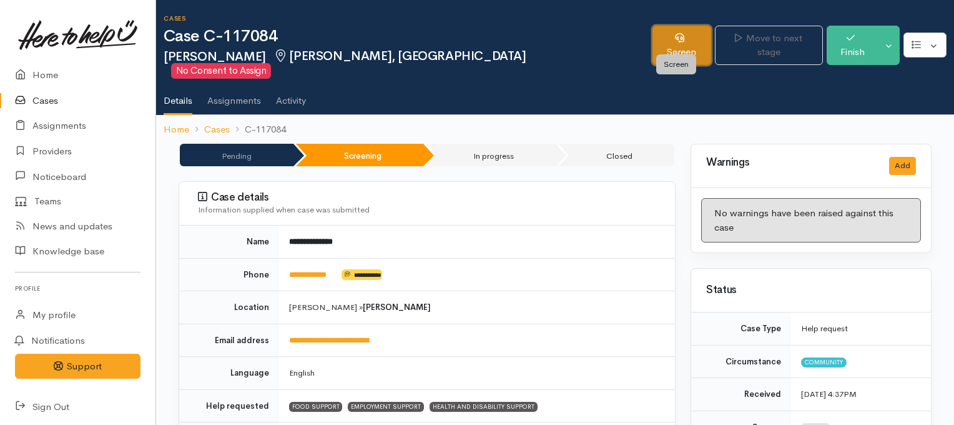
click at [683, 39] on link "Screen" at bounding box center [682, 45] width 58 height 39
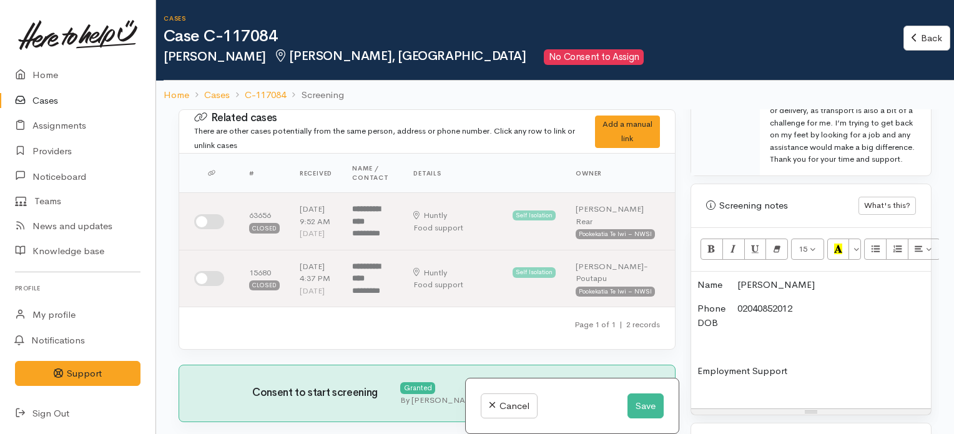
scroll to position [935, 0]
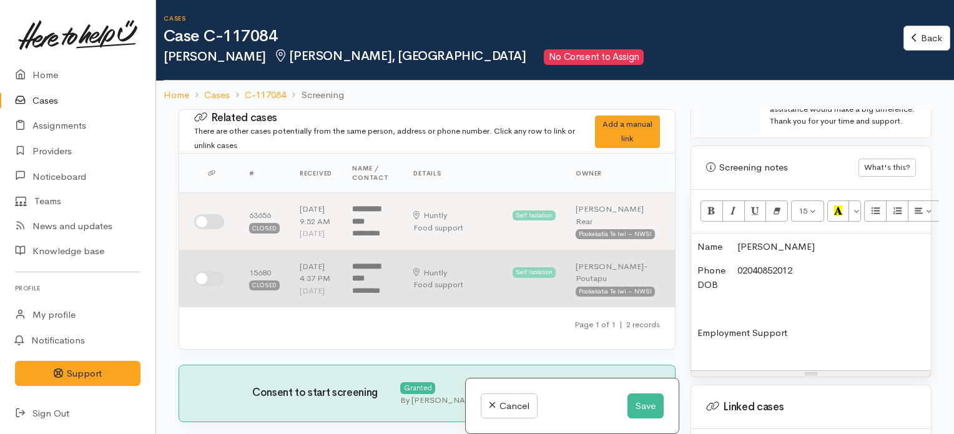
drag, startPoint x: 792, startPoint y: 326, endPoint x: 664, endPoint y: 335, distance: 128.4
click at [664, 335] on div "Related cases There are other cases potentially from the same person, address o…" at bounding box center [555, 326] width 768 height 434
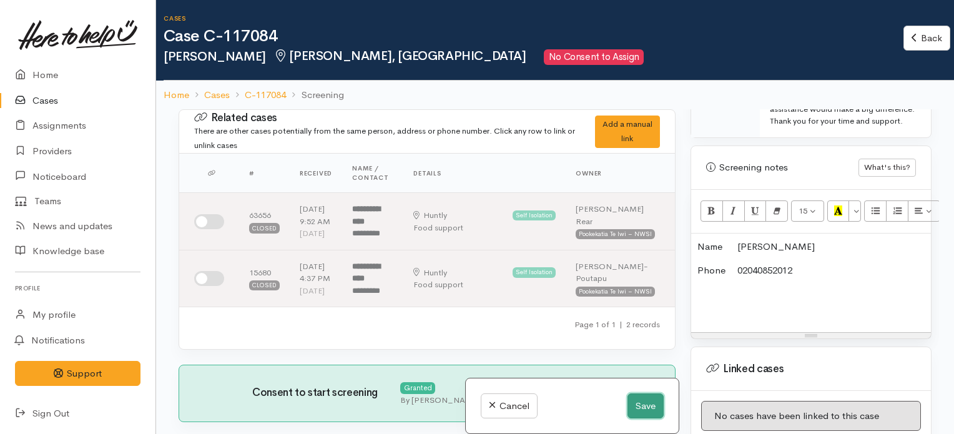
click at [643, 404] on button "Save" at bounding box center [646, 406] width 36 height 26
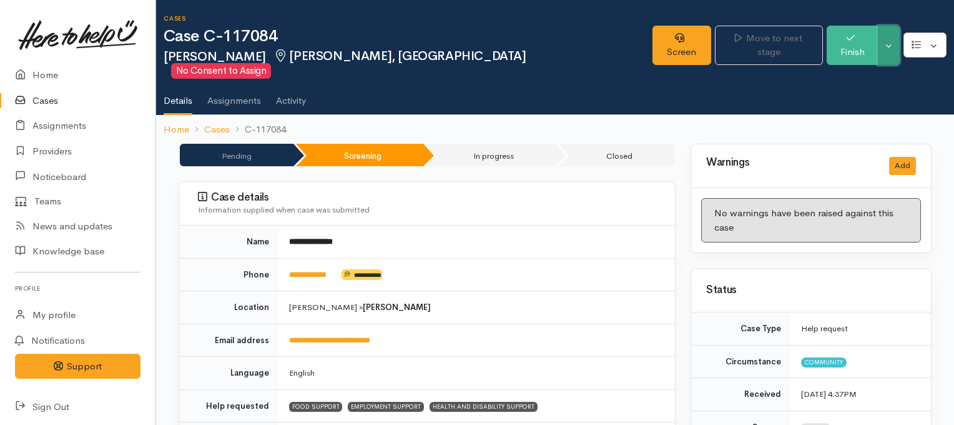
click at [892, 42] on button "Toggle Dropdown" at bounding box center [889, 45] width 22 height 39
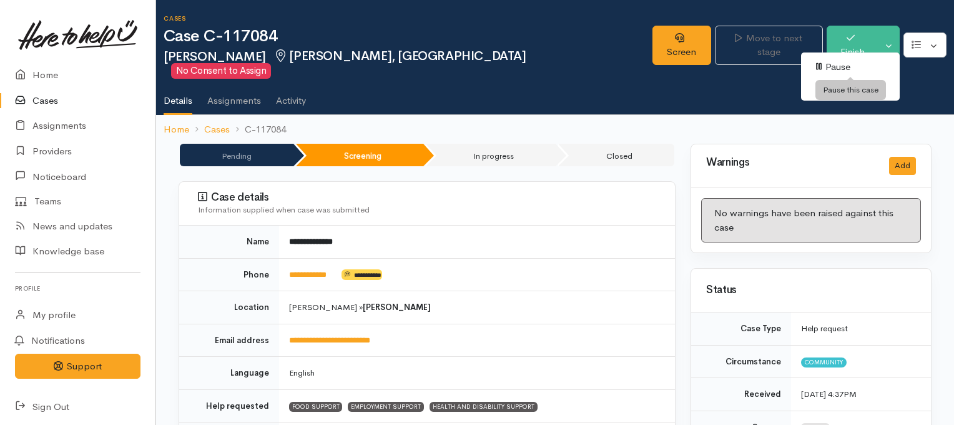
click at [837, 69] on link "Pause" at bounding box center [850, 66] width 99 height 19
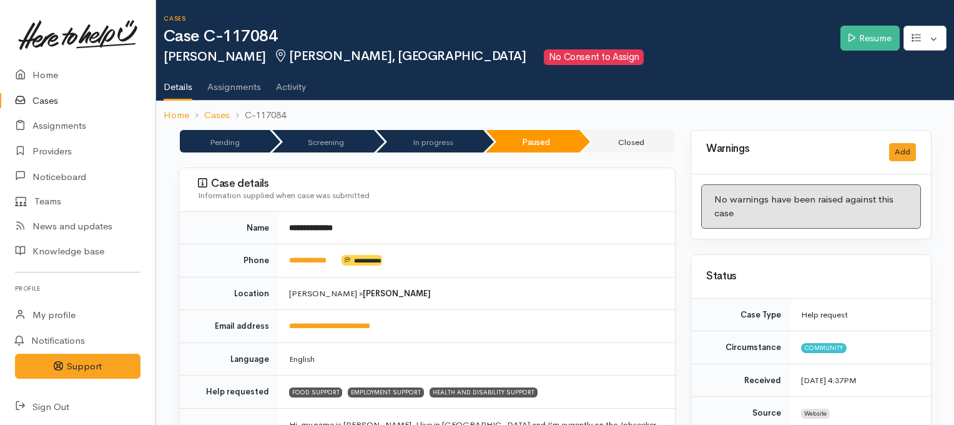
click at [30, 99] on icon at bounding box center [23, 101] width 17 height 16
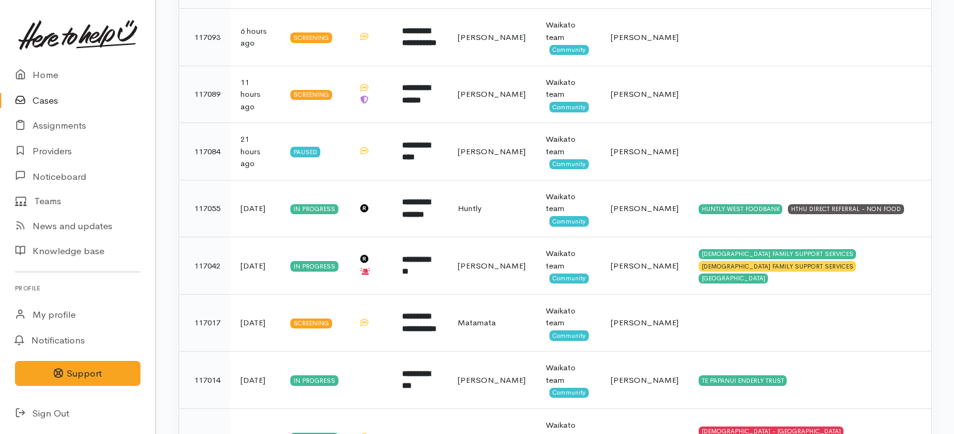
scroll to position [475, 0]
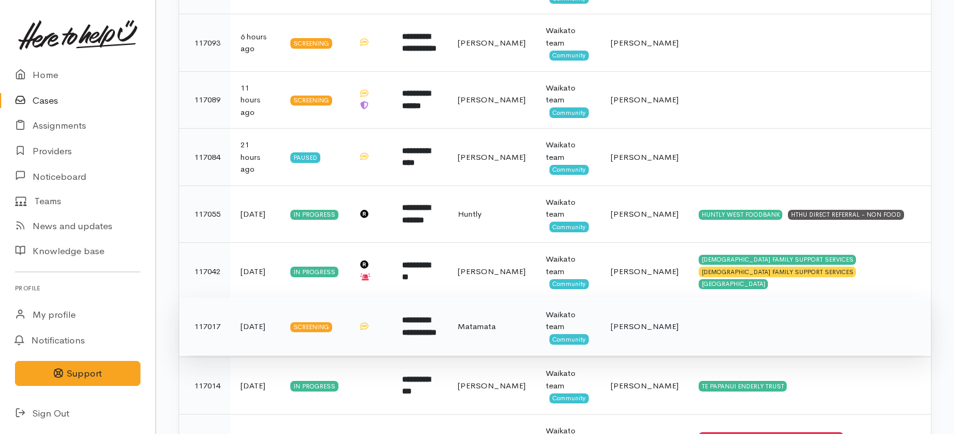
click at [448, 323] on td "**********" at bounding box center [420, 326] width 56 height 57
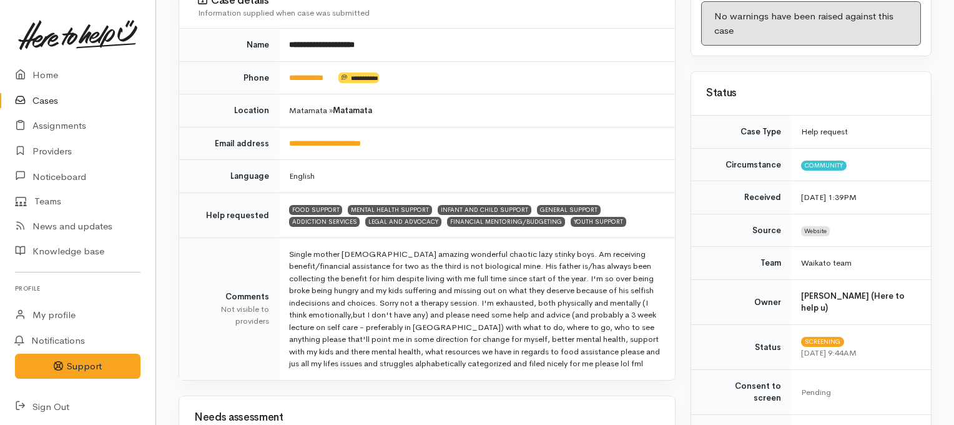
scroll to position [186, 0]
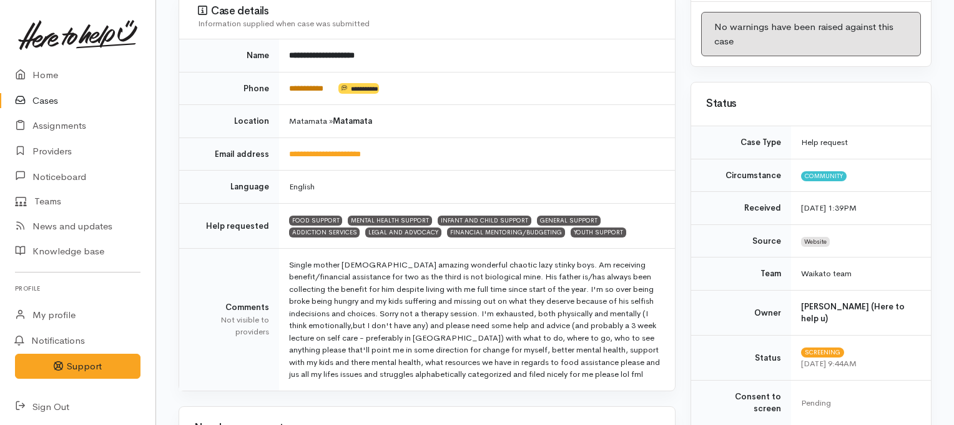
click at [320, 84] on link "**********" at bounding box center [306, 88] width 34 height 8
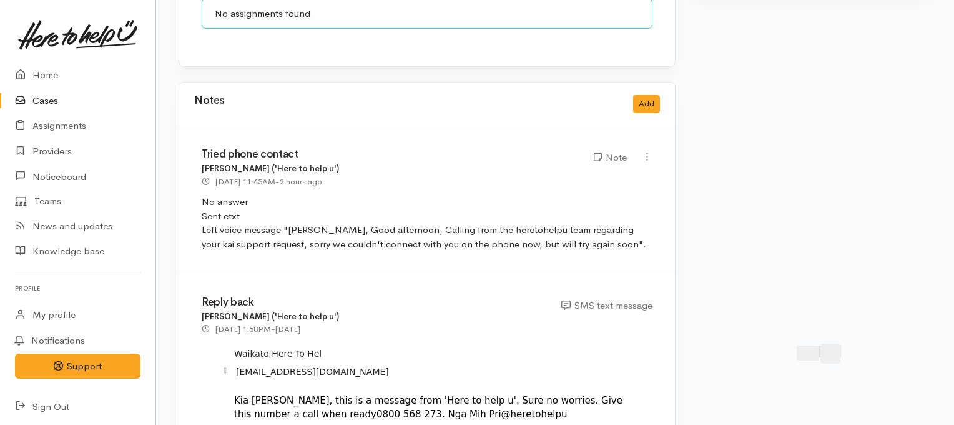
scroll to position [1145, 0]
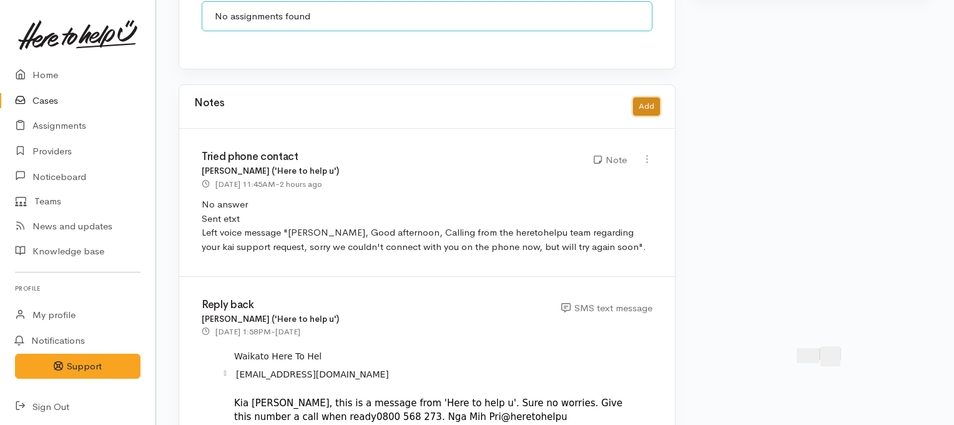
click at [644, 97] on button "Add" at bounding box center [646, 106] width 27 height 18
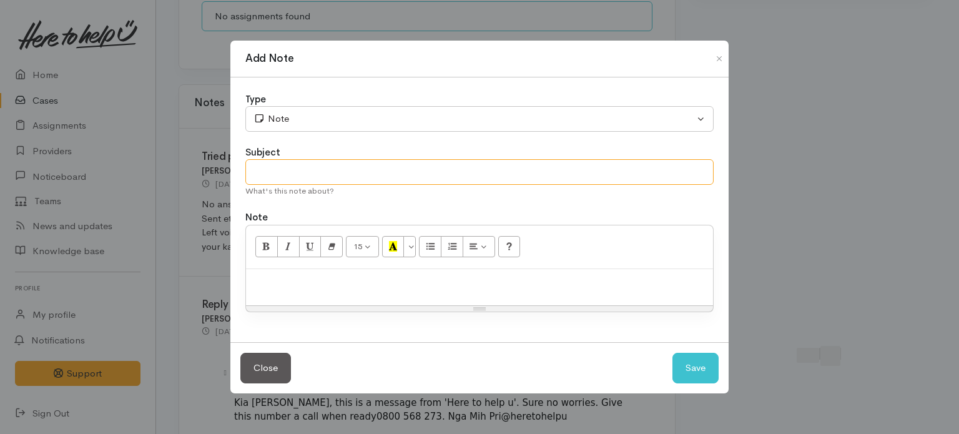
click at [439, 175] on input "text" at bounding box center [479, 172] width 468 height 26
type input "Tried phone contact"
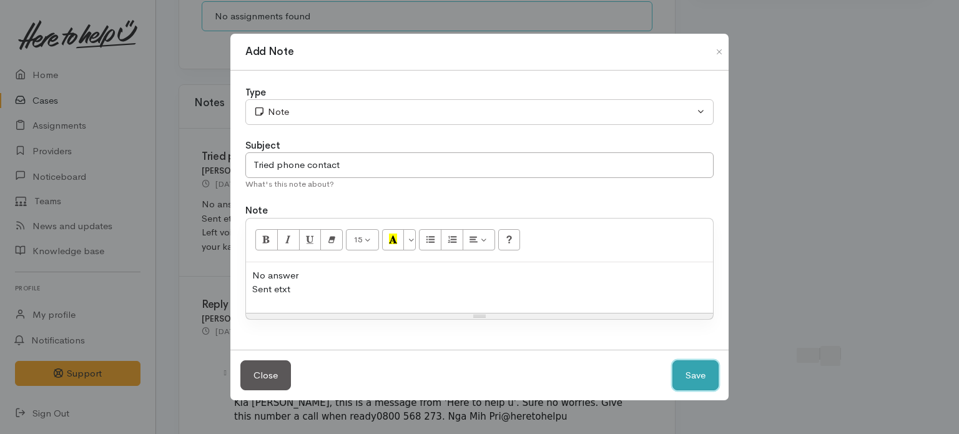
click at [703, 384] on button "Save" at bounding box center [696, 375] width 46 height 31
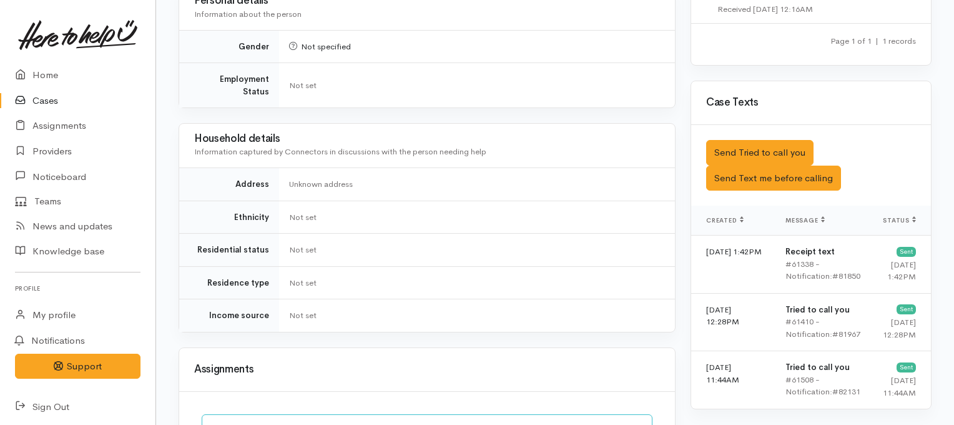
scroll to position [686, 0]
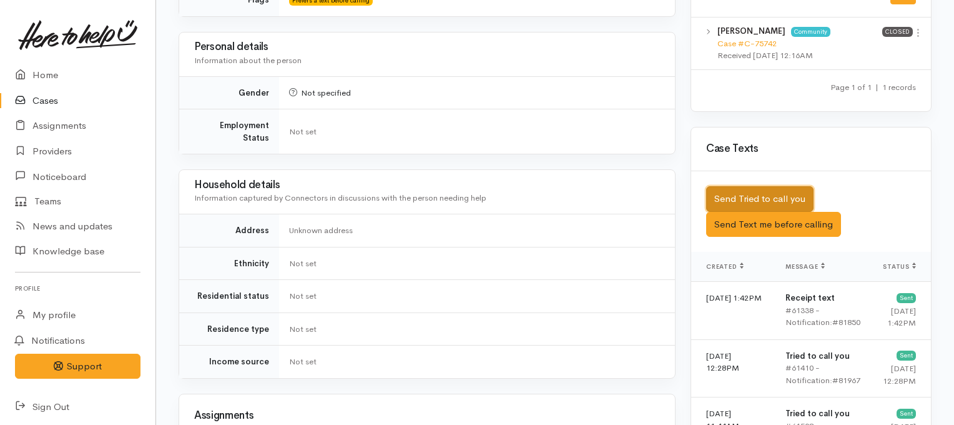
click at [729, 186] on button "Send Tried to call you" at bounding box center [759, 199] width 107 height 26
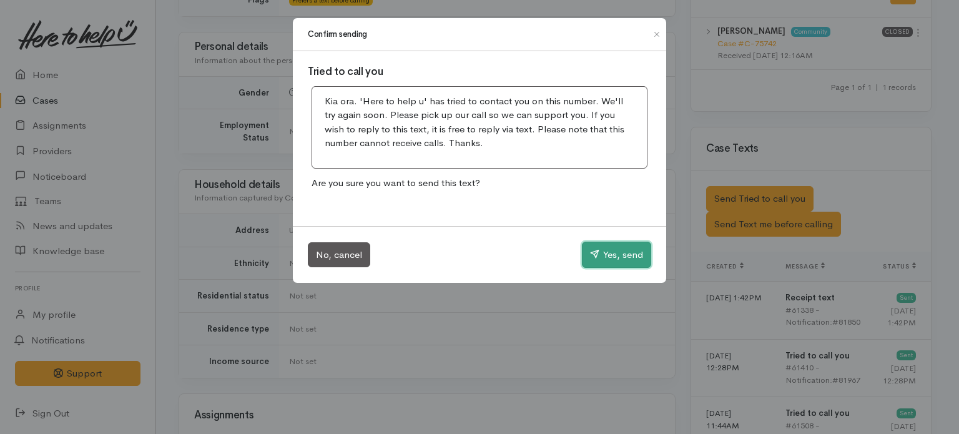
click at [617, 249] on button "Yes, send" at bounding box center [616, 255] width 69 height 26
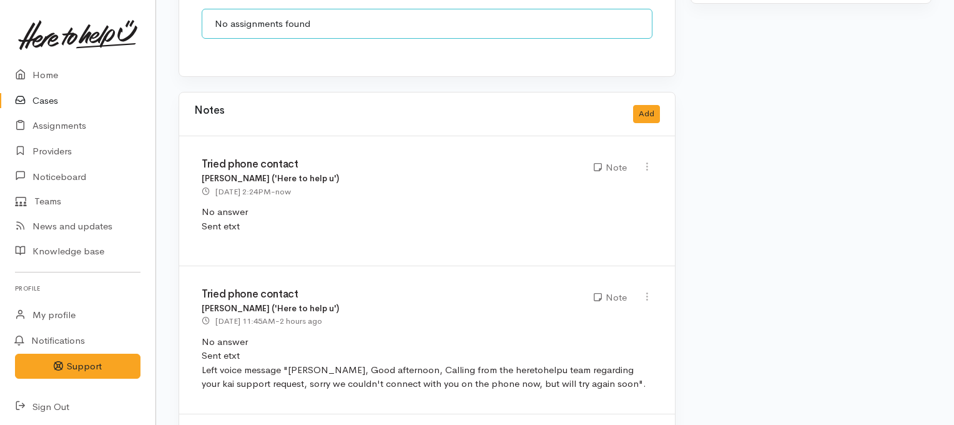
scroll to position [1168, 0]
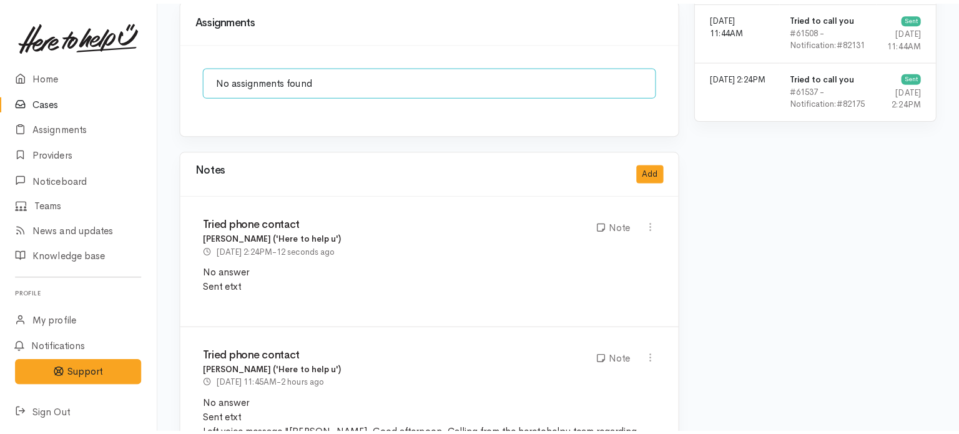
scroll to position [1082, 0]
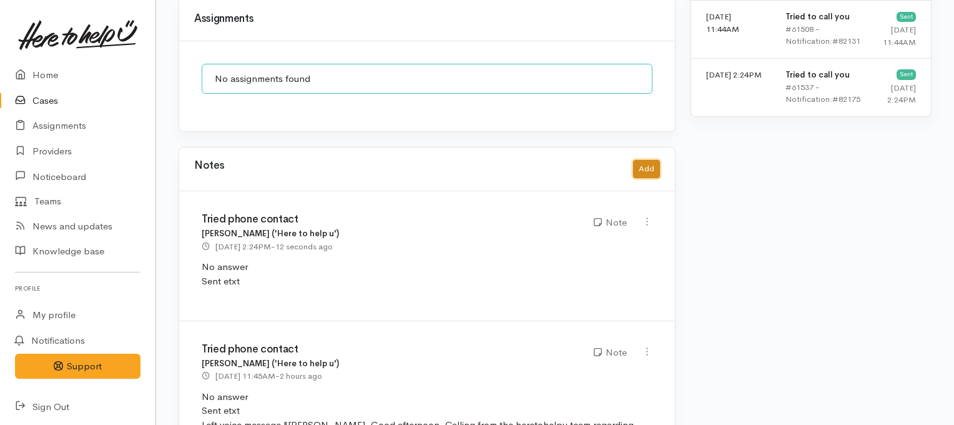
click at [644, 160] on button "Add" at bounding box center [646, 169] width 27 height 18
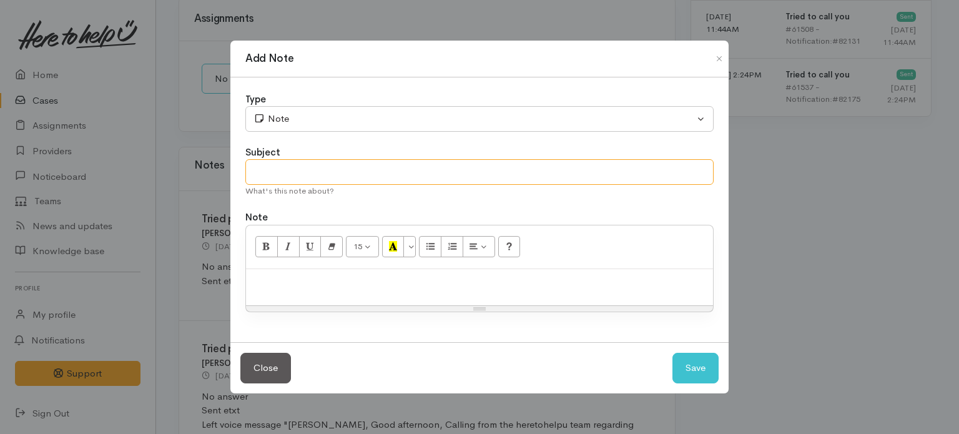
click at [342, 169] on input "text" at bounding box center [479, 172] width 468 height 26
drag, startPoint x: 350, startPoint y: 174, endPoint x: 199, endPoint y: 187, distance: 152.3
click at [199, 187] on div "Add Note Type Correspondence Discussion Email Note Phone call SMS text message …" at bounding box center [479, 217] width 959 height 434
type input "UNABLE TO CONTACT CLIENT"
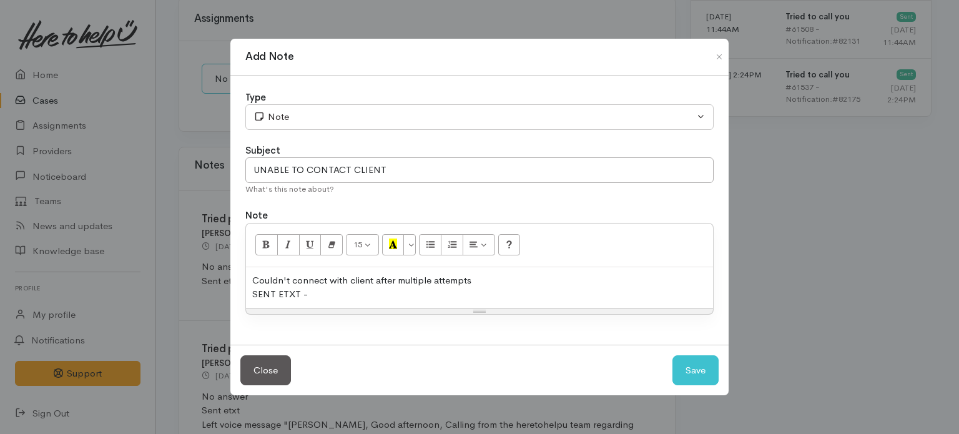
drag, startPoint x: 320, startPoint y: 297, endPoint x: 232, endPoint y: 264, distance: 93.5
click at [232, 264] on div "Type Correspondence Discussion Email Note Phone call SMS text message Note Subj…" at bounding box center [479, 210] width 498 height 269
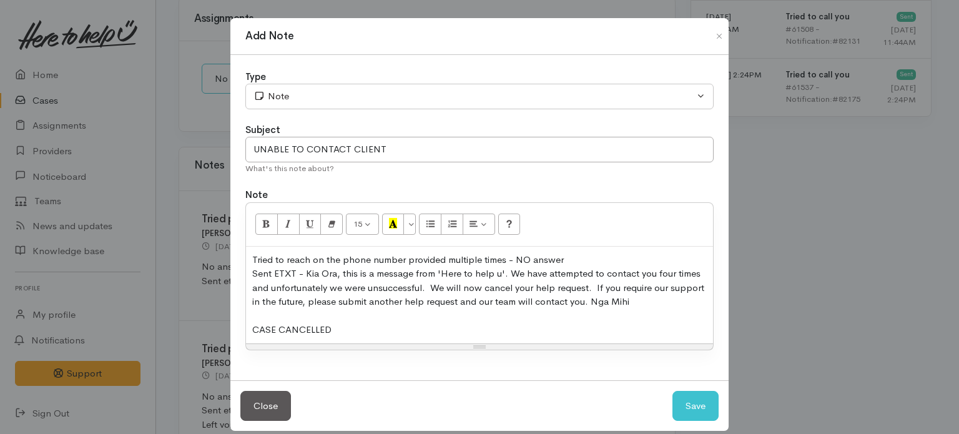
click at [672, 298] on div "Tried to reach on the phone number provided multiple times - NO answer Sent ETX…" at bounding box center [479, 295] width 467 height 97
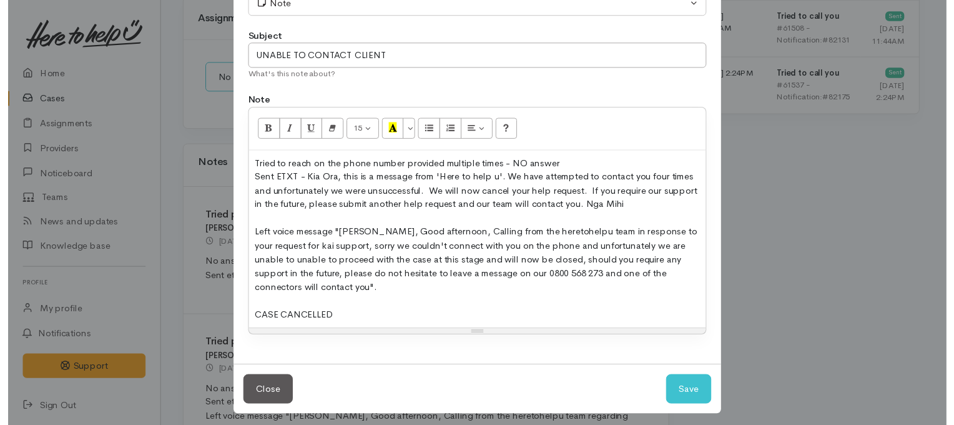
scroll to position [97, 0]
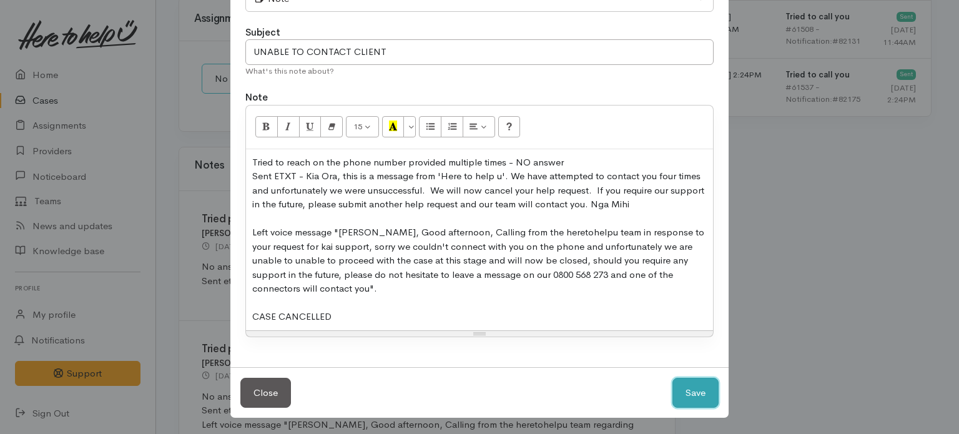
click at [689, 391] on button "Save" at bounding box center [696, 393] width 46 height 31
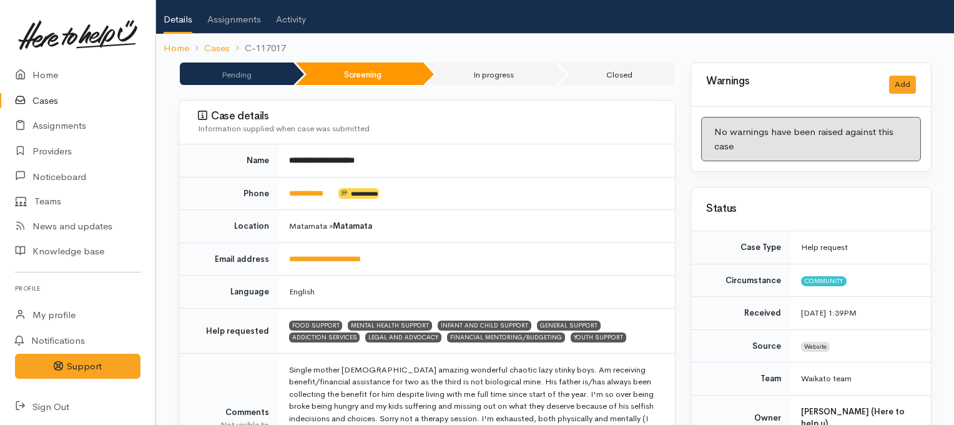
scroll to position [76, 0]
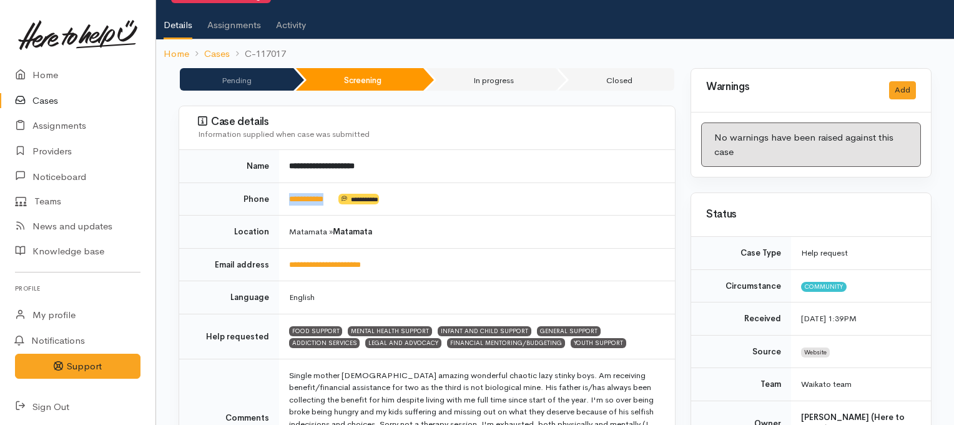
drag, startPoint x: 340, startPoint y: 183, endPoint x: 285, endPoint y: 184, distance: 55.6
click at [285, 184] on td "**********" at bounding box center [477, 198] width 396 height 33
copy td "**********"
click at [44, 74] on link "Home" at bounding box center [77, 75] width 155 height 26
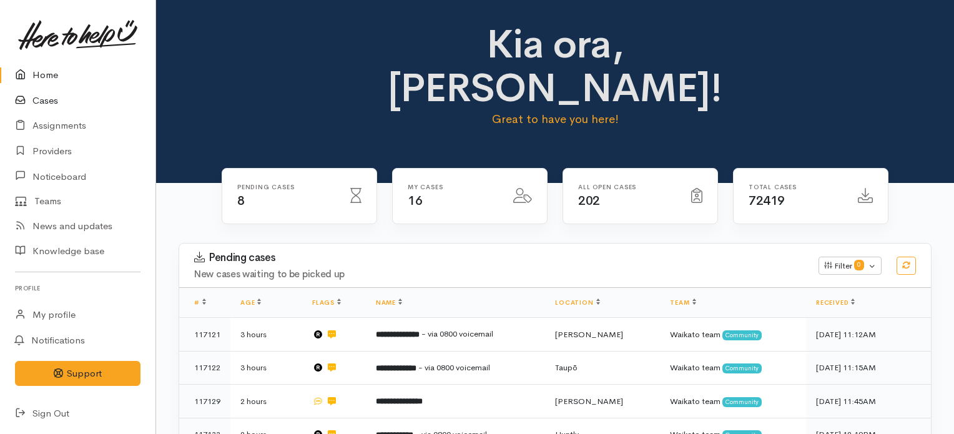
click at [44, 101] on link "Cases" at bounding box center [77, 101] width 155 height 26
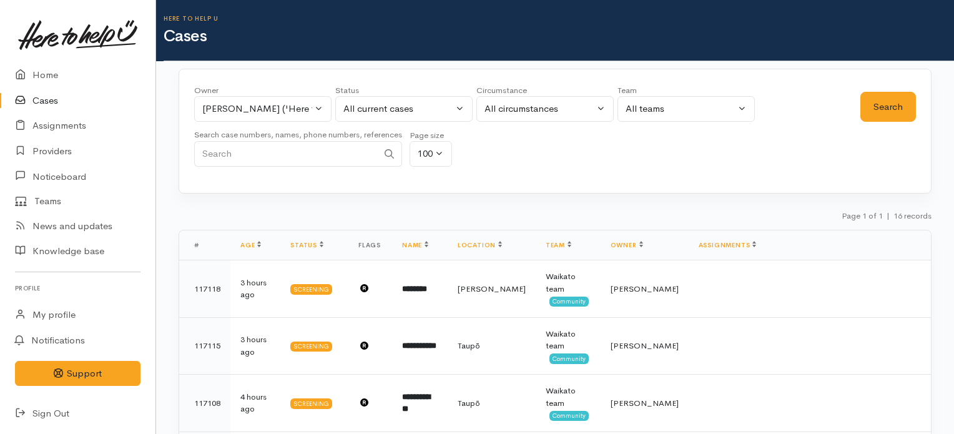
click at [48, 107] on link "Cases" at bounding box center [77, 101] width 155 height 26
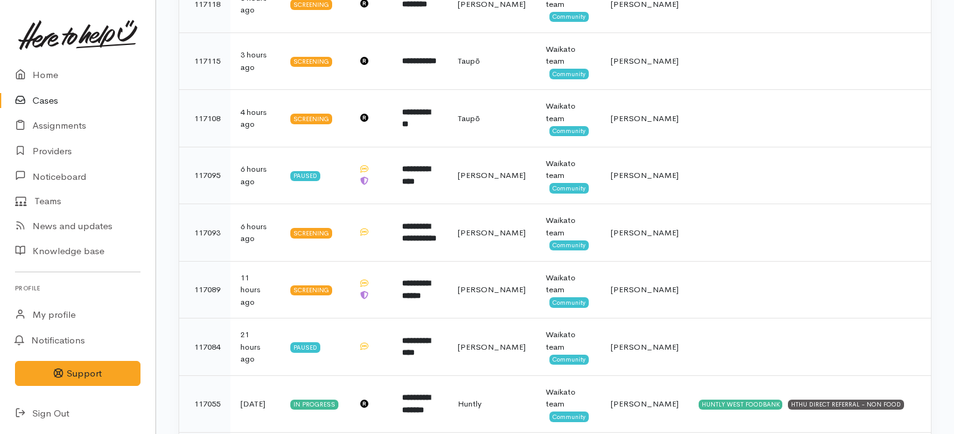
scroll to position [277, 0]
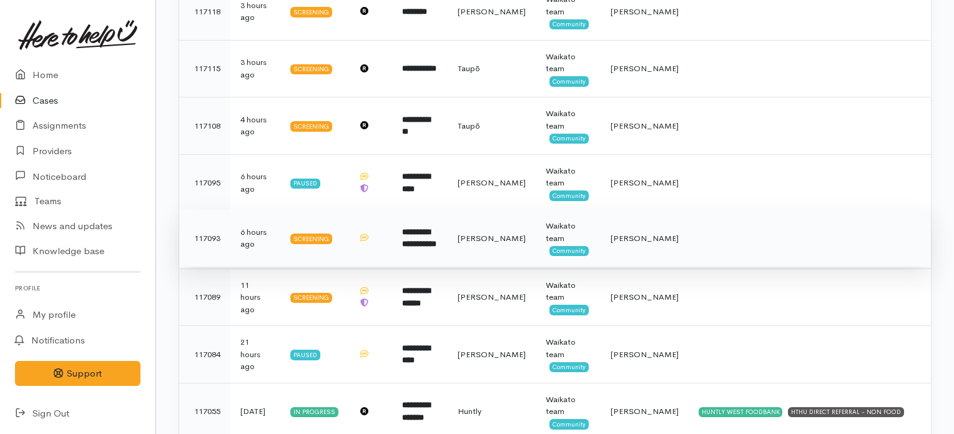
click at [448, 237] on td "**********" at bounding box center [420, 238] width 56 height 57
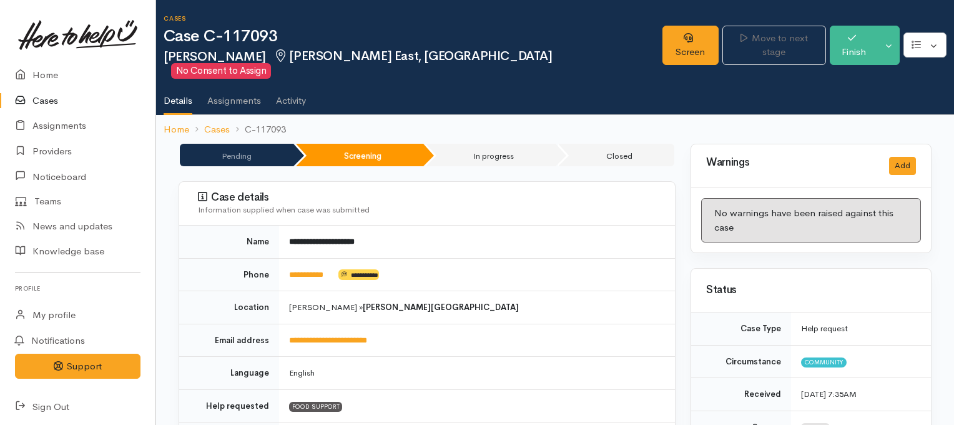
click at [33, 101] on link "Cases" at bounding box center [77, 101] width 155 height 26
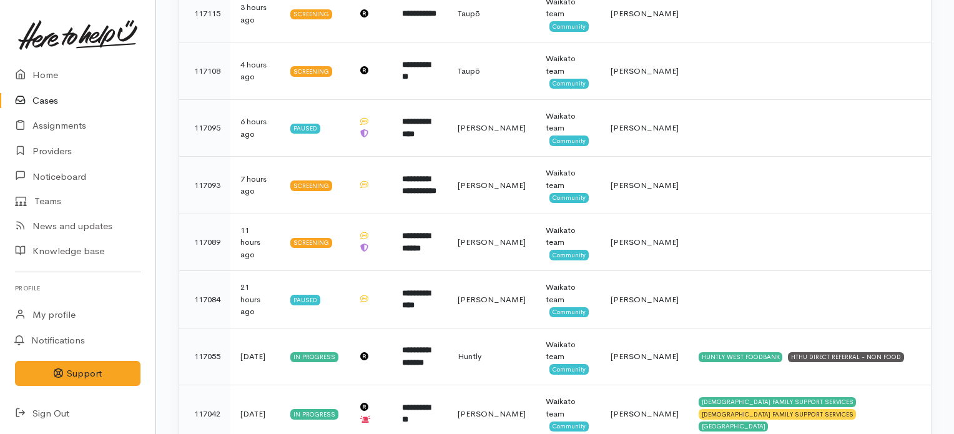
scroll to position [350, 0]
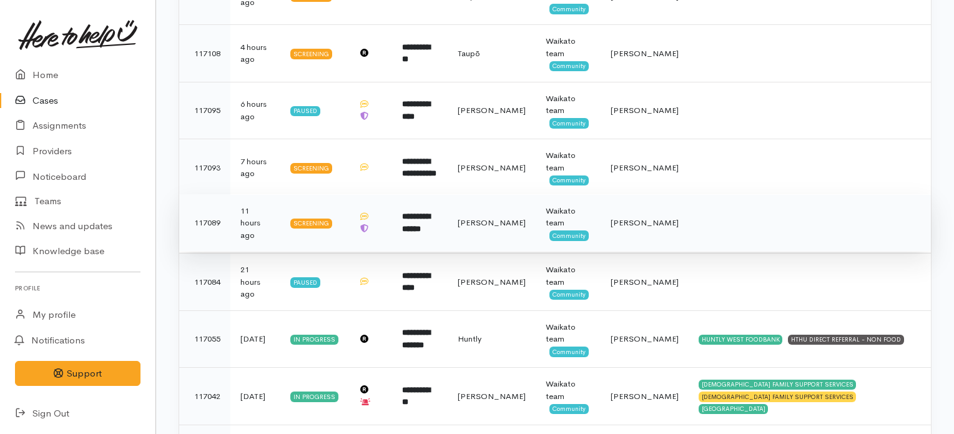
click at [501, 229] on td "[PERSON_NAME]" at bounding box center [492, 222] width 88 height 57
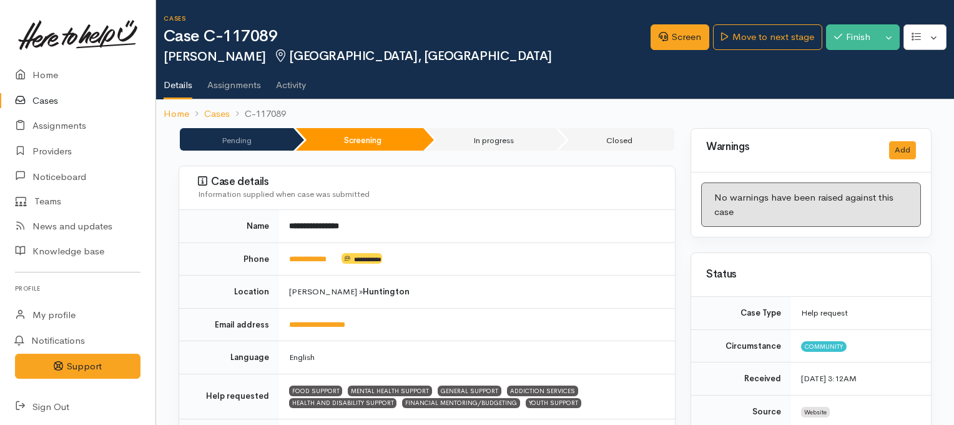
click at [46, 97] on link "Cases" at bounding box center [77, 101] width 155 height 26
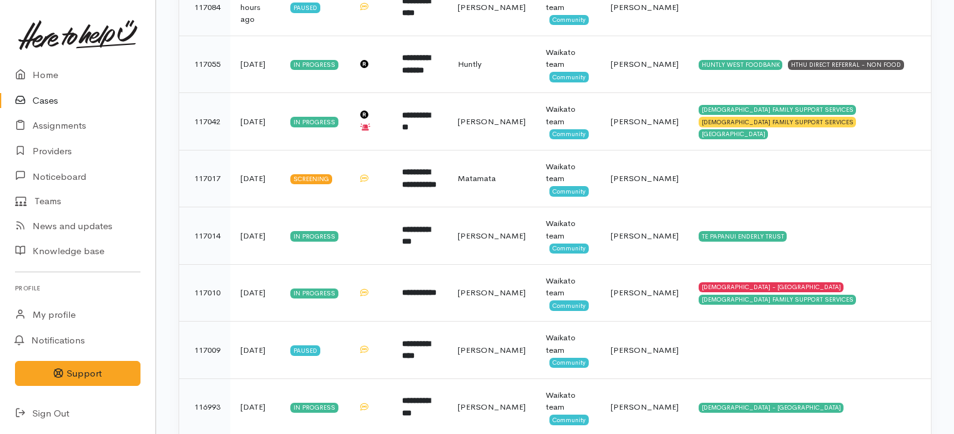
scroll to position [552, 0]
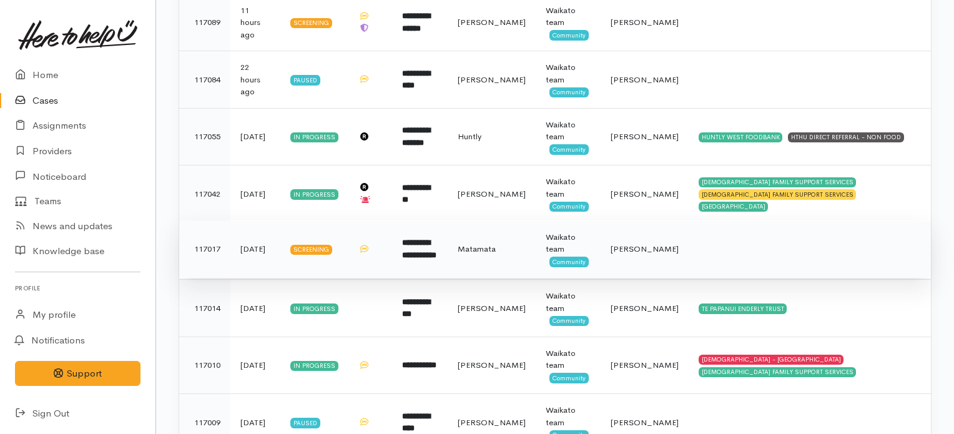
click at [412, 245] on td "**********" at bounding box center [420, 248] width 56 height 57
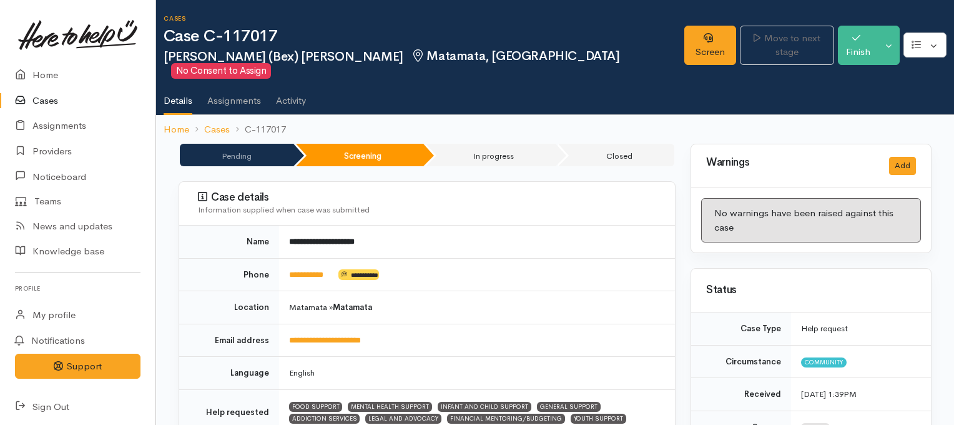
drag, startPoint x: 958, startPoint y: 51, endPoint x: 959, endPoint y: 39, distance: 11.9
click at [954, 39] on html "Support Feedback I've got something to say" at bounding box center [477, 212] width 954 height 425
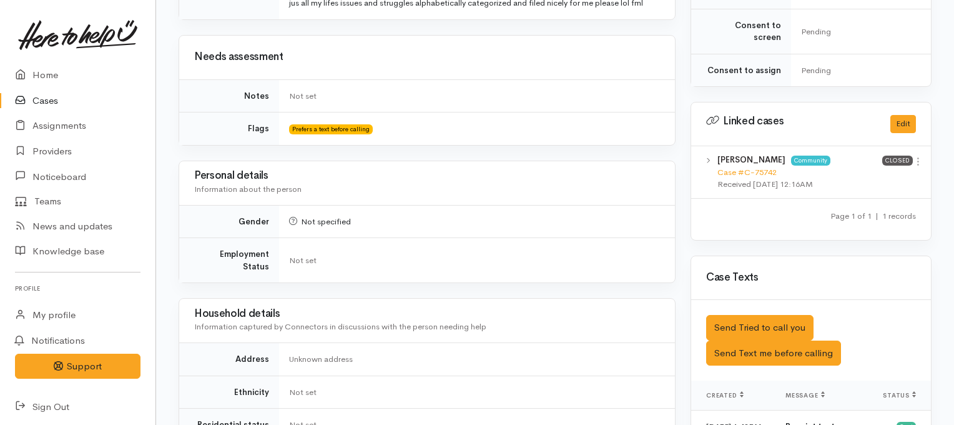
scroll to position [929, 0]
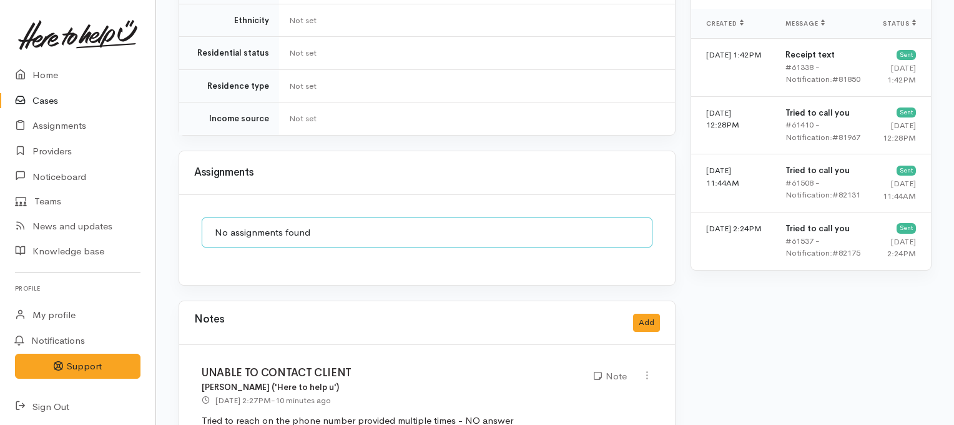
drag, startPoint x: 950, startPoint y: 254, endPoint x: 959, endPoint y: 217, distance: 37.9
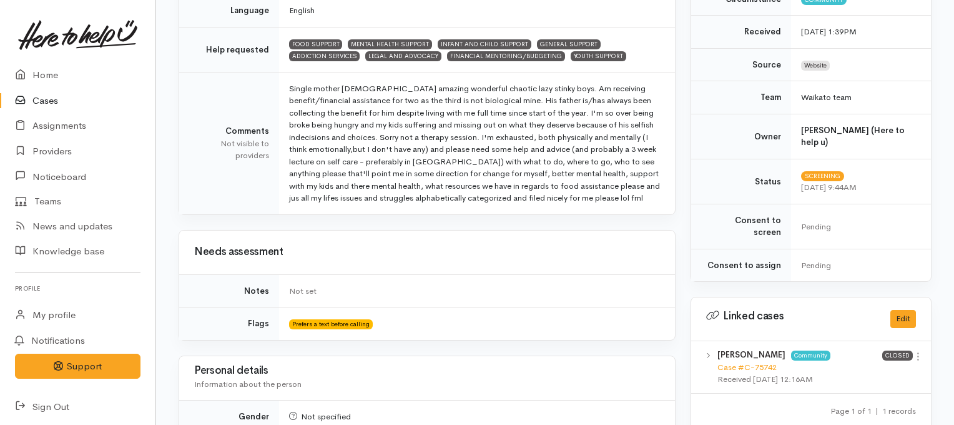
scroll to position [0, 0]
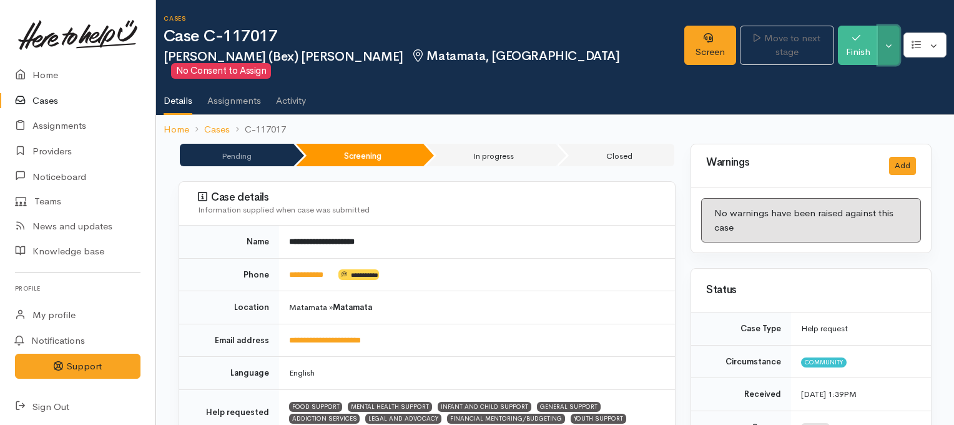
click at [893, 41] on button "Toggle Dropdown" at bounding box center [889, 45] width 22 height 39
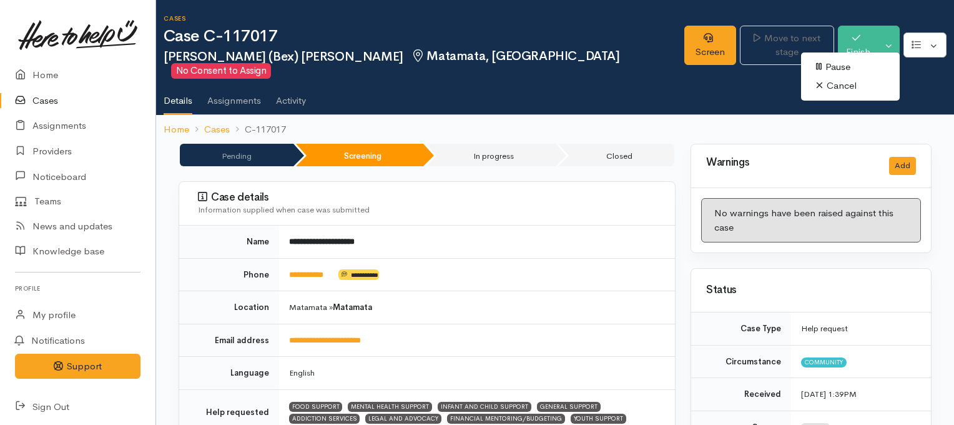
click at [833, 86] on link "Cancel" at bounding box center [850, 85] width 99 height 19
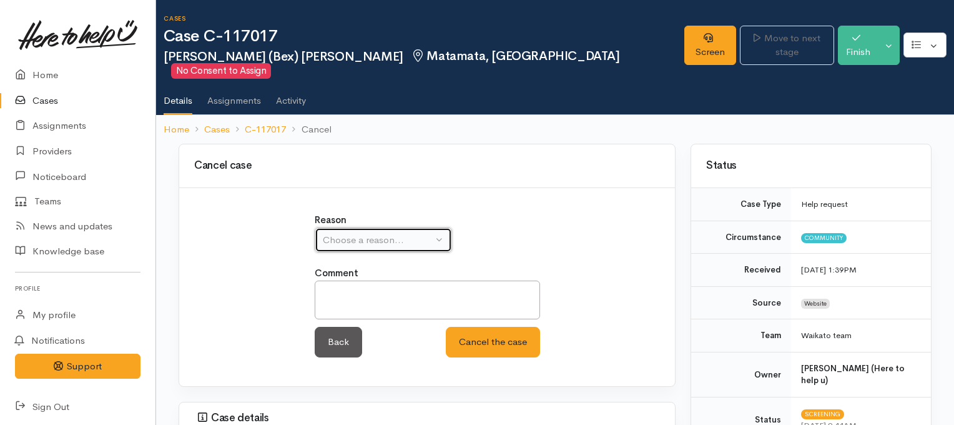
click at [435, 227] on button "Choose a reason..." at bounding box center [383, 240] width 137 height 26
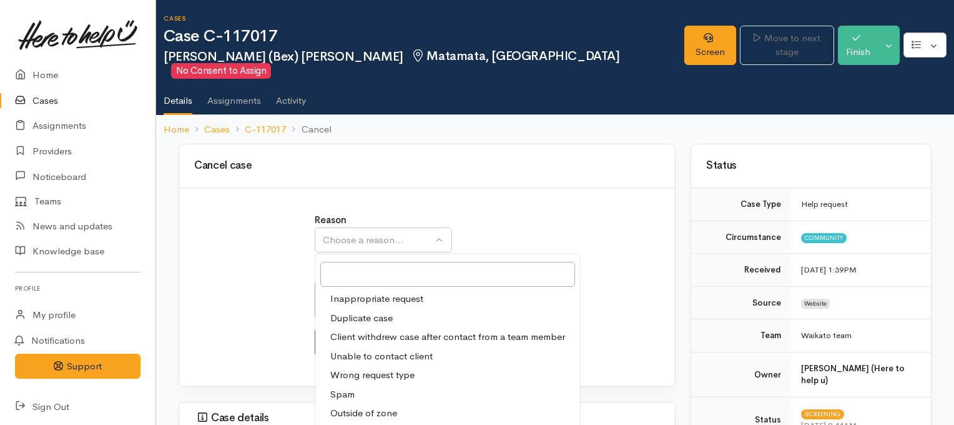
click at [415, 349] on span "Unable to contact client" at bounding box center [381, 356] width 102 height 14
select select "4"
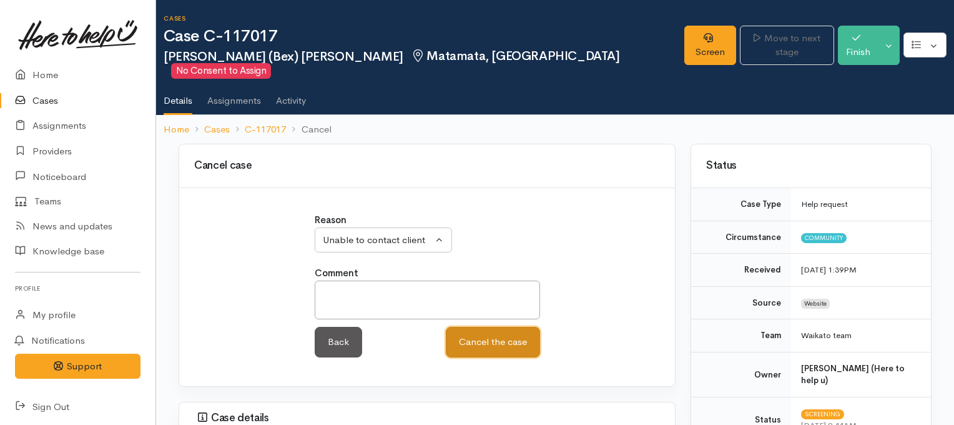
click at [482, 327] on button "Cancel the case" at bounding box center [493, 342] width 94 height 31
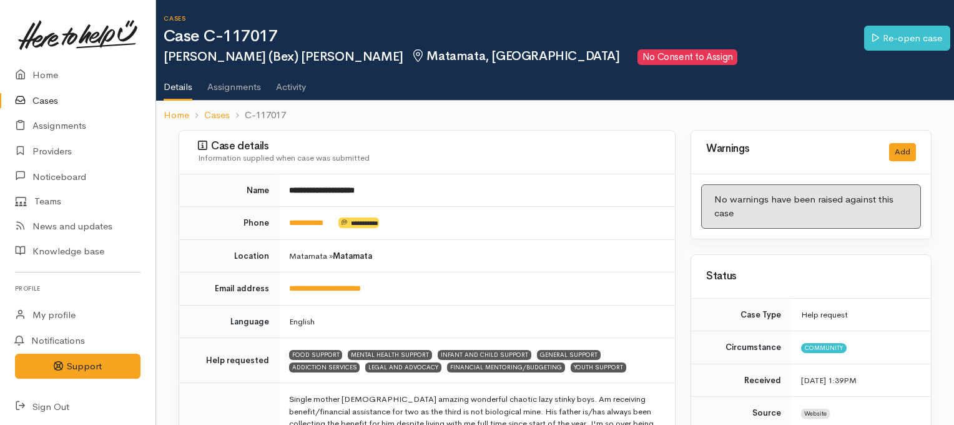
click at [41, 99] on link "Cases" at bounding box center [77, 101] width 155 height 26
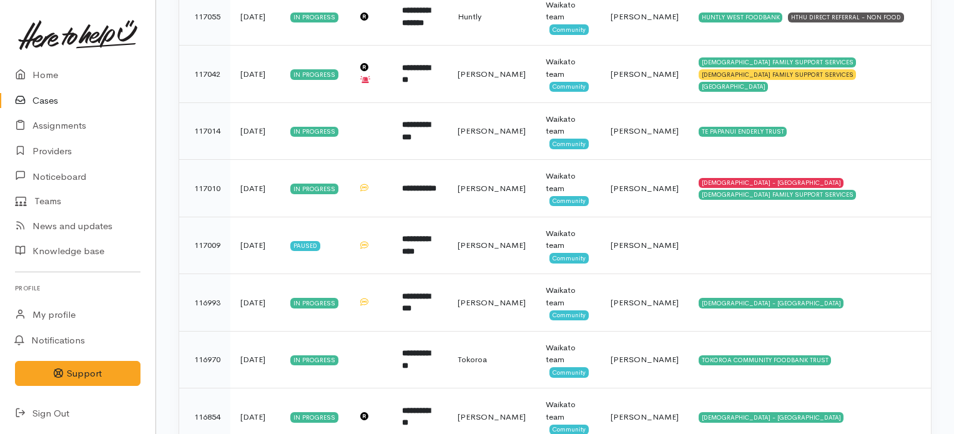
scroll to position [717, 0]
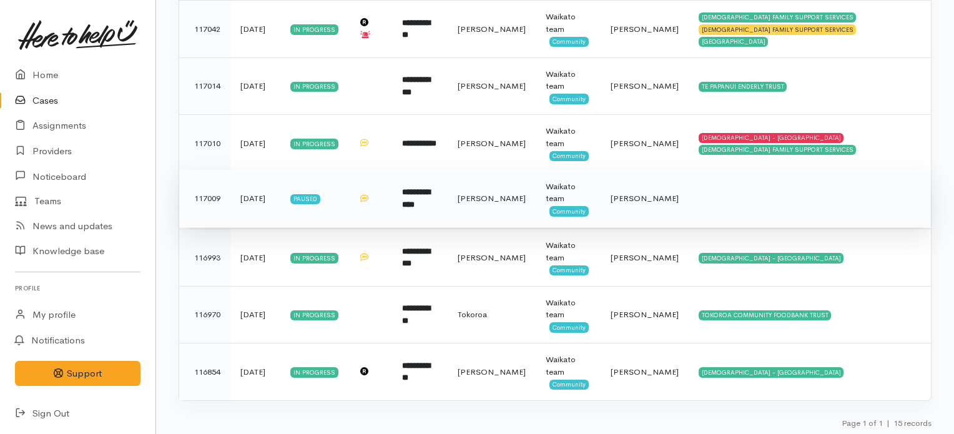
click at [498, 204] on td "[PERSON_NAME]" at bounding box center [492, 198] width 88 height 57
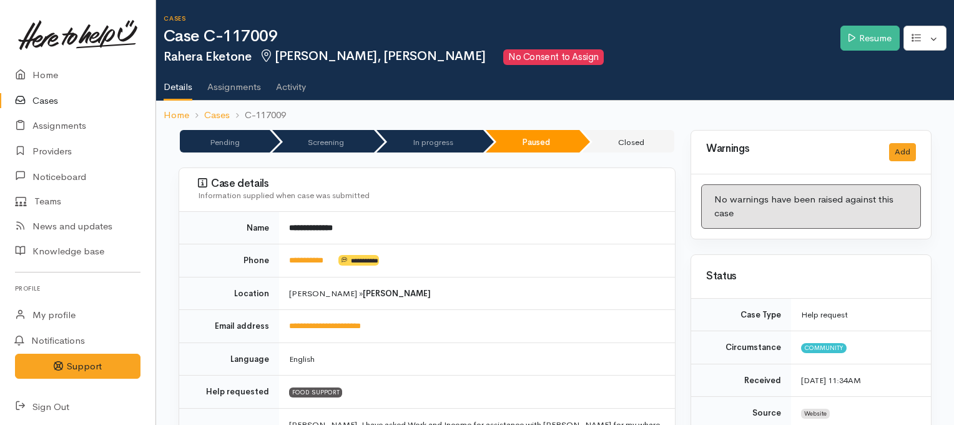
click at [39, 102] on link "Cases" at bounding box center [77, 101] width 155 height 26
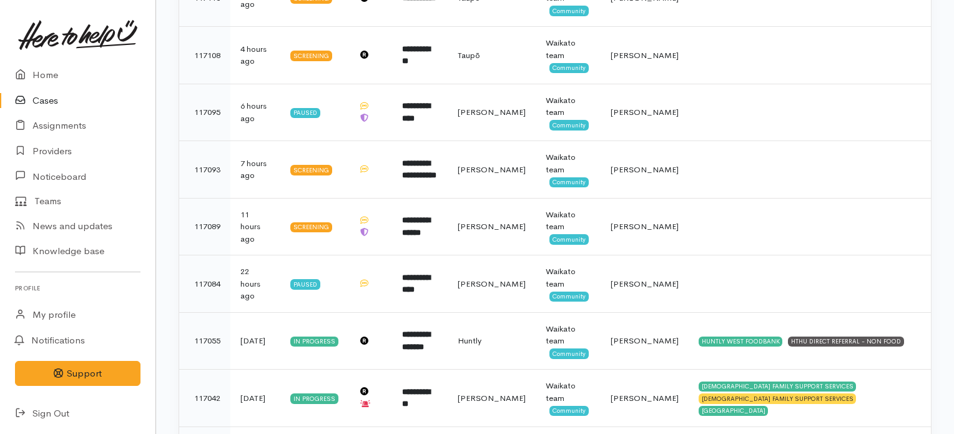
scroll to position [210, 0]
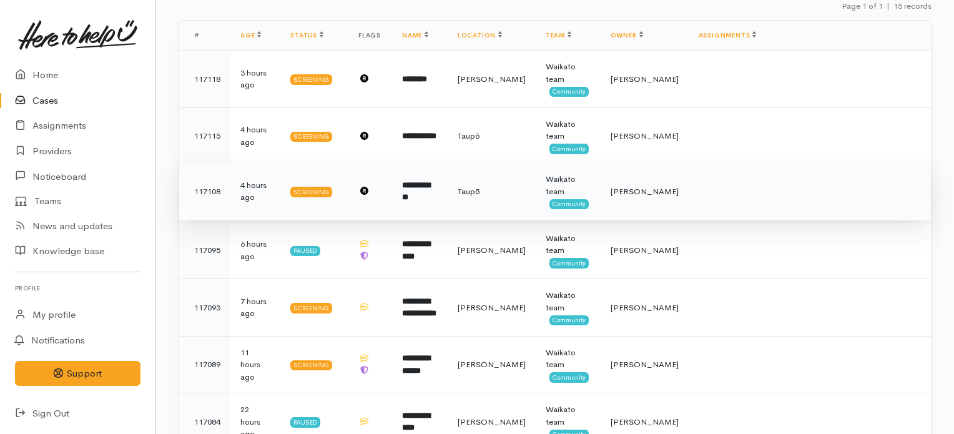
click at [430, 200] on td "**********" at bounding box center [420, 191] width 56 height 57
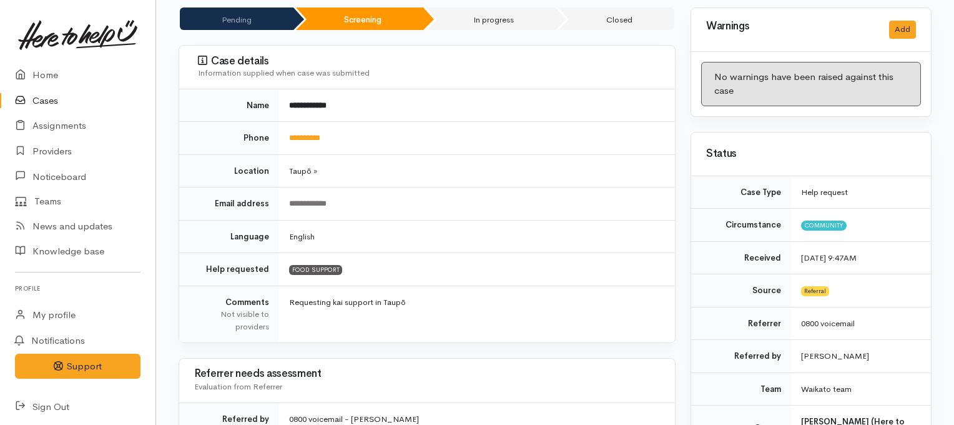
scroll to position [129, 0]
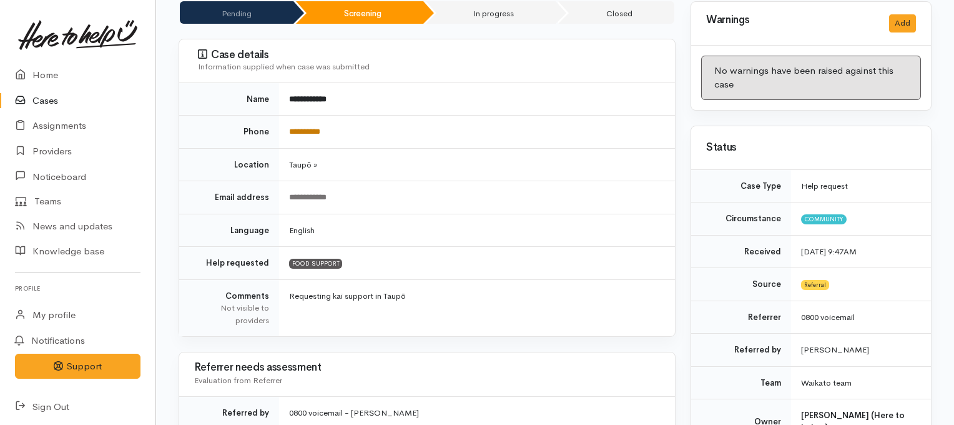
click at [307, 127] on link "**********" at bounding box center [304, 131] width 31 height 8
click at [843, 9] on div "Warnings Add" at bounding box center [811, 24] width 240 height 44
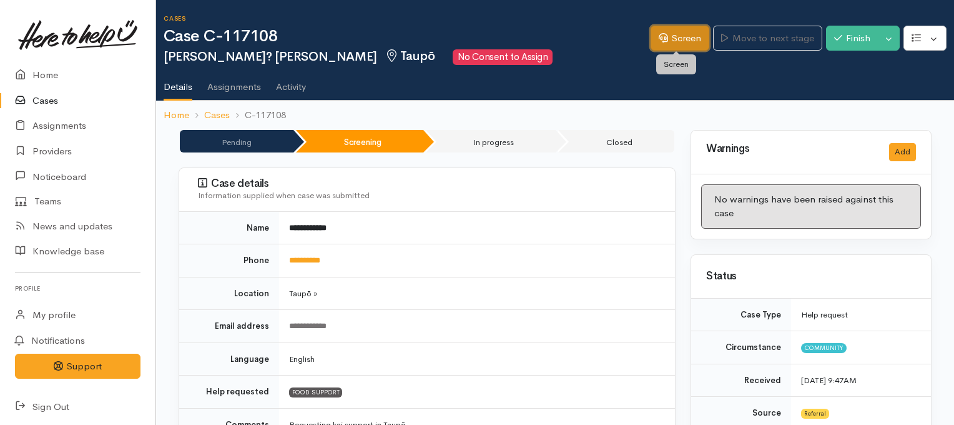
click at [669, 39] on link "Screen" at bounding box center [680, 39] width 59 height 26
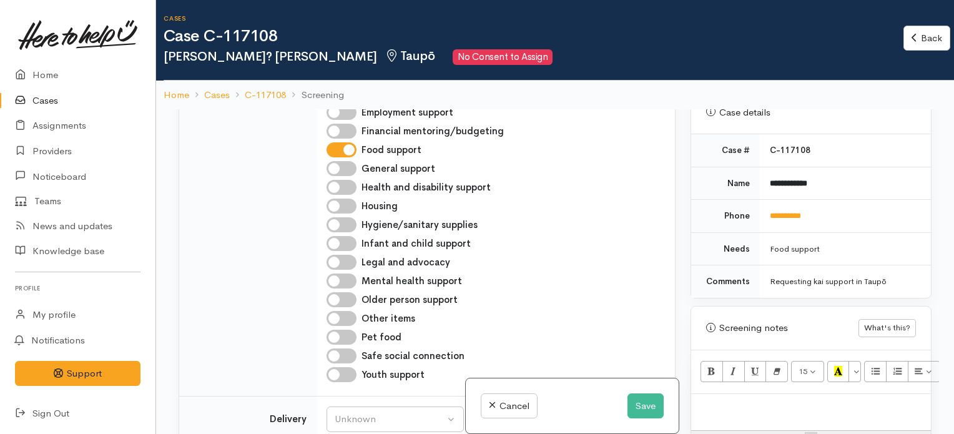
scroll to position [791, 0]
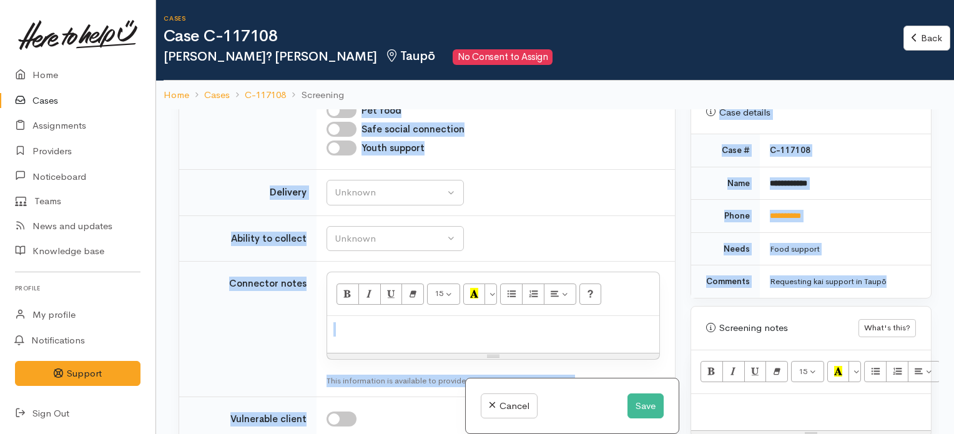
drag, startPoint x: 683, startPoint y: 276, endPoint x: 681, endPoint y: 262, distance: 14.5
click at [681, 262] on div "Related cases There are no other cases from the same person found. Manually lin…" at bounding box center [555, 326] width 768 height 434
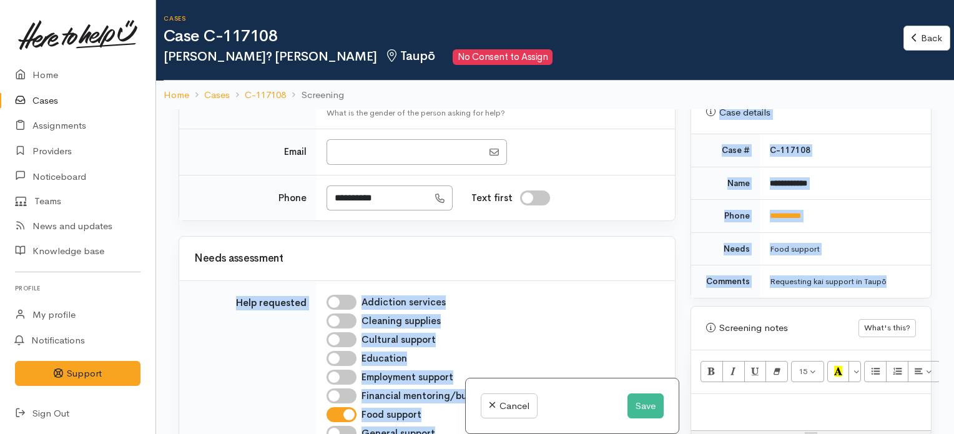
scroll to position [0, 0]
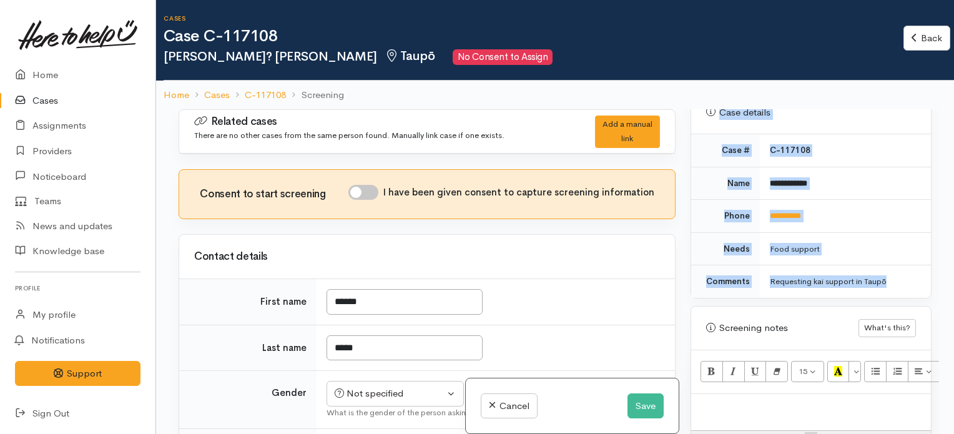
click at [365, 192] on input "I have been given consent to capture screening information" at bounding box center [363, 192] width 30 height 15
checkbox input "true"
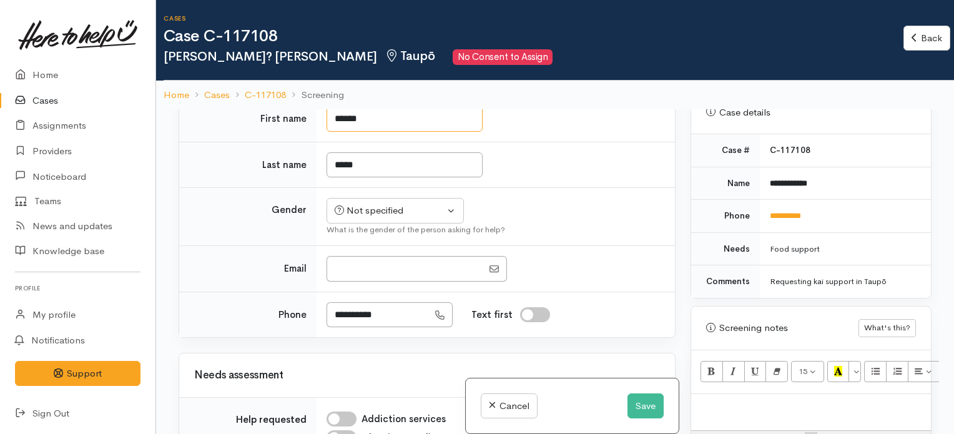
click at [387, 111] on input "******" at bounding box center [405, 119] width 156 height 26
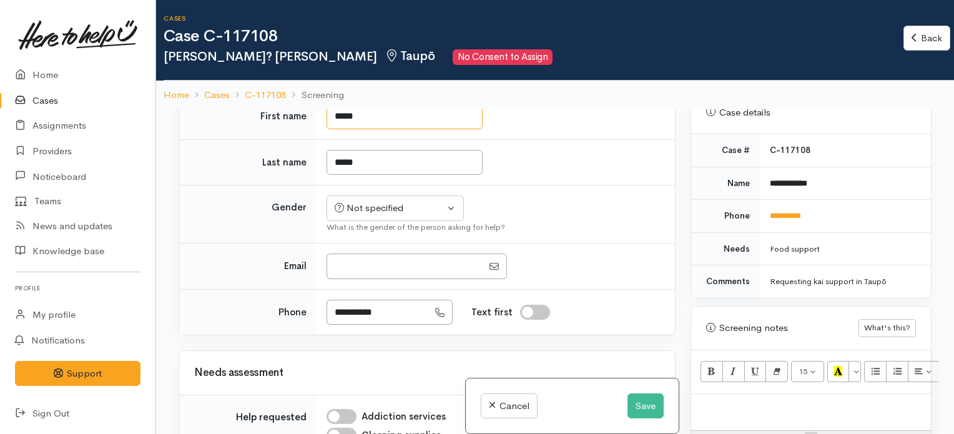
type input "*****"
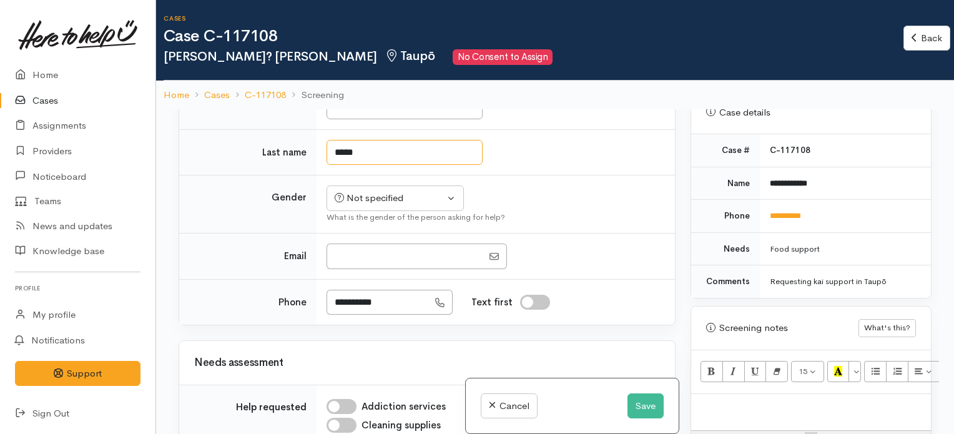
scroll to position [175, 0]
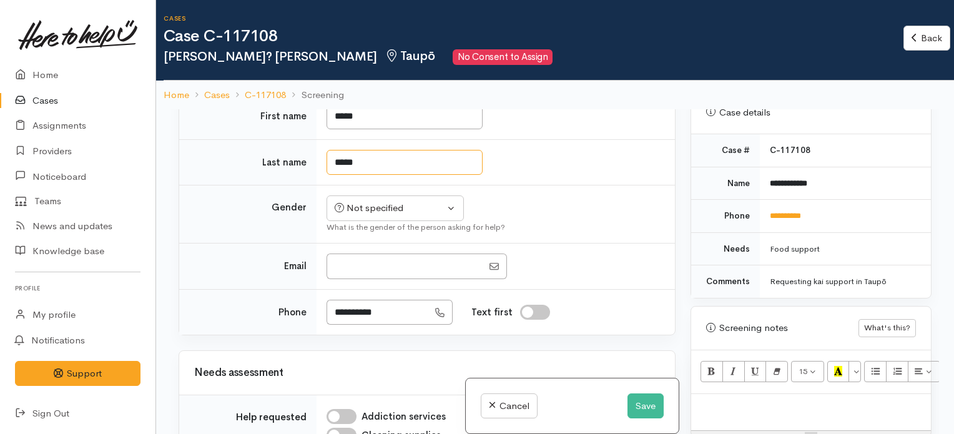
click at [407, 167] on input "*****" at bounding box center [405, 163] width 156 height 26
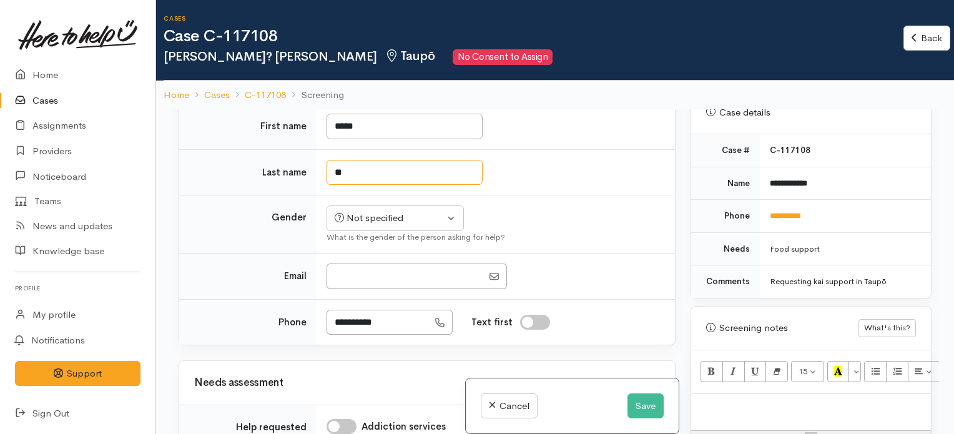
scroll to position [185, 0]
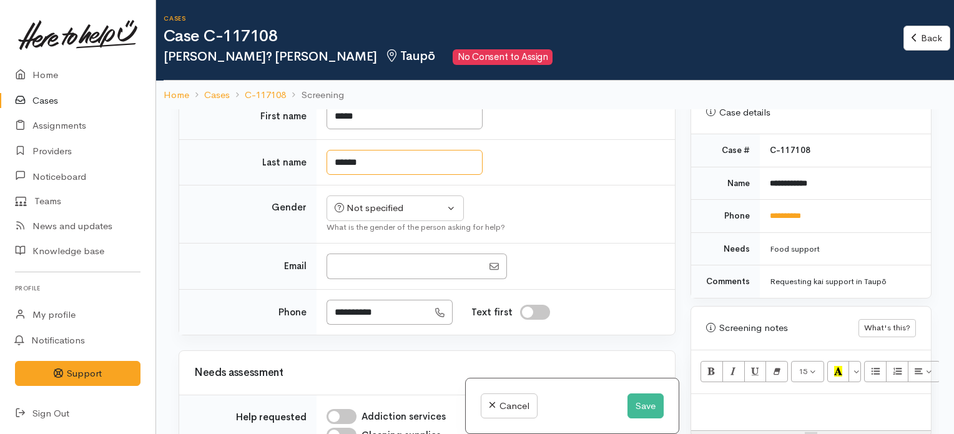
type input "******"
click at [446, 114] on input "*****" at bounding box center [405, 117] width 156 height 26
click at [468, 118] on input "*****" at bounding box center [405, 117] width 156 height 26
click at [712, 400] on p at bounding box center [811, 407] width 227 height 14
click at [634, 409] on button "Save" at bounding box center [646, 406] width 36 height 26
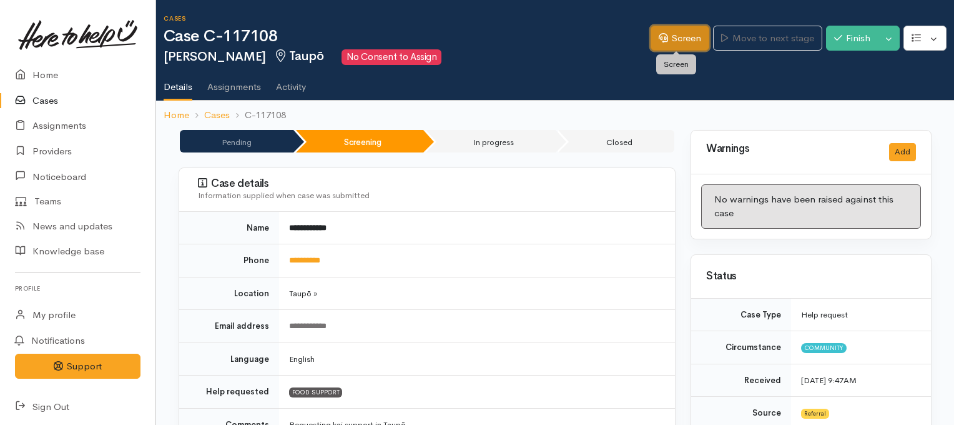
click at [682, 36] on link "Screen" at bounding box center [680, 39] width 59 height 26
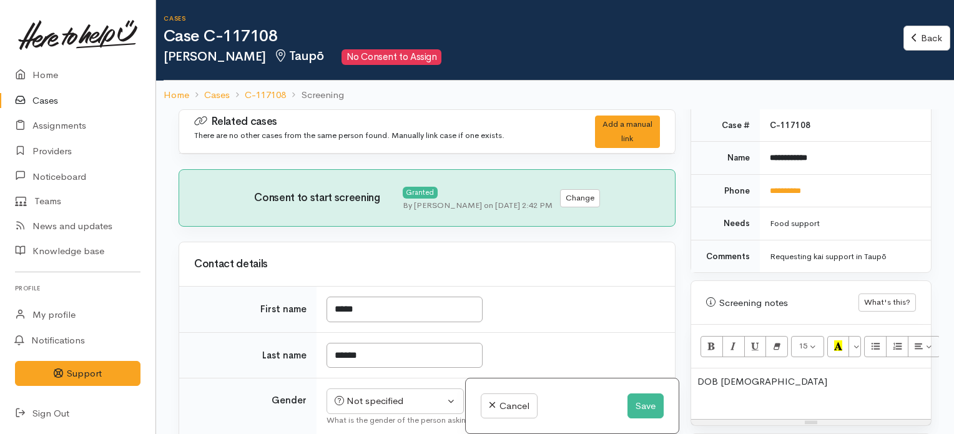
scroll to position [653, 0]
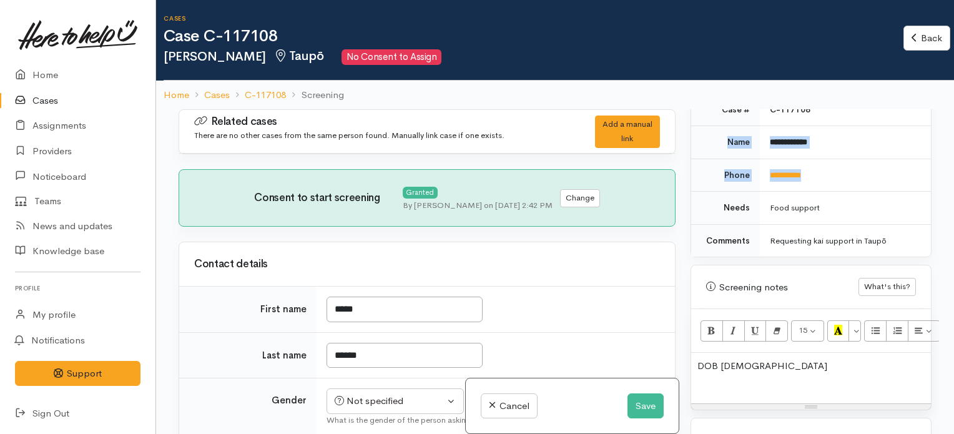
drag, startPoint x: 724, startPoint y: 124, endPoint x: 833, endPoint y: 152, distance: 112.1
click at [833, 152] on tbody "**********" at bounding box center [811, 176] width 240 height 164
copy tbody "**********"
click at [697, 353] on div "DOB [DEMOGRAPHIC_DATA]" at bounding box center [811, 378] width 240 height 51
paste div
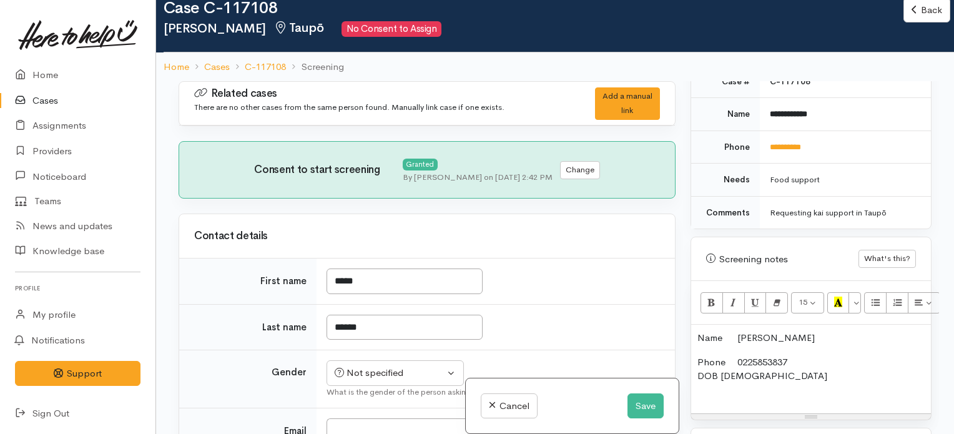
scroll to position [29, 0]
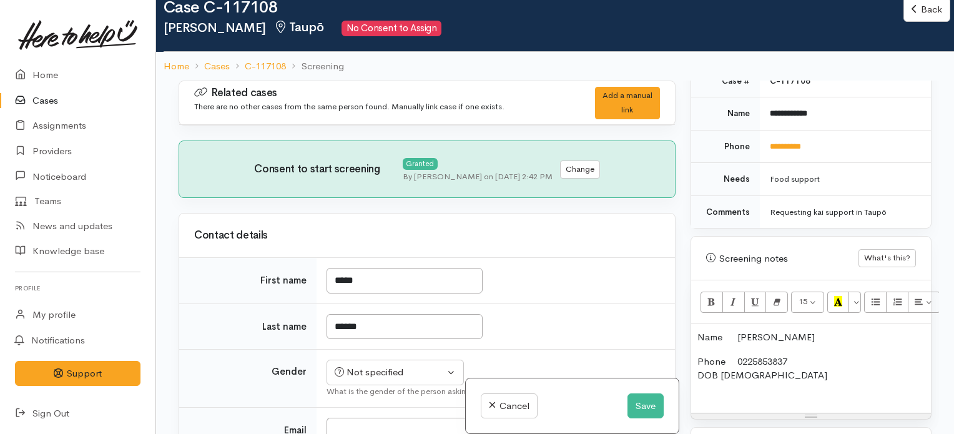
click at [801, 370] on p "Phone 0225853837 DOB 13/09/1980" at bounding box center [811, 376] width 227 height 42
click at [804, 359] on p "Phone 0225853837 DOB 13/09/1980" at bounding box center [811, 376] width 227 height 42
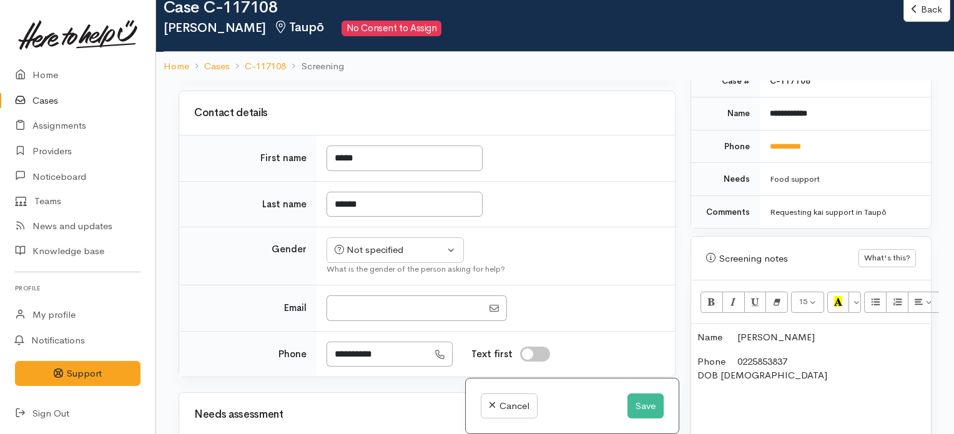
scroll to position [128, 0]
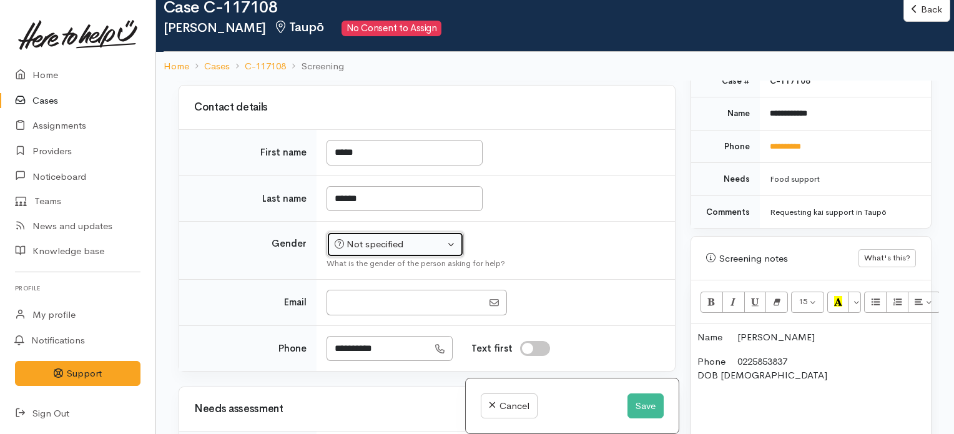
click at [438, 238] on div "Not specified" at bounding box center [390, 244] width 110 height 14
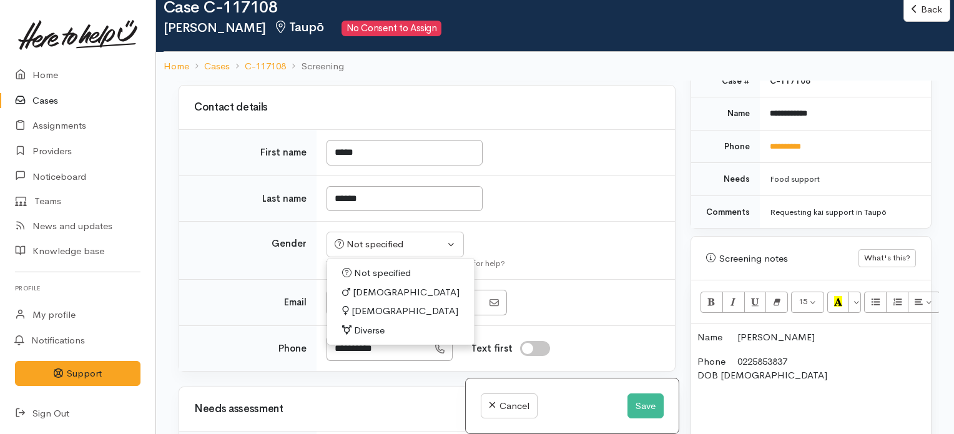
click at [367, 287] on span "[DEMOGRAPHIC_DATA]" at bounding box center [406, 292] width 107 height 14
select select "[DEMOGRAPHIC_DATA]"
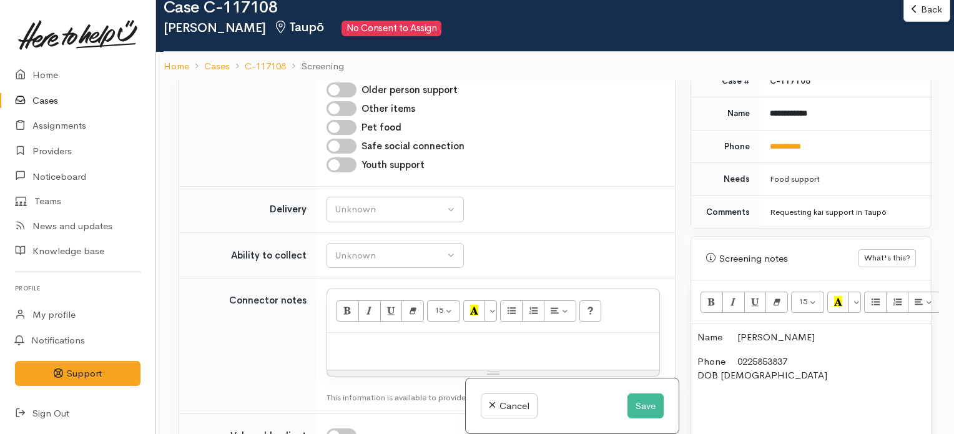
scroll to position [788, 0]
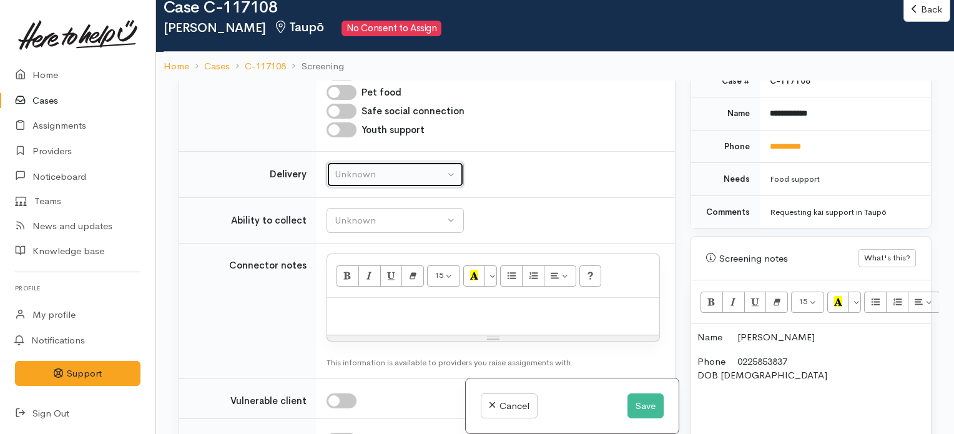
click at [408, 175] on div "Unknown" at bounding box center [390, 174] width 110 height 14
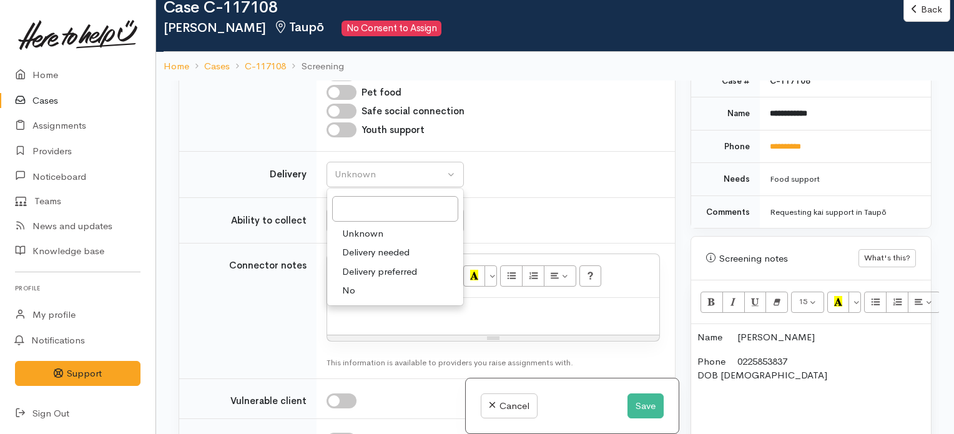
click at [344, 287] on span "No" at bounding box center [348, 290] width 13 height 14
select select "1"
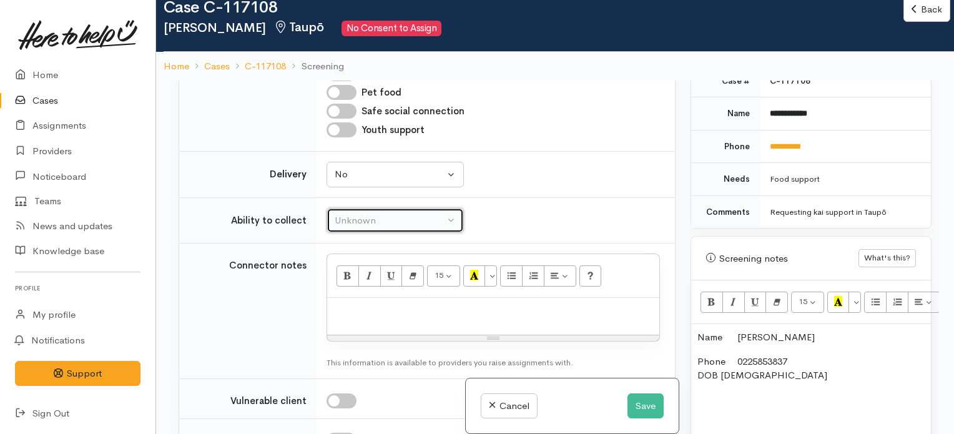
click at [417, 216] on div "Unknown" at bounding box center [390, 221] width 110 height 14
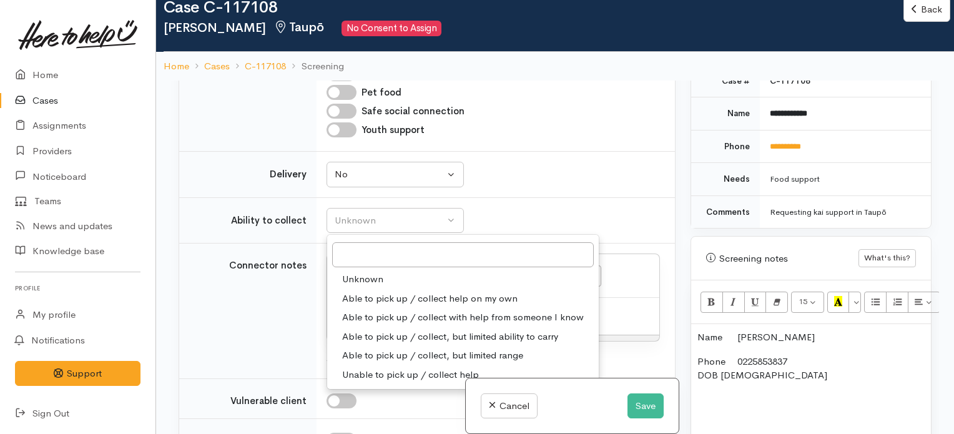
click at [425, 296] on span "Able to pick up / collect help on my own" at bounding box center [429, 299] width 175 height 14
select select "2"
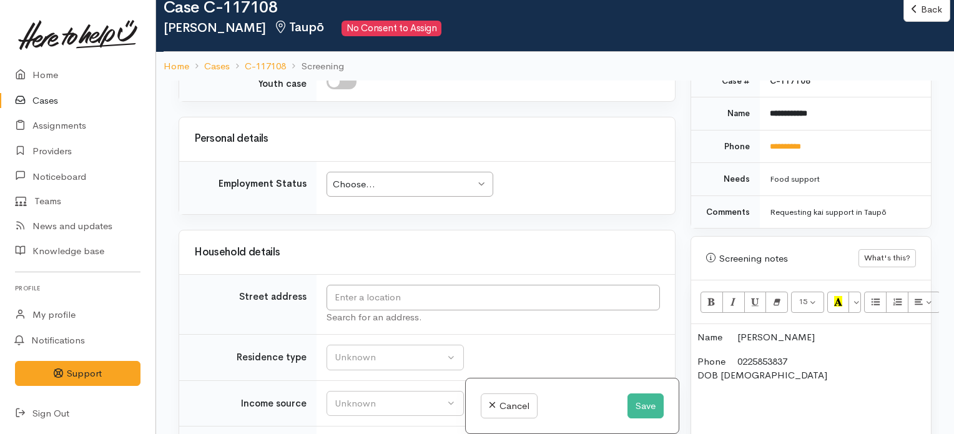
scroll to position [1229, 0]
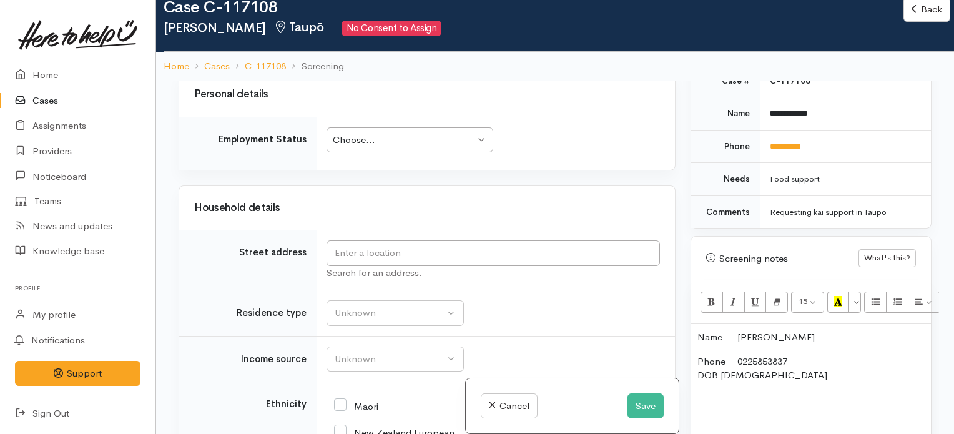
click at [464, 137] on div "Choose..." at bounding box center [404, 140] width 142 height 14
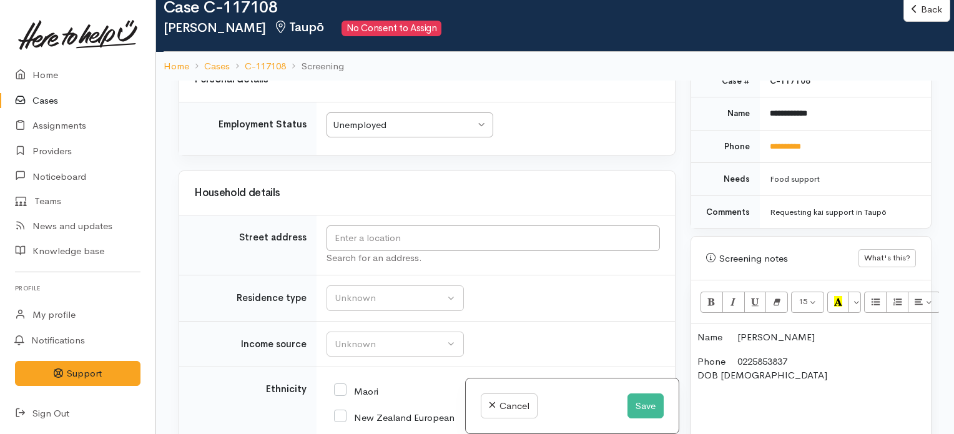
scroll to position [1252, 0]
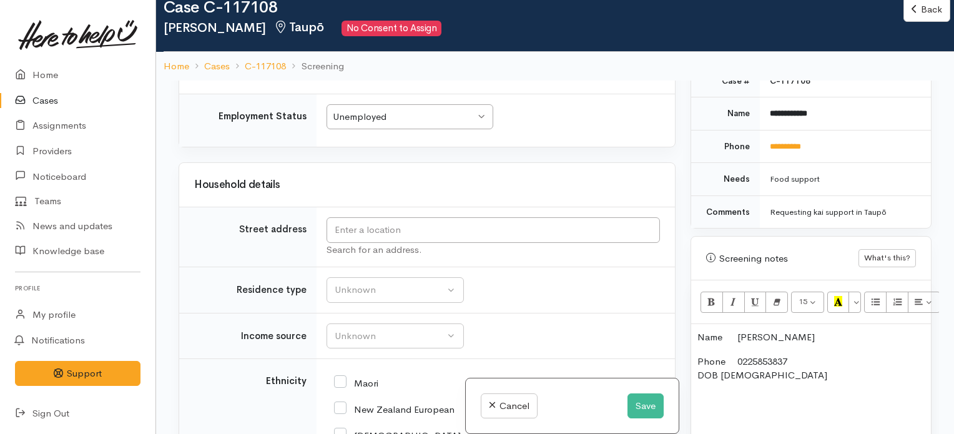
drag, startPoint x: 677, startPoint y: 308, endPoint x: 680, endPoint y: 314, distance: 6.4
click at [680, 314] on div "Related cases There are no other cases from the same person found. Manually lin…" at bounding box center [427, 298] width 512 height 434
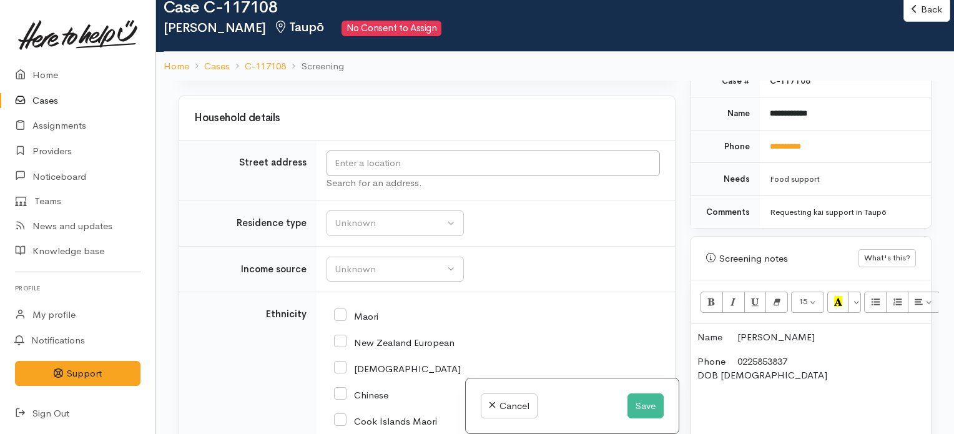
scroll to position [1328, 0]
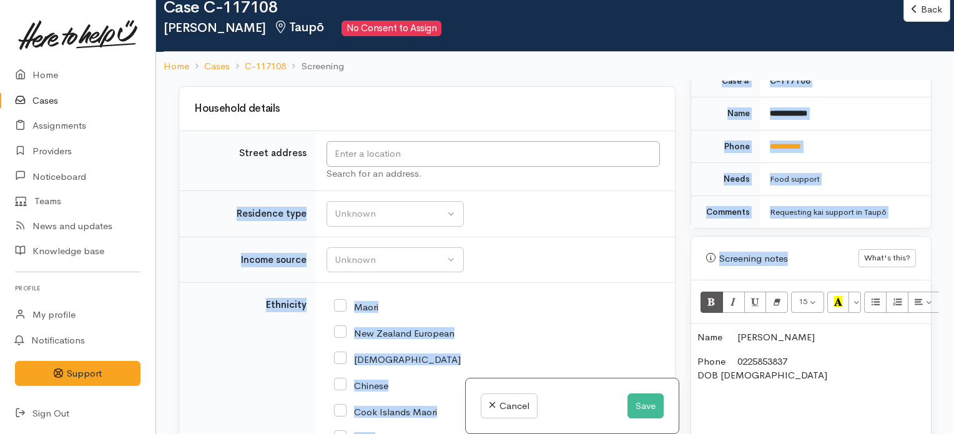
drag, startPoint x: 501, startPoint y: 161, endPoint x: 712, endPoint y: 287, distance: 245.0
click at [712, 287] on div "Related cases There are no other cases from the same person found. Manually lin…" at bounding box center [555, 298] width 768 height 434
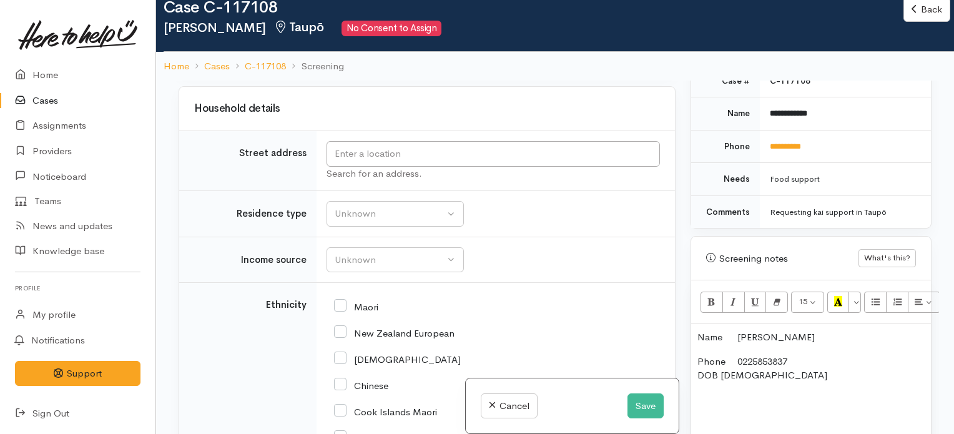
click at [782, 363] on p "Phone 0225853837 DOB 13/09/1980" at bounding box center [811, 390] width 227 height 71
click at [604, 151] on input "text" at bounding box center [493, 154] width 333 height 26
click at [622, 147] on input "text" at bounding box center [493, 154] width 333 height 26
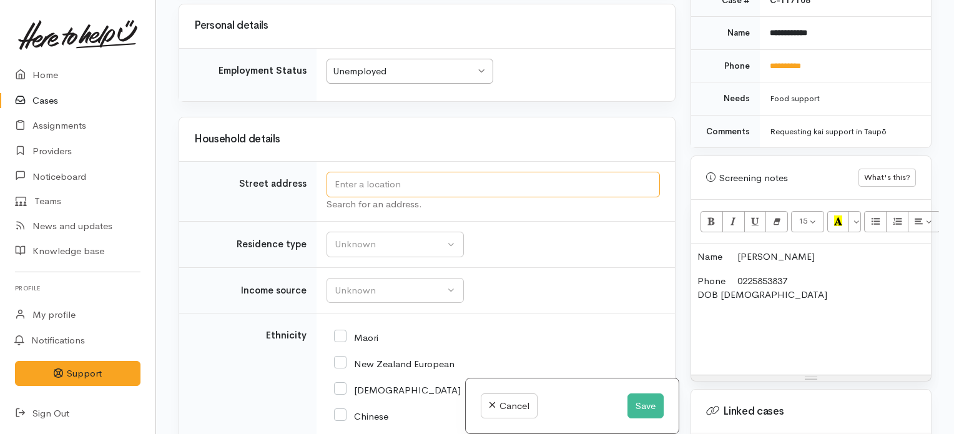
scroll to position [1194, 0]
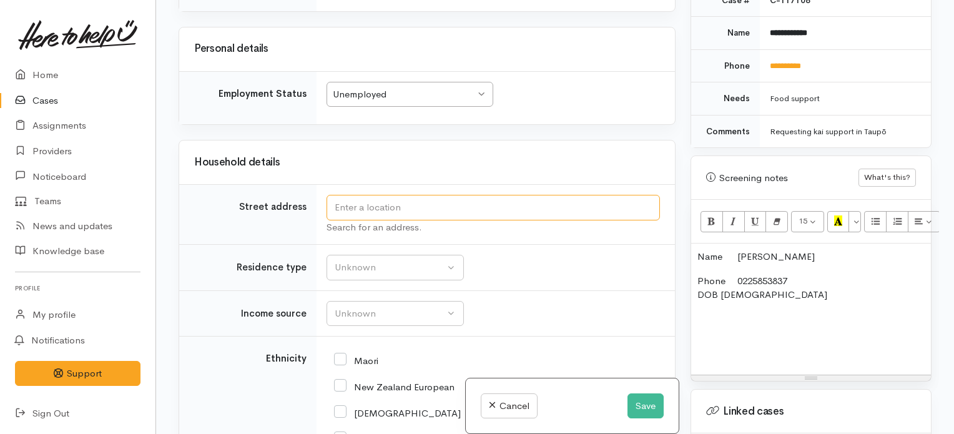
click at [505, 200] on input "text" at bounding box center [493, 208] width 333 height 26
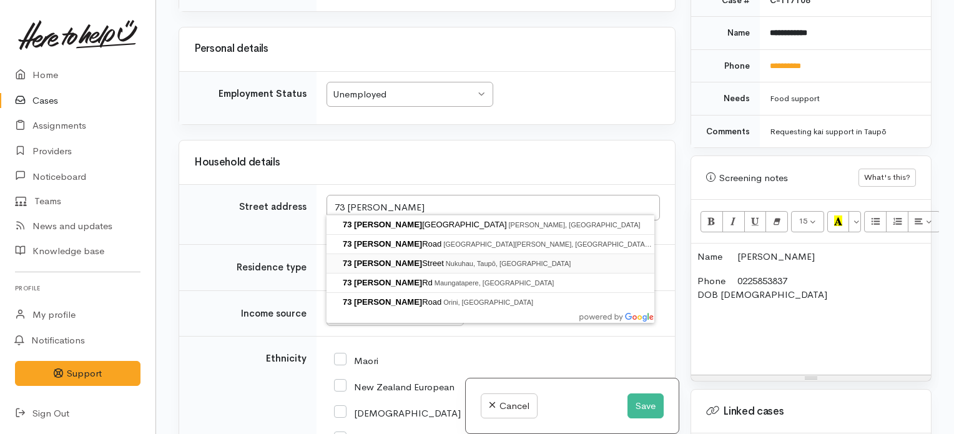
type input "73 Woodward Street, Nukuhau, Taupō, New Zealand"
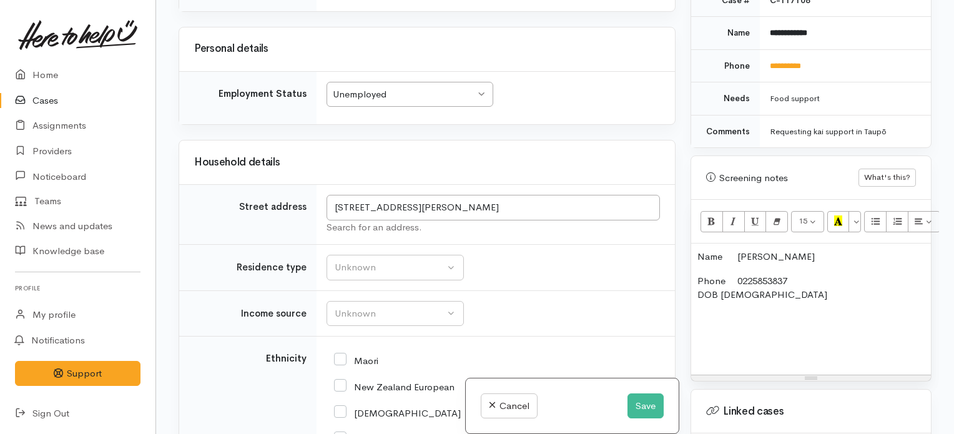
scroll to position [1353, 0]
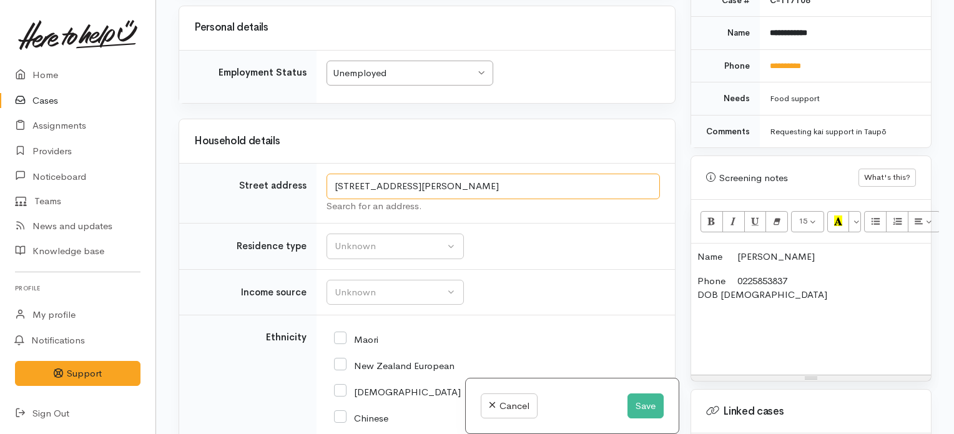
drag, startPoint x: 613, startPoint y: 193, endPoint x: 305, endPoint y: 205, distance: 308.1
click at [305, 205] on tr "Street address 73 Woodward Street, Nukuhau, Taupō, New Zealand Search for an ad…" at bounding box center [427, 194] width 496 height 60
click at [789, 275] on p "Phone 0225853837 DOB 13/09/1980" at bounding box center [811, 316] width 227 height 84
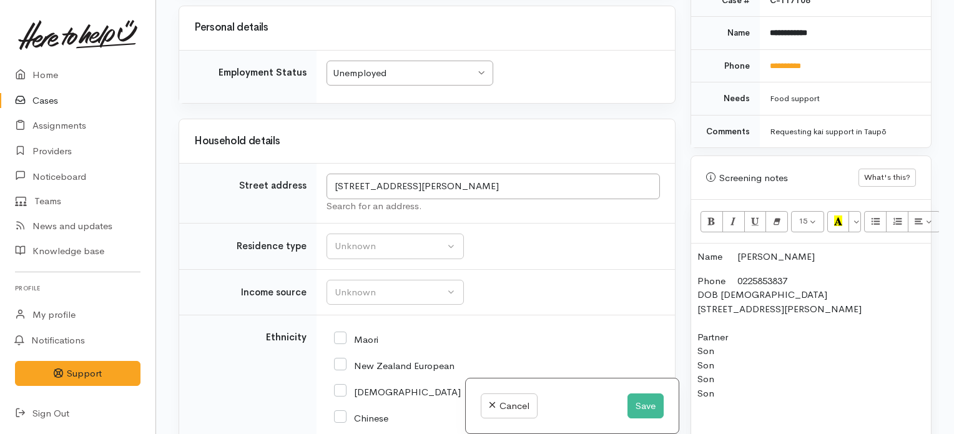
click at [744, 321] on p "Phone 0225853837 DOB 13/09/1980 73 Woodward Street, Nukuhau, Taupō, New Zealand…" at bounding box center [811, 365] width 227 height 183
click at [719, 382] on p "Phone 0225853837 DOB 13/09/1980 73 Woodward Street, Nukuhau, Taupō, New Zealand…" at bounding box center [811, 365] width 227 height 183
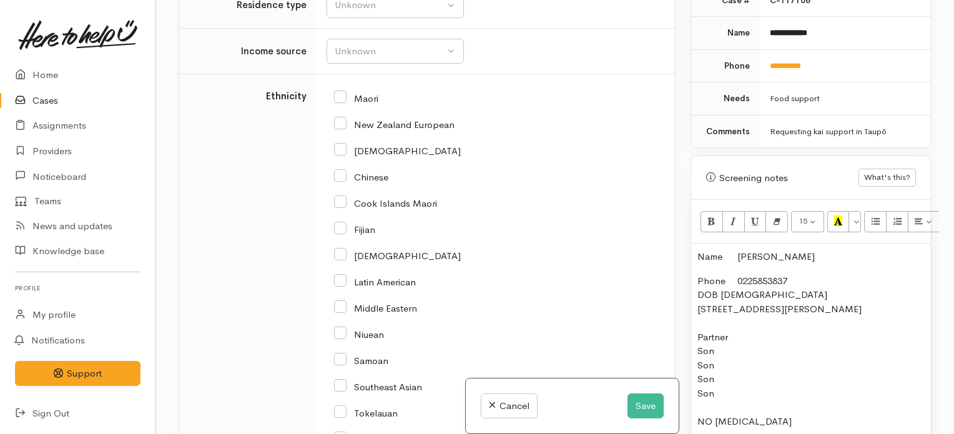
scroll to position [1572, 0]
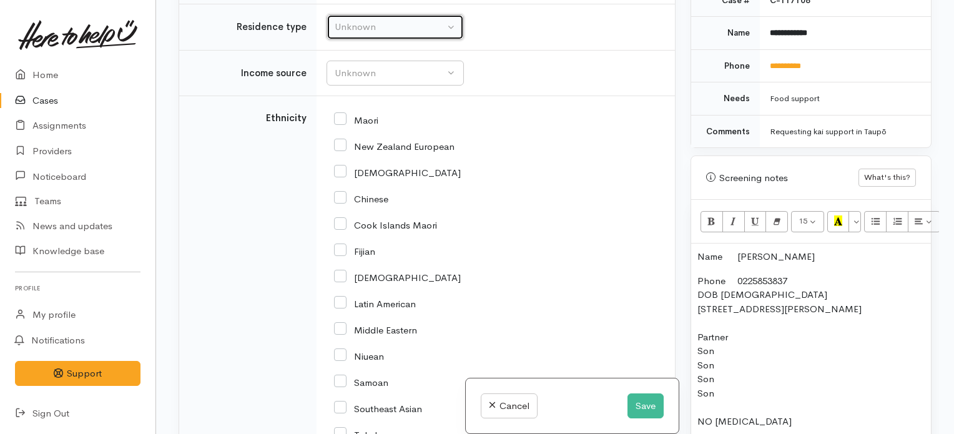
click at [431, 34] on div "Unknown" at bounding box center [390, 27] width 110 height 14
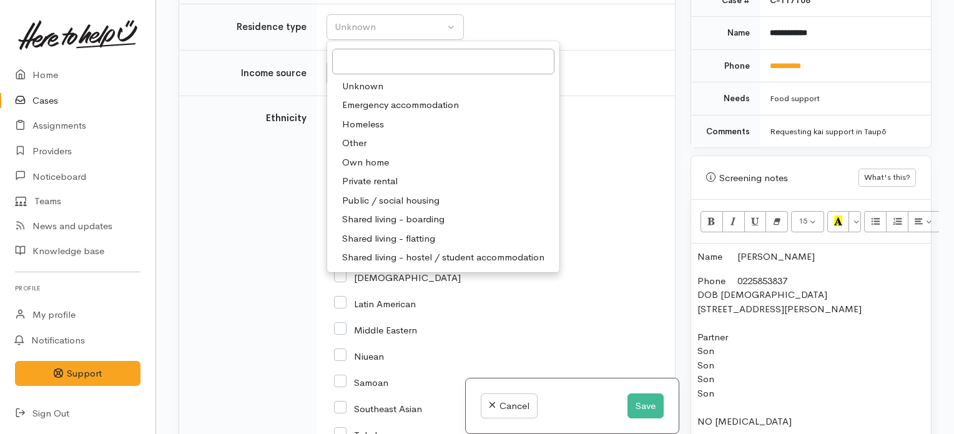
click at [375, 170] on span "Own home" at bounding box center [365, 162] width 47 height 14
select select "1"
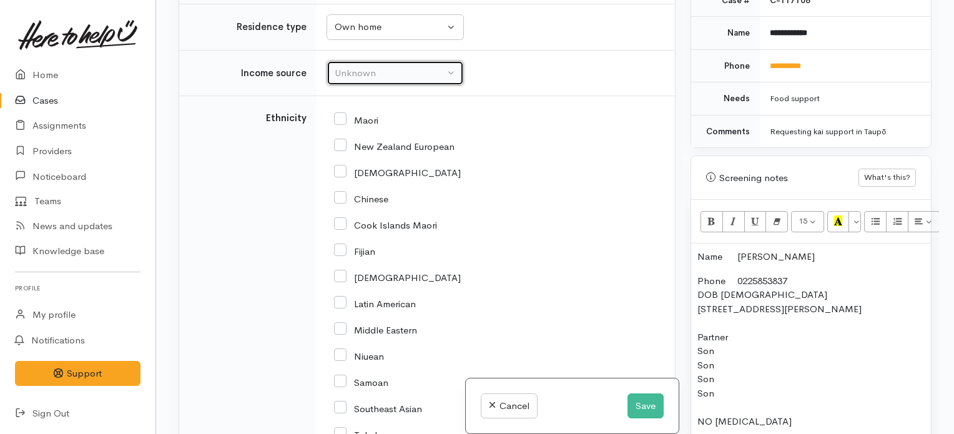
click at [365, 81] on div "Unknown" at bounding box center [390, 73] width 110 height 14
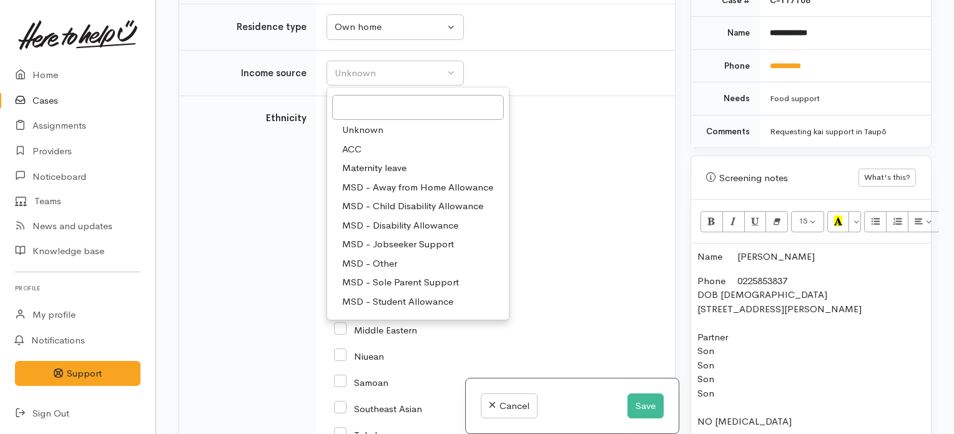
scroll to position [0, 0]
click at [560, 117] on td "Maori" at bounding box center [496, 375] width 358 height 558
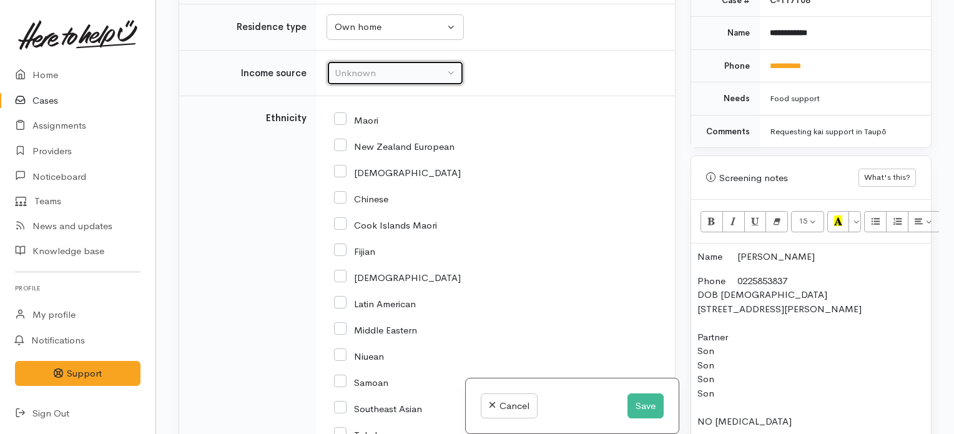
click at [400, 81] on div "Unknown" at bounding box center [390, 73] width 110 height 14
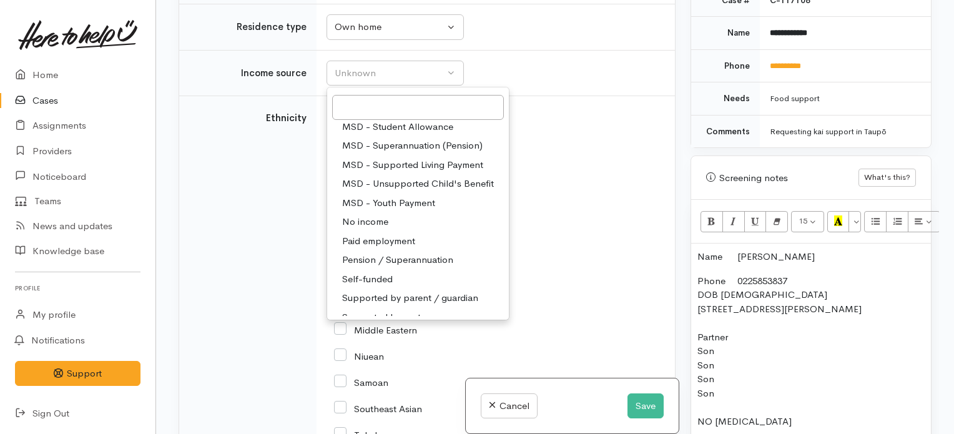
scroll to position [187, 0]
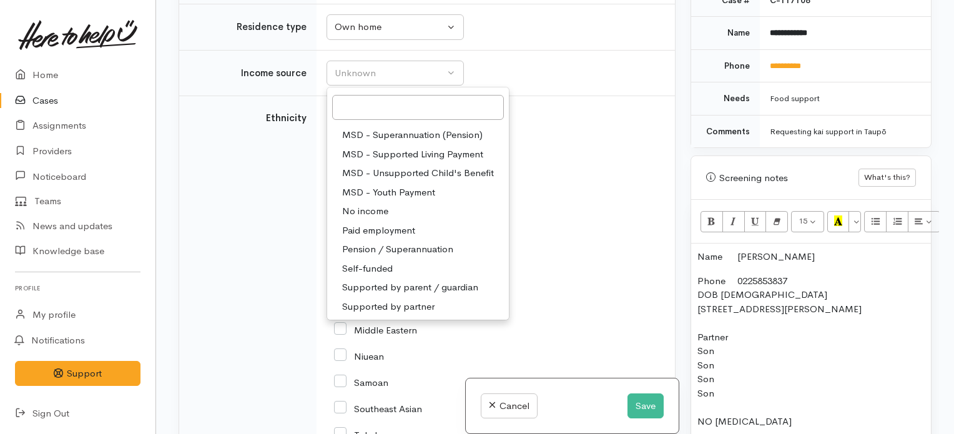
click at [415, 314] on span "Supported by partner" at bounding box center [388, 307] width 92 height 14
select select "17"
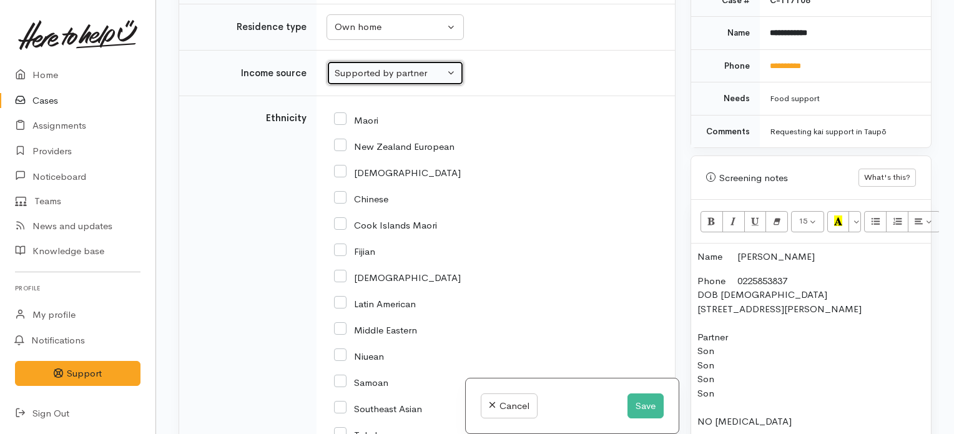
click at [425, 81] on div "Supported by partner" at bounding box center [390, 73] width 110 height 14
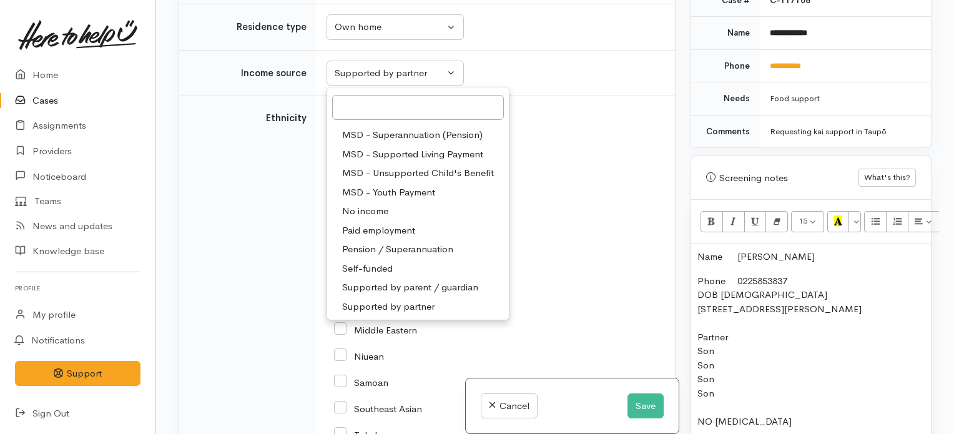
click at [626, 185] on div "African" at bounding box center [493, 172] width 318 height 26
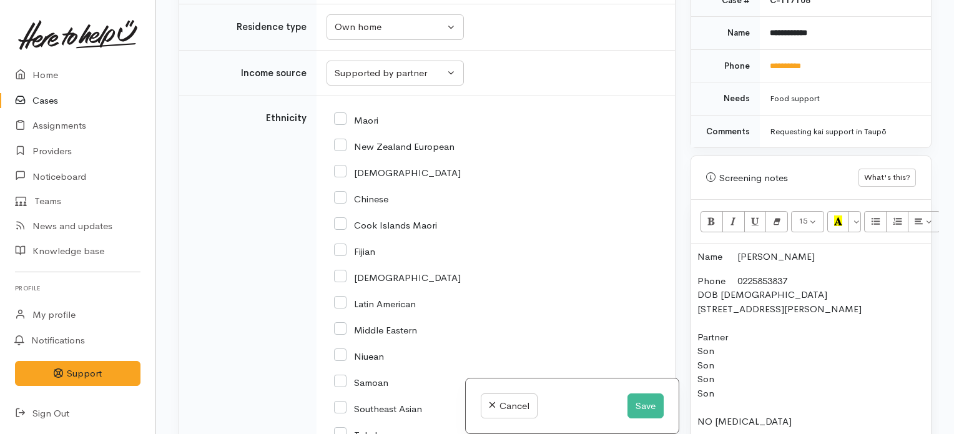
click at [336, 151] on input "New Zealand European" at bounding box center [394, 145] width 121 height 11
checkbox input "true"
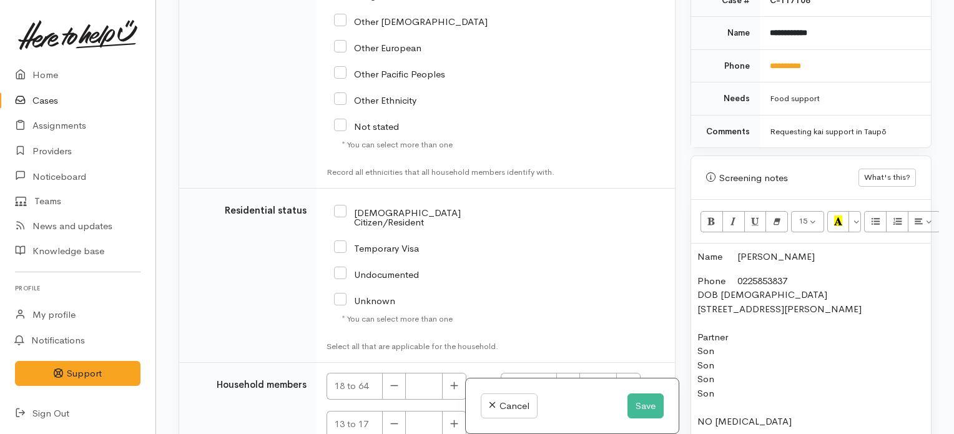
scroll to position [2109, 0]
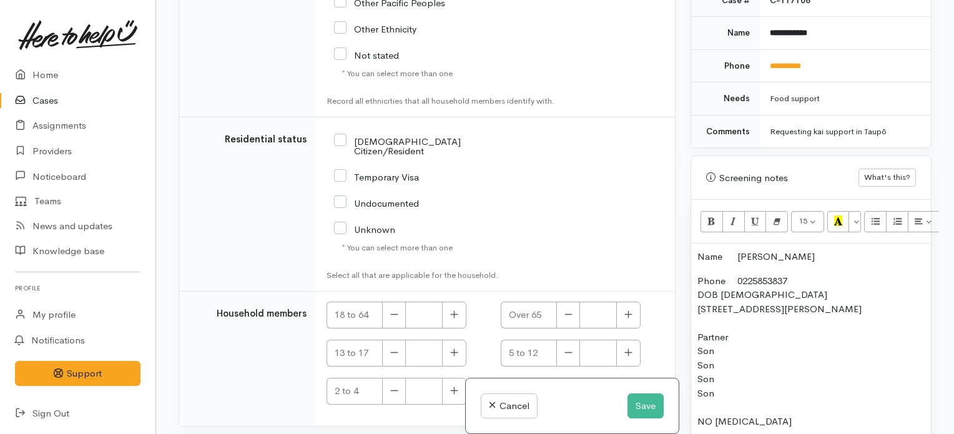
click at [338, 154] on input "NZ Citizen/Resident" at bounding box center [433, 145] width 198 height 21
checkbox input "true"
click at [450, 327] on button "button" at bounding box center [454, 315] width 24 height 27
type input "2"
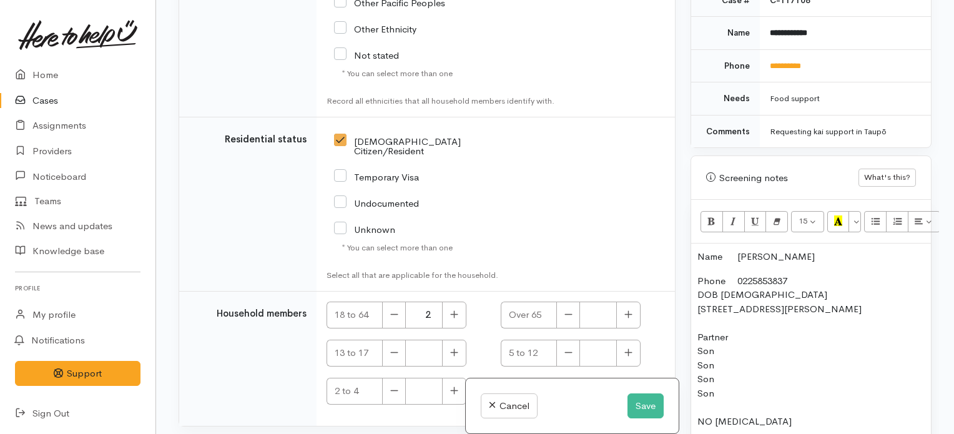
click at [764, 327] on p "Phone 0225853837 DOB 13/09/1980 73 Woodward Street, Nukuhau, Taupō, New Zealand…" at bounding box center [811, 379] width 227 height 211
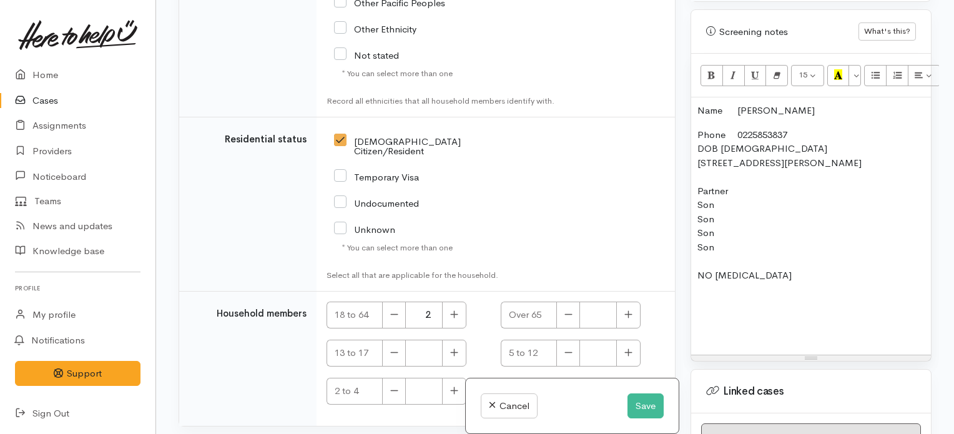
scroll to position [804, 0]
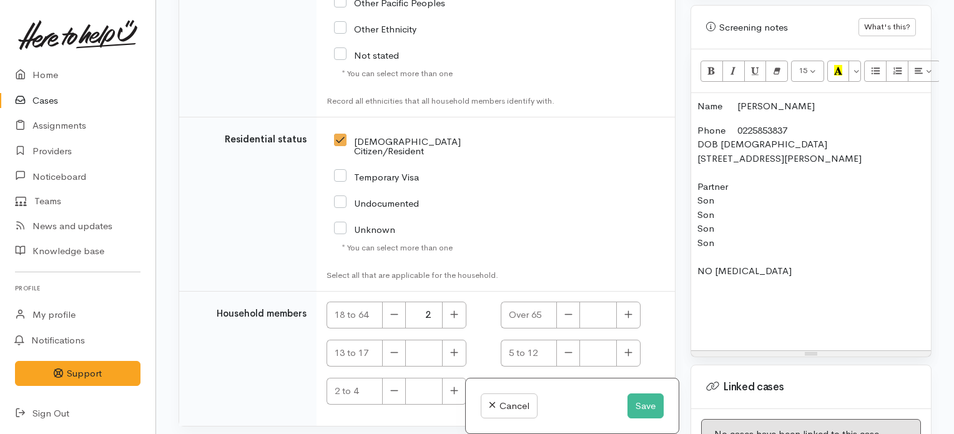
click at [827, 254] on p "Phone 0225853837 DOB 13/09/1980 73 Woodward Street, Nukuhau, Taupō, New Zealand…" at bounding box center [811, 229] width 227 height 211
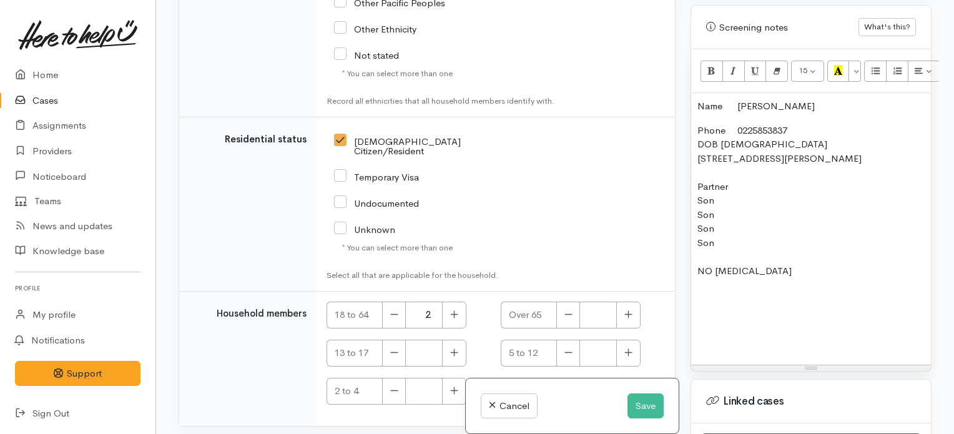
click at [746, 173] on p "Phone 0225853837 DOB 13/09/1980 73 Woodward Street, Nukuhau, Taupō, New Zealand…" at bounding box center [811, 236] width 227 height 225
click at [807, 259] on p "Phone 0225853837 DOB 13/09/1980 73 Woodward Street, Nukuhau, Taupō, New Zealand…" at bounding box center [811, 236] width 227 height 225
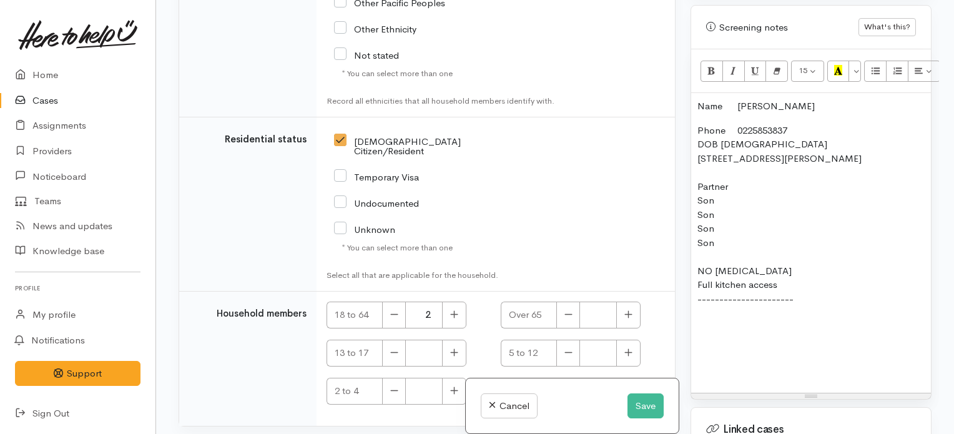
click at [763, 172] on p "Phone 0225853837 DOB 13/09/1980 73 Woodward Street, Nukuhau, Taupō, New Zealand…" at bounding box center [811, 250] width 227 height 253
click at [743, 170] on p "Phone 0225853837 DOB 13/09/1980 73 Woodward Street, Nukuhau, Taupō, New Zealand…" at bounding box center [811, 250] width 227 height 253
click at [723, 187] on p "Phone 0225853837 DOB 13/09/1980 73 Woodward Street, Nukuhau, Taupō, New Zealand…" at bounding box center [811, 250] width 227 height 253
click at [722, 198] on p "Phone 0225853837 DOB 13/09/1980 73 Woodward Street, Nukuhau, Taupō, New Zealand…" at bounding box center [811, 250] width 227 height 253
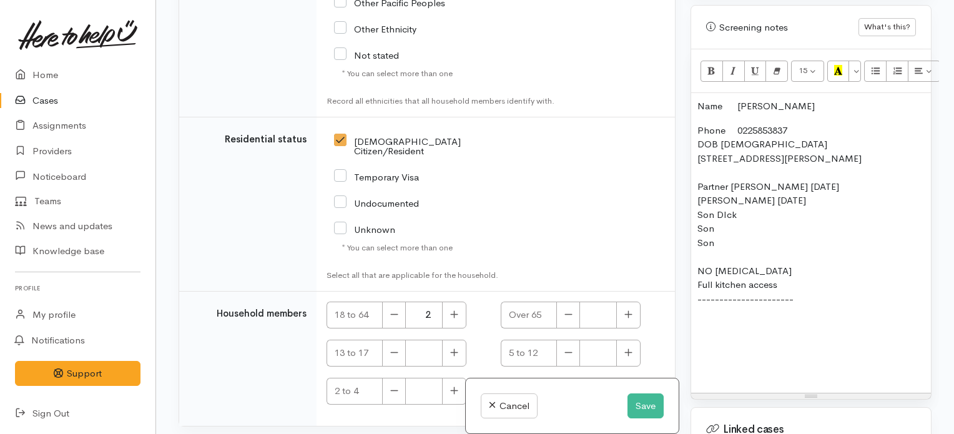
click at [764, 202] on p "Phone 0225853837 DOB 13/09/1980 73 Woodward Street, Nukuhau, Taupō, New Zealand…" at bounding box center [811, 250] width 227 height 253
click at [727, 200] on p "Phone 0225853837 DOB 13/09/1980 73 Woodward Street, Nukuhau, Taupō, New Zealand…" at bounding box center [811, 250] width 227 height 253
click at [749, 200] on p "Phone 0225853837 DOB 13/09/1980 73 Woodward Street, Nukuhau, Taupō, New Zealand…" at bounding box center [811, 250] width 227 height 253
click at [729, 219] on p "Phone 0225853837 DOB 13/09/1980 73 Woodward Street, Nukuhau, Taupō, New Zealand…" at bounding box center [811, 250] width 227 height 253
click at [741, 232] on p "Phone 0225853837 DOB 13/09/1980 73 Woodward Street, Nukuhau, Taupō, New Zealand…" at bounding box center [811, 250] width 227 height 253
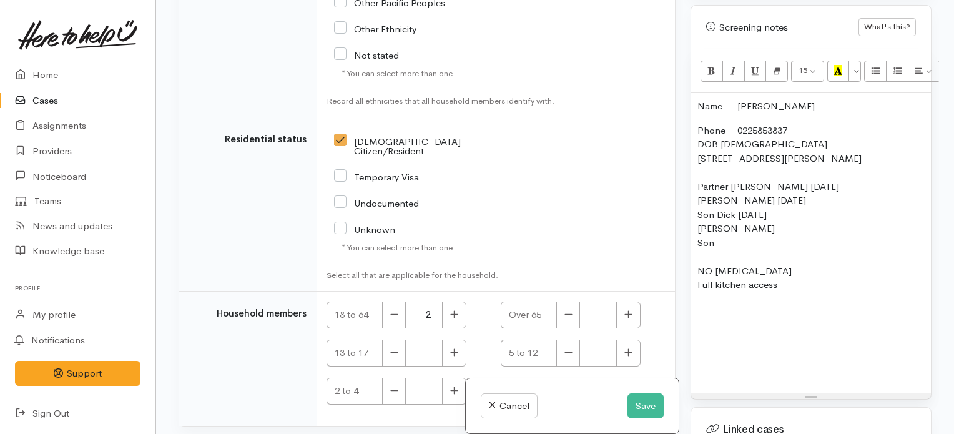
click at [759, 212] on p "Phone 0225853837 DOB 13/09/1980 73 Woodward Street, Nukuhau, Taupō, New Zealand…" at bounding box center [811, 250] width 227 height 253
click at [734, 229] on p "Phone 0225853837 DOB 13/09/1980 73 Woodward Street, Nukuhau, Taupō, New Zealand…" at bounding box center [811, 250] width 227 height 253
click at [796, 265] on p "Phone 0225853837 DOB 13/09/1980 73 Woodward Street, Nukuhau, Taupō, New Zealand…" at bounding box center [811, 250] width 227 height 253
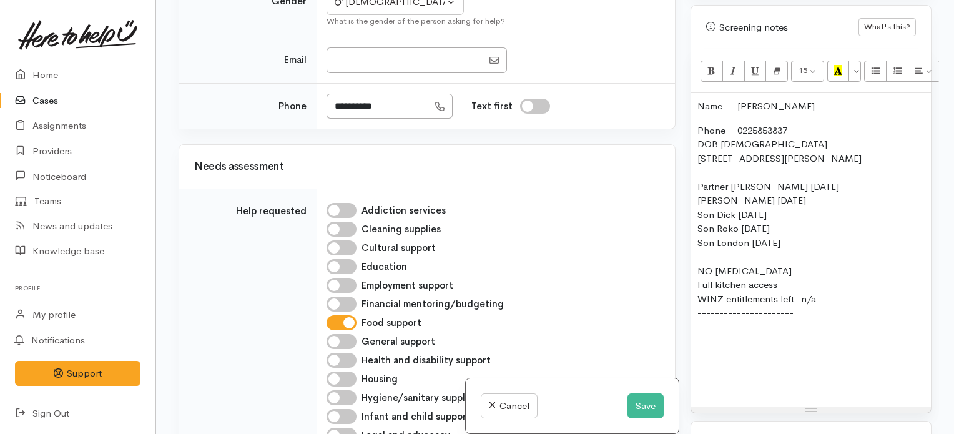
scroll to position [0, 0]
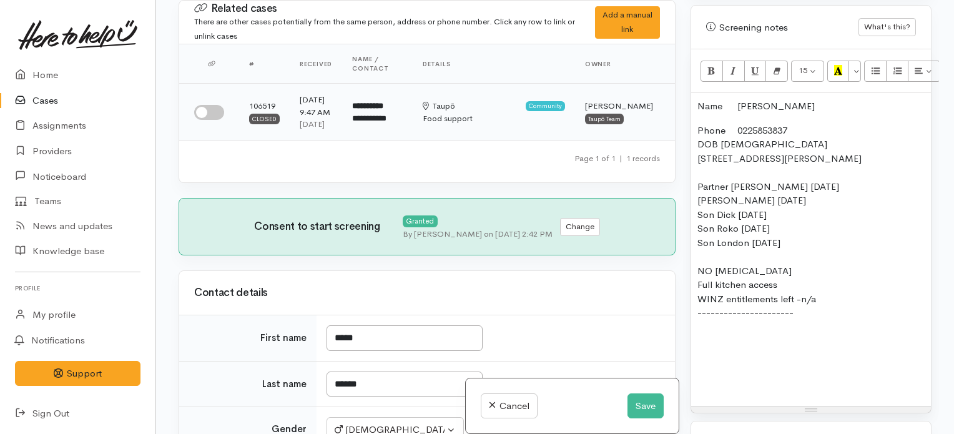
click at [212, 114] on input "checkbox" at bounding box center [209, 112] width 30 height 15
checkbox input "true"
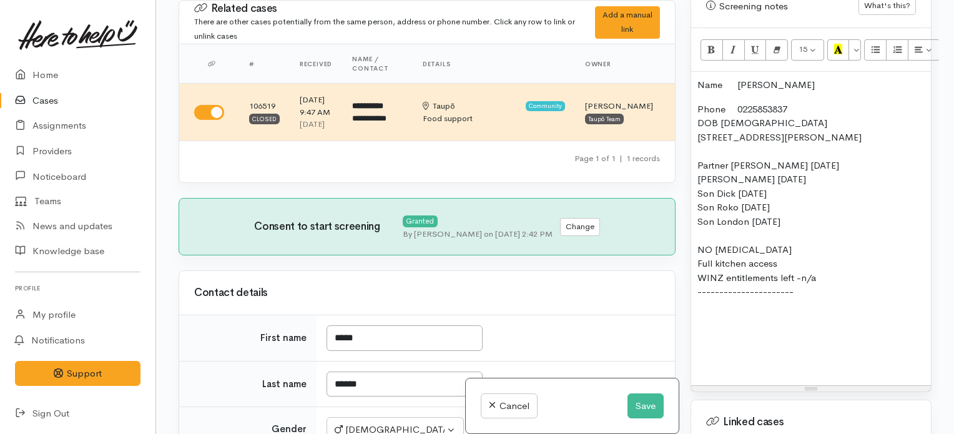
scroll to position [859, 0]
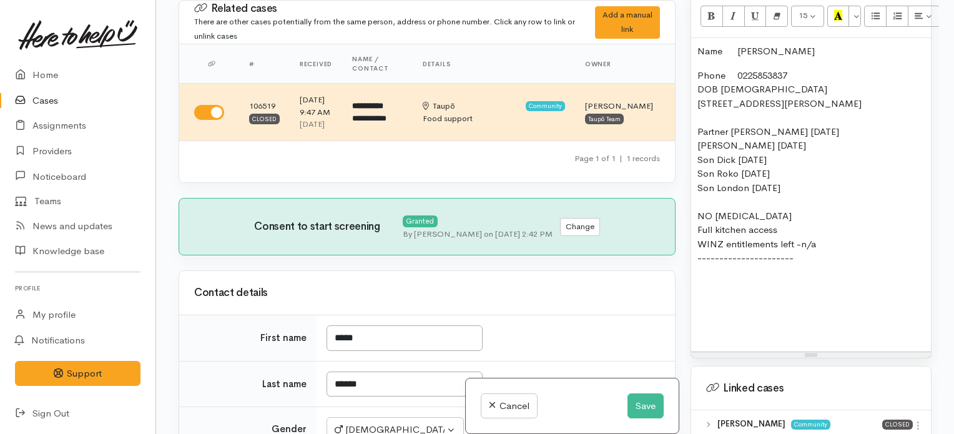
click at [772, 265] on p "Phone 0225853837 DOB 13/09/1980 73 Woodward Street, Nukuhau, Taupō, New Zealand…" at bounding box center [811, 202] width 227 height 267
click at [715, 265] on p "Phone 0225853837 DOB 13/09/1980 73 Woodward Street, Nukuhau, Taupō, New Zealand…" at bounding box center [811, 202] width 227 height 267
drag, startPoint x: 683, startPoint y: 49, endPoint x: 683, endPoint y: 57, distance: 8.1
click at [683, 57] on div "Warnings Add No warnings have been raised against this case Add Warning Title ●…" at bounding box center [811, 217] width 256 height 434
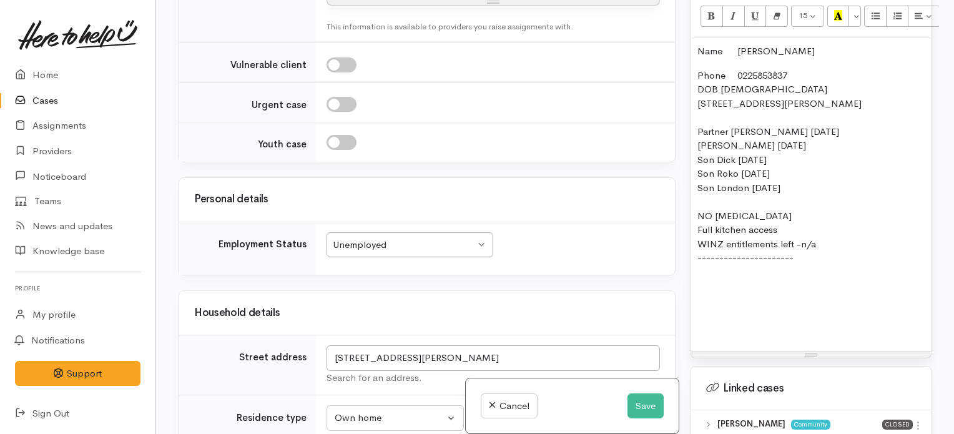
scroll to position [1213, 0]
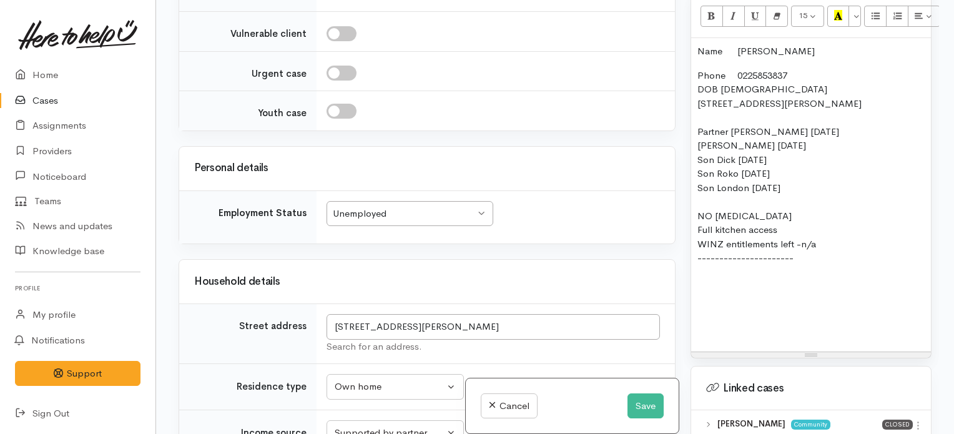
click at [786, 262] on p "Phone 0225853837 DOB 13/09/1980 73 Woodward Street, Nukuhau, Taupō, New Zealand…" at bounding box center [811, 202] width 227 height 267
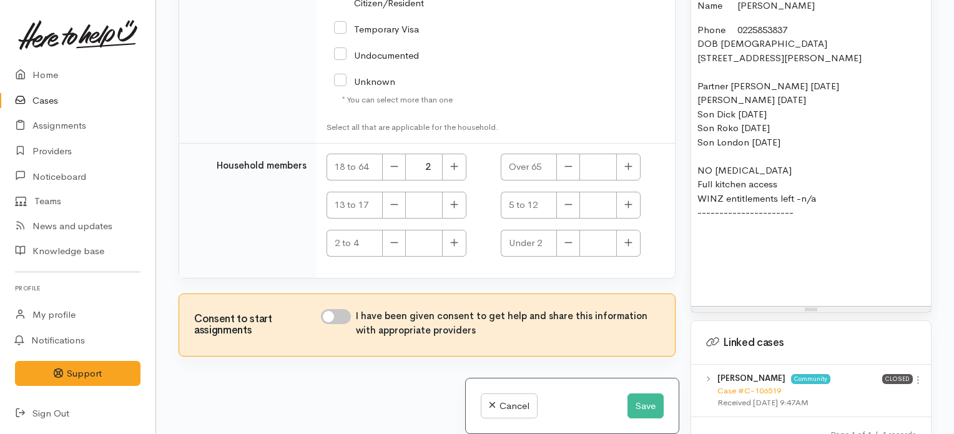
scroll to position [2261, 0]
click at [344, 322] on input "I have been given consent to get help and share this information with appropria…" at bounding box center [336, 316] width 30 height 15
checkbox input "true"
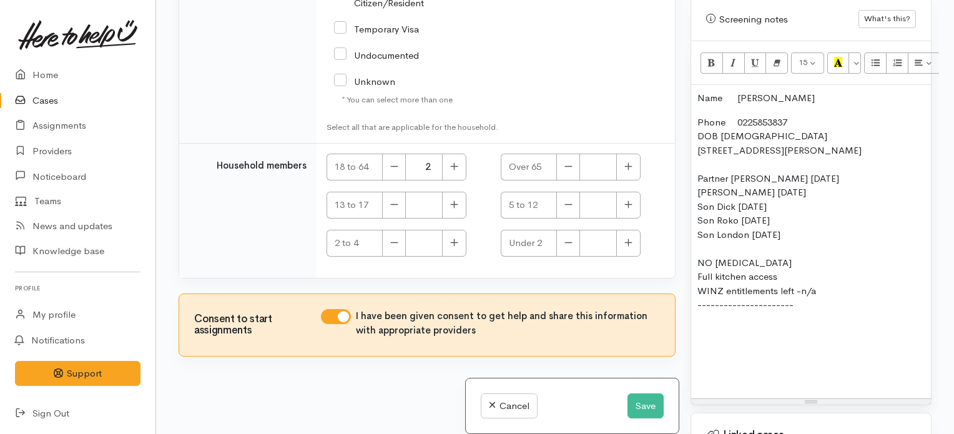
scroll to position [810, 0]
click at [849, 327] on p "Phone 0225853837 DOB 13/09/1980 73 Woodward Street, Nukuhau, Taupō, New Zealand…" at bounding box center [811, 250] width 227 height 267
click at [726, 322] on p "Phone 0225853837 DOB 13/09/1980 73 Woodward Street, Nukuhau, Taupō, New Zealand…" at bounding box center [811, 250] width 227 height 267
click at [725, 307] on p "Phone 0225853837 DOB 13/09/1980 73 Woodward Street, Nukuhau, Taupō, New Zealand…" at bounding box center [811, 250] width 227 height 267
drag, startPoint x: 939, startPoint y: 242, endPoint x: 934, endPoint y: 254, distance: 12.6
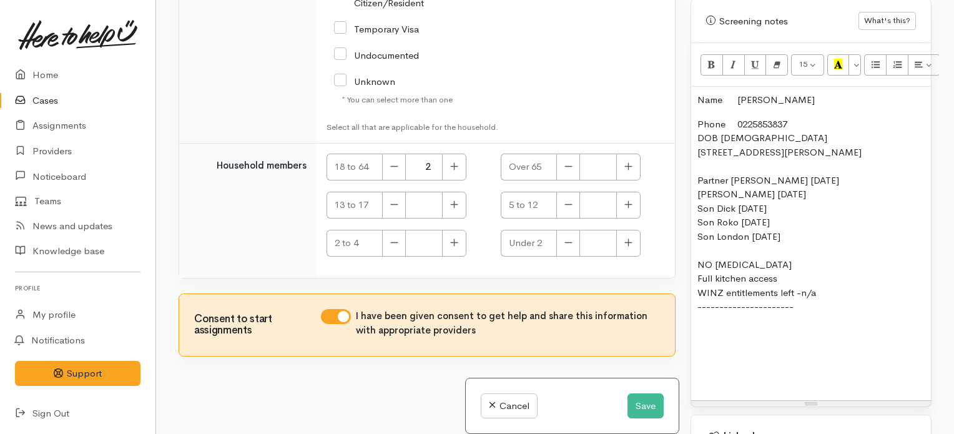
click at [934, 254] on div "Warnings Add No warnings have been raised against this case Add Warning Title ●…" at bounding box center [811, 217] width 256 height 434
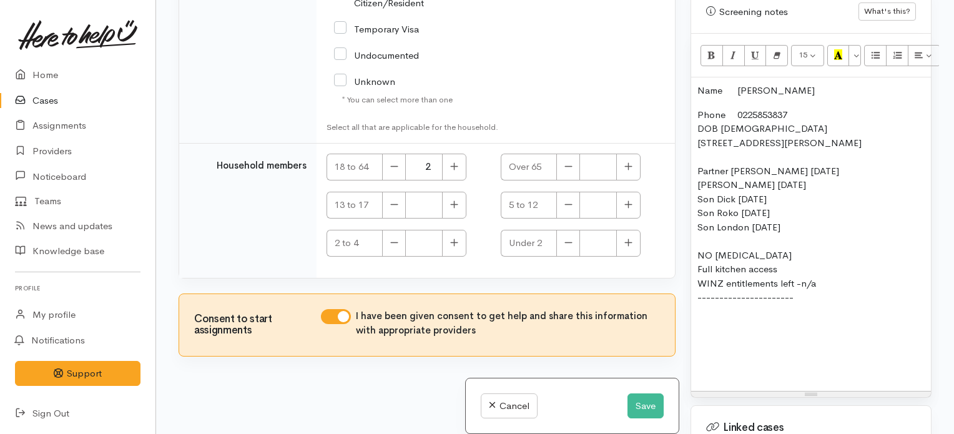
scroll to position [829, 0]
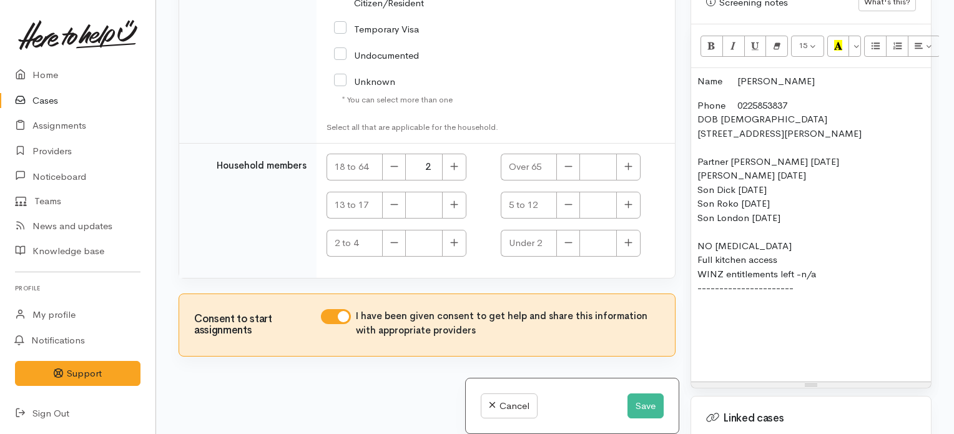
click at [718, 287] on p "Phone 0225853837 DOB 13/09/1980 73 Woodward Street, Nukuhau, Taupō, New Zealand…" at bounding box center [811, 232] width 227 height 267
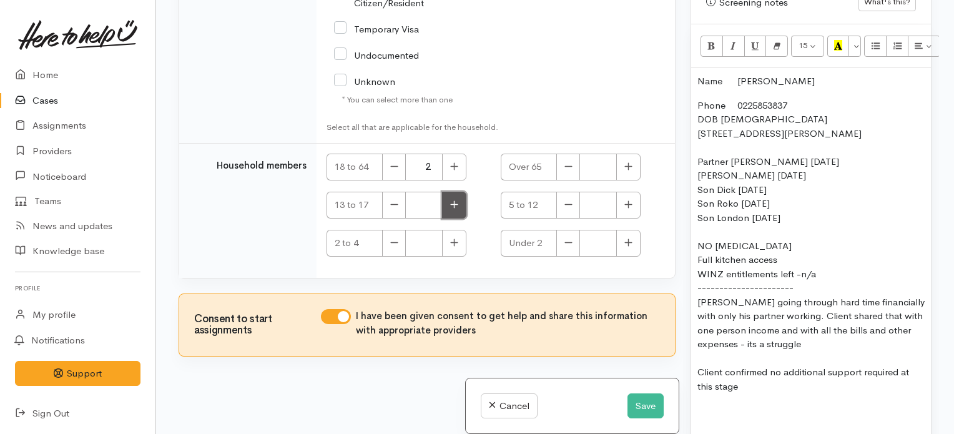
click at [450, 204] on icon "button" at bounding box center [454, 204] width 8 height 9
type input "1"
click at [631, 204] on button "button" at bounding box center [628, 205] width 24 height 27
click at [625, 199] on button "button" at bounding box center [628, 205] width 24 height 27
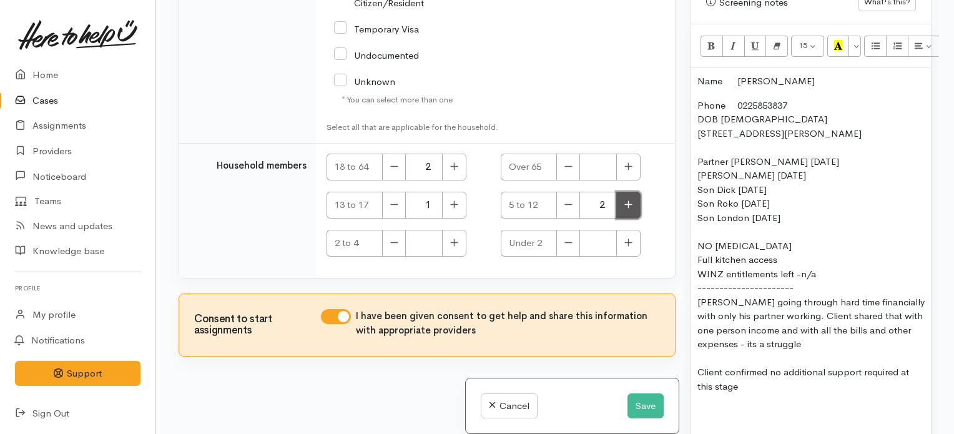
type input "3"
click at [633, 404] on button "Save" at bounding box center [646, 406] width 36 height 26
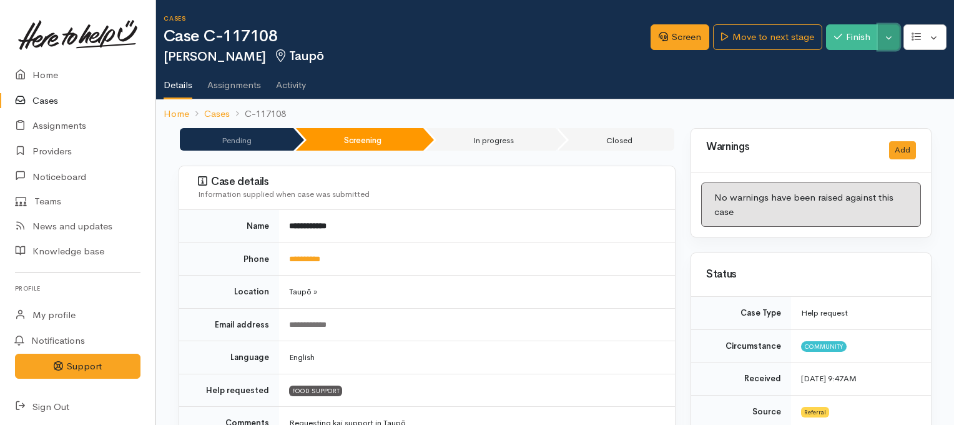
click at [890, 32] on button "Toggle Dropdown" at bounding box center [889, 37] width 22 height 26
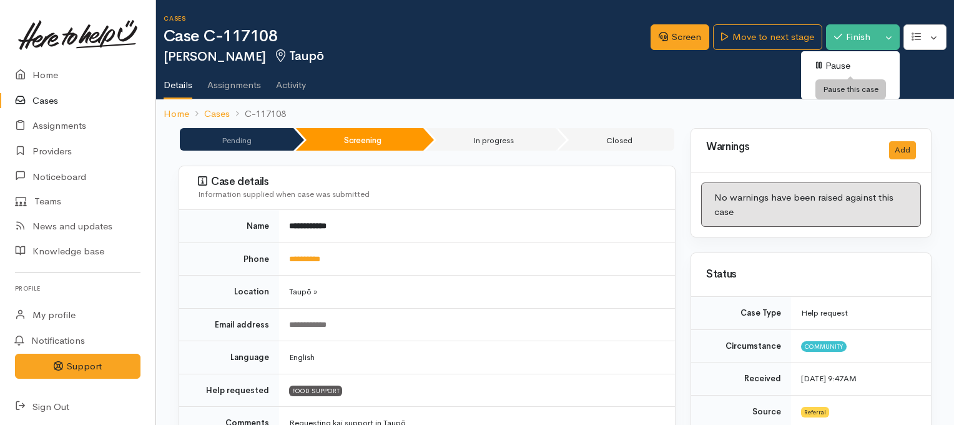
click at [831, 69] on link "Pause" at bounding box center [850, 65] width 99 height 19
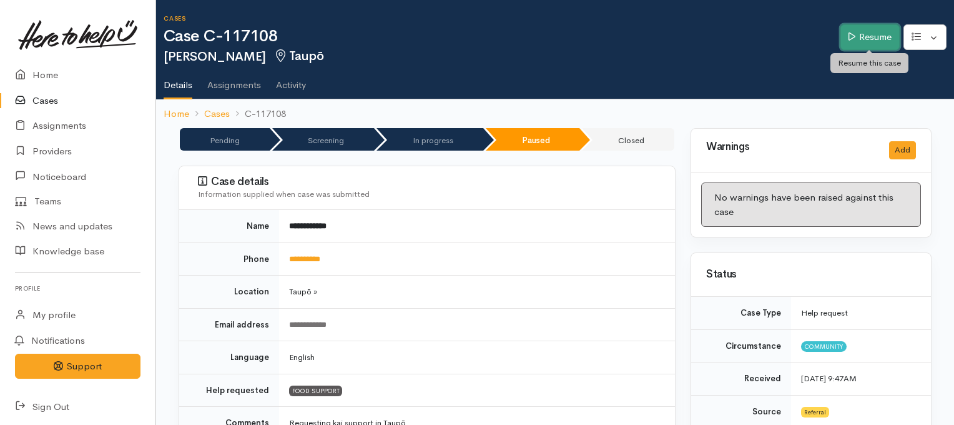
click at [859, 27] on link "Resume" at bounding box center [870, 37] width 59 height 26
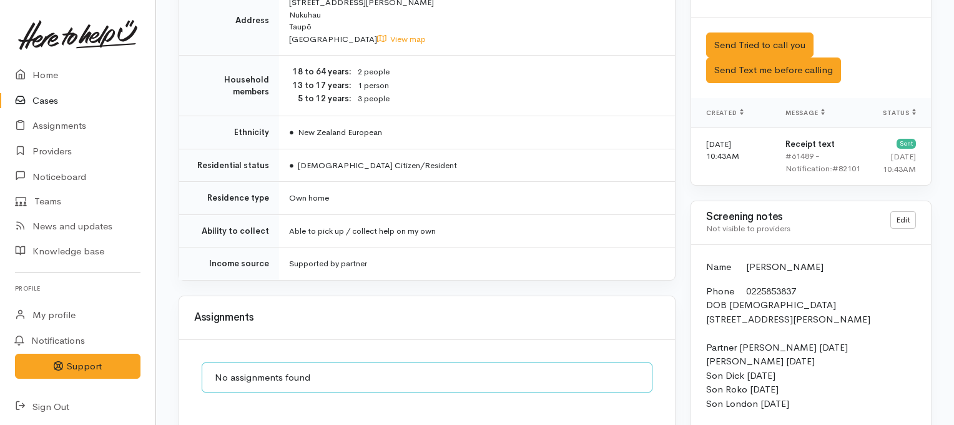
scroll to position [932, 0]
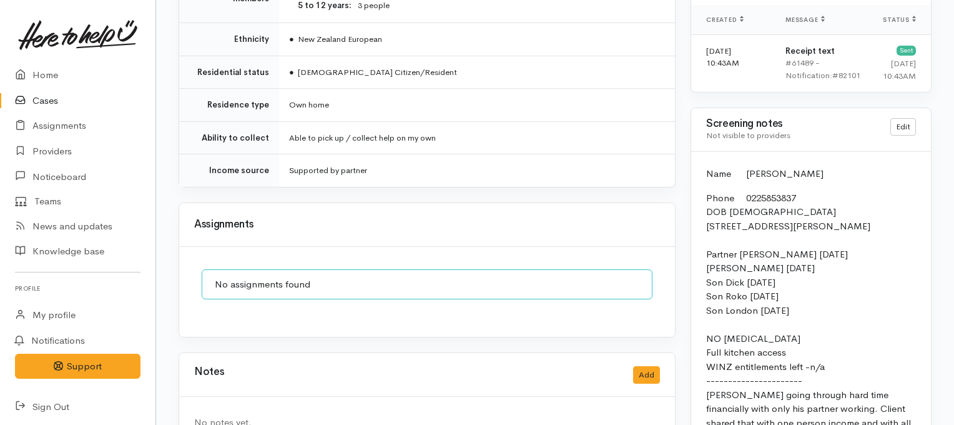
scroll to position [1029, 0]
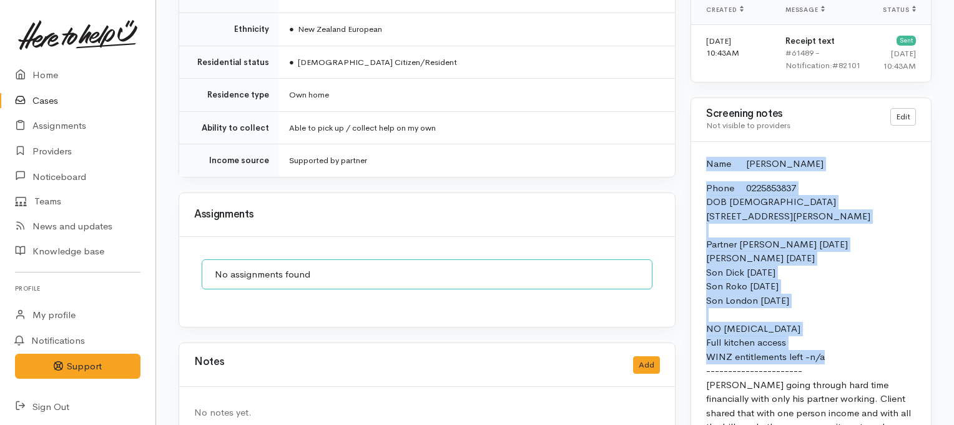
drag, startPoint x: 838, startPoint y: 354, endPoint x: 699, endPoint y: 148, distance: 248.4
click at [699, 148] on div "Name Shaun Walshe Phone 0225853837 DOB 13/09/1980 73 Woodward Street, Nukuhau, …" at bounding box center [811, 349] width 240 height 415
copy div "Name Shaun Walshe Phone 0225853837 DOB 13/09/1980 73 Woodward Street, Nukuhau, …"
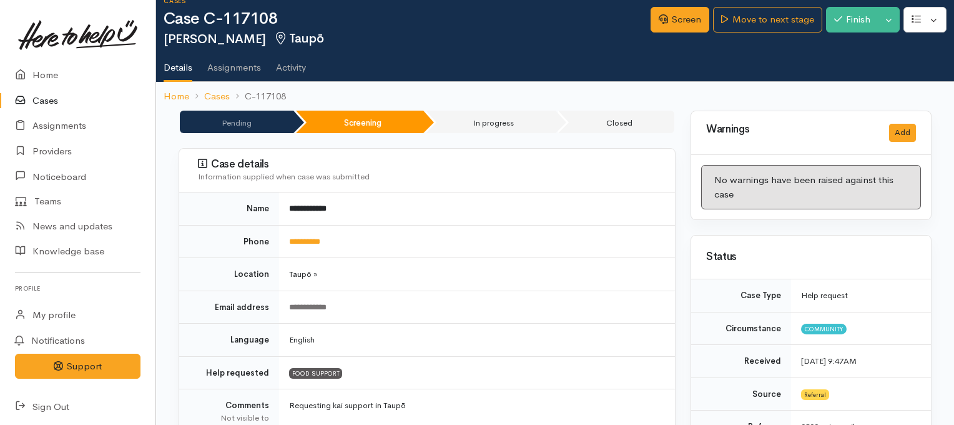
scroll to position [0, 0]
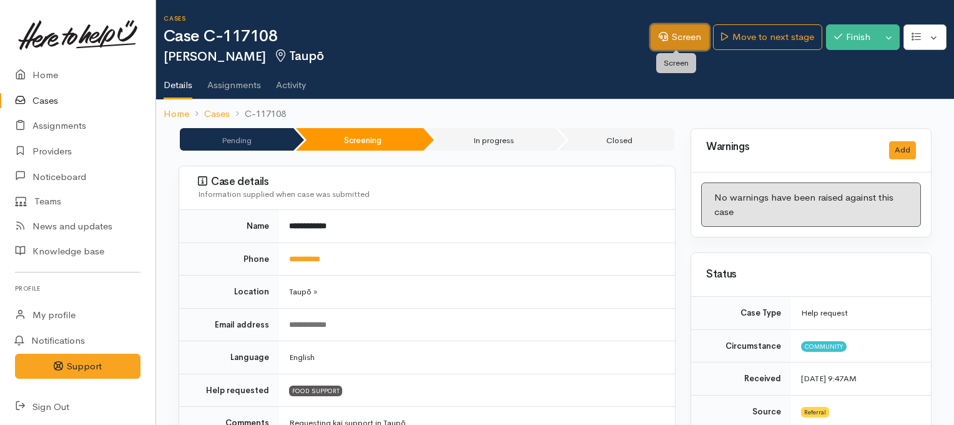
click at [679, 42] on link "Screen" at bounding box center [680, 37] width 59 height 26
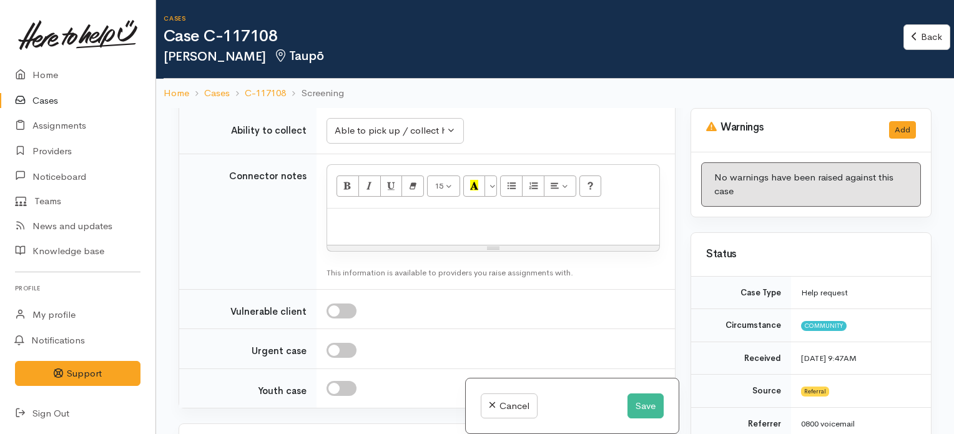
scroll to position [1047, 0]
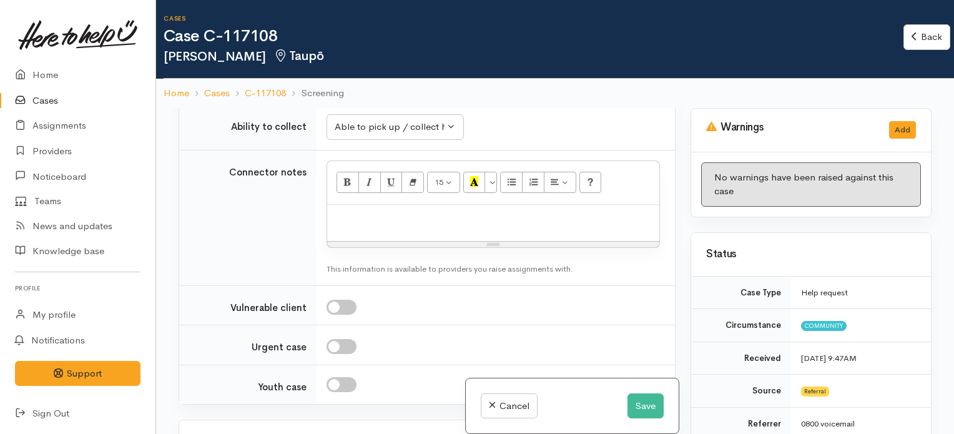
click at [538, 224] on div at bounding box center [493, 223] width 332 height 37
paste div
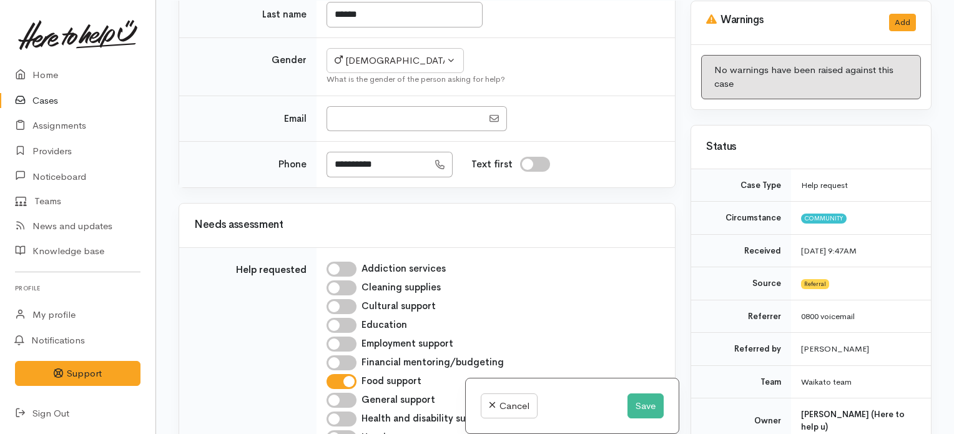
scroll to position [1803, 0]
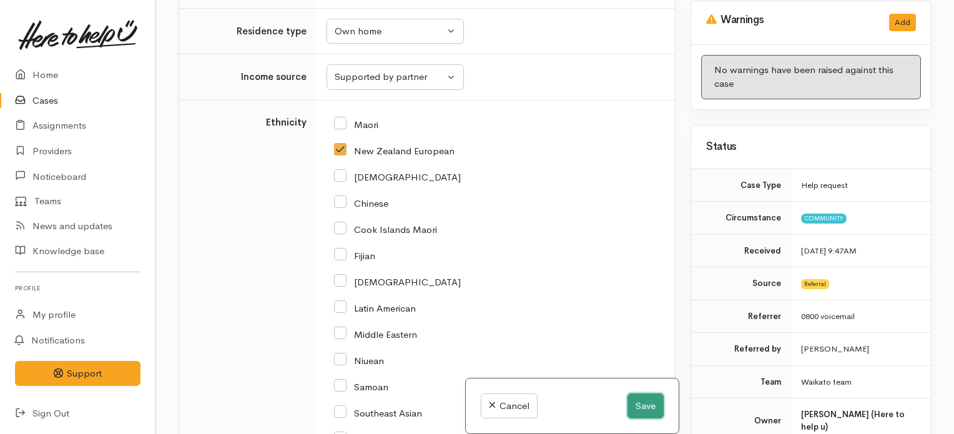
click at [636, 403] on button "Save" at bounding box center [646, 406] width 36 height 26
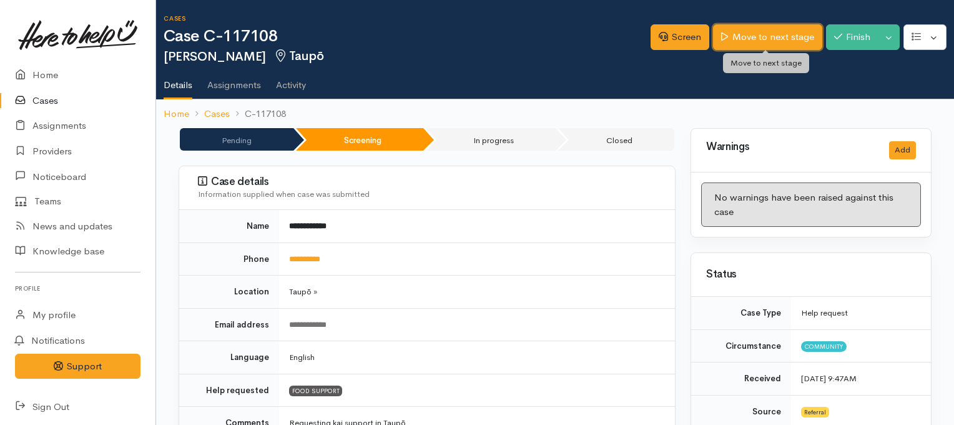
click at [782, 31] on link "Move to next stage" at bounding box center [767, 37] width 109 height 26
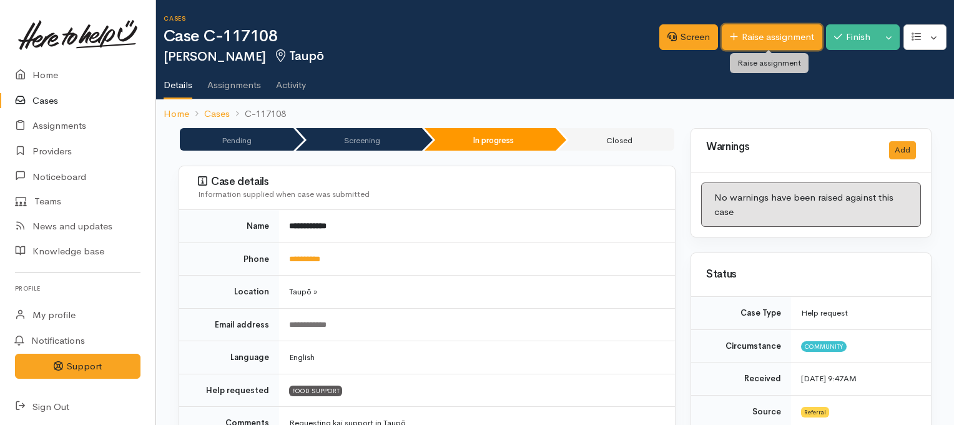
click at [761, 36] on link "Raise assignment" at bounding box center [772, 37] width 101 height 26
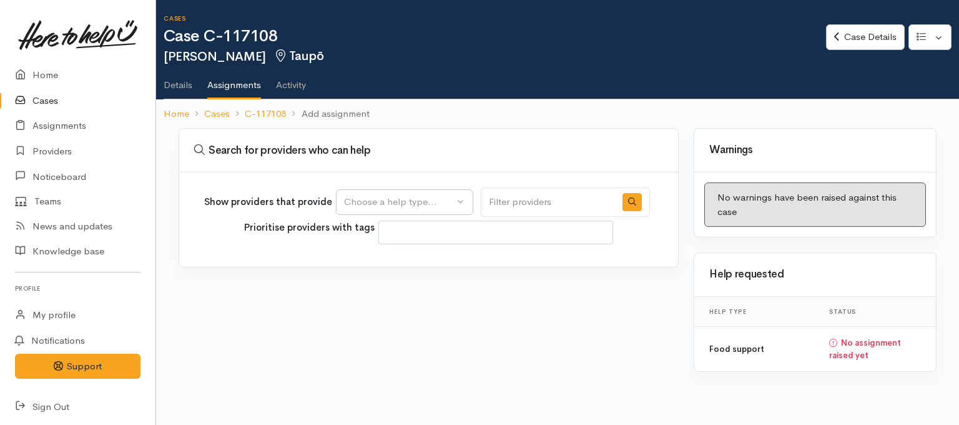
select select
click at [412, 197] on div "Choose a help type..." at bounding box center [399, 202] width 110 height 14
click at [383, 257] on span "Food support" at bounding box center [381, 261] width 58 height 14
select select "3"
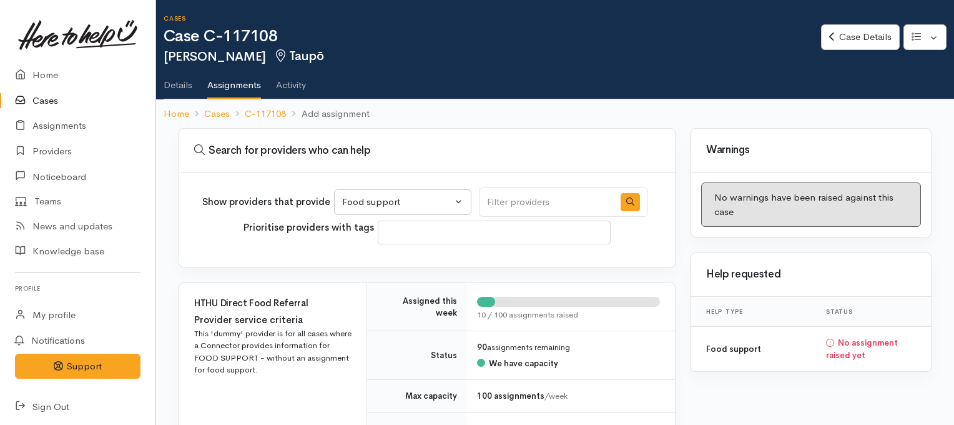
click at [179, 79] on link "Details" at bounding box center [178, 80] width 29 height 35
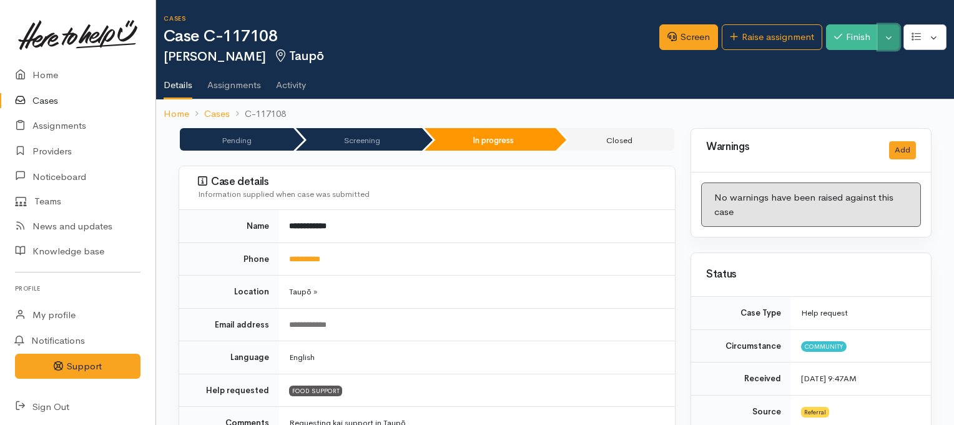
click at [890, 37] on button "Toggle Dropdown" at bounding box center [889, 37] width 22 height 26
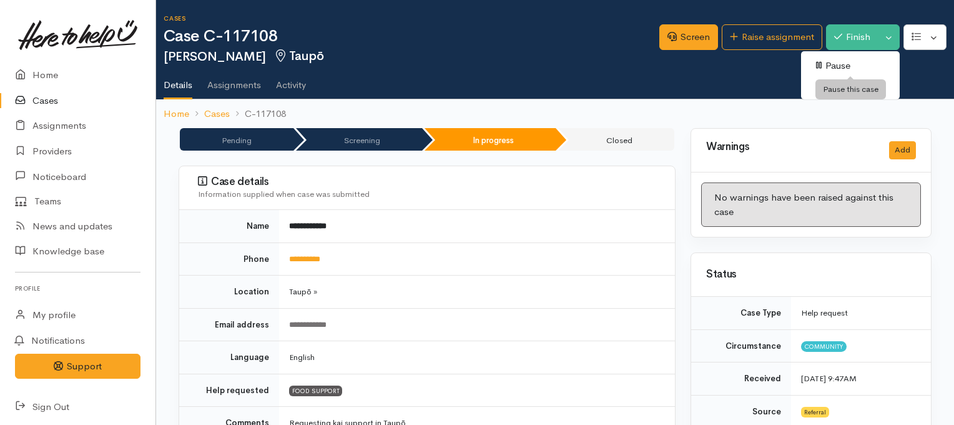
click at [832, 66] on link "Pause" at bounding box center [850, 65] width 99 height 19
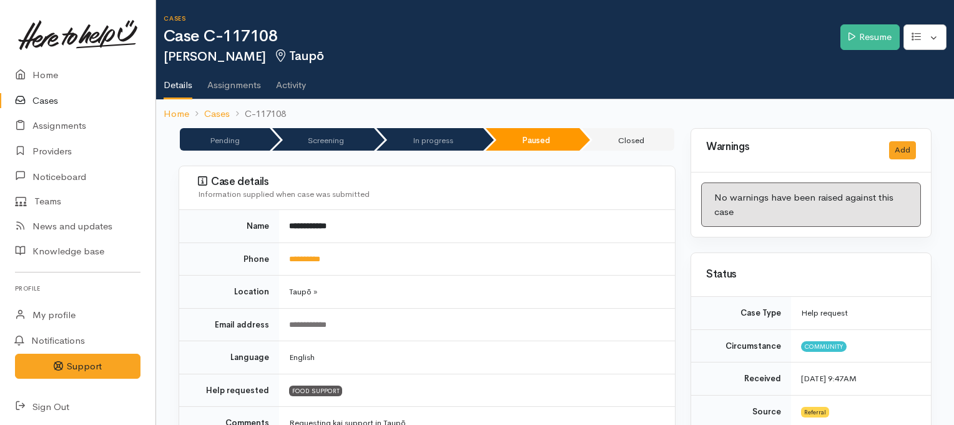
click at [48, 98] on link "Cases" at bounding box center [77, 101] width 155 height 26
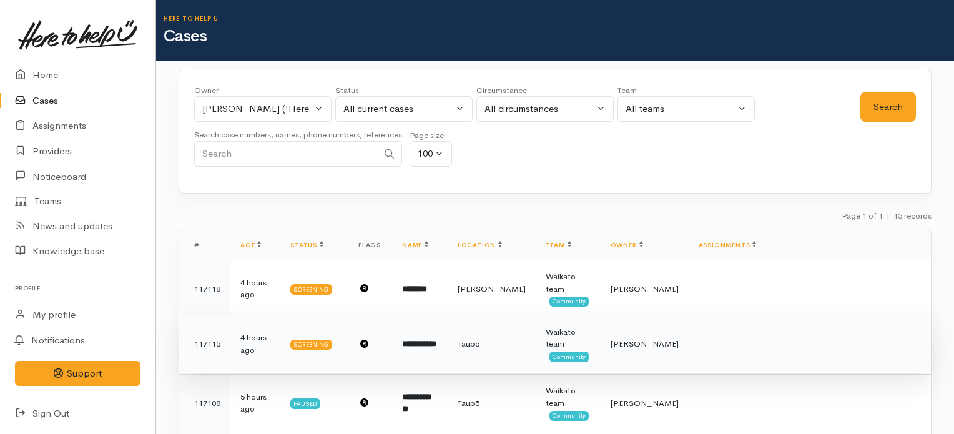
click at [426, 341] on b "**********" at bounding box center [419, 344] width 34 height 8
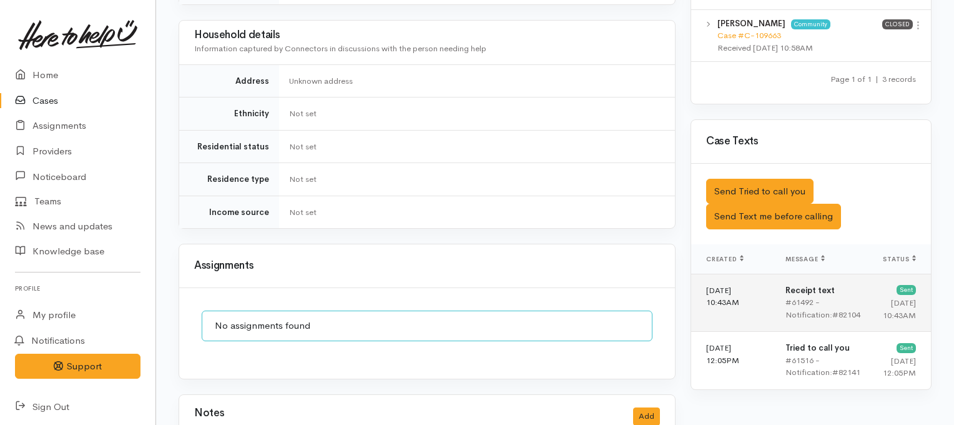
scroll to position [862, 0]
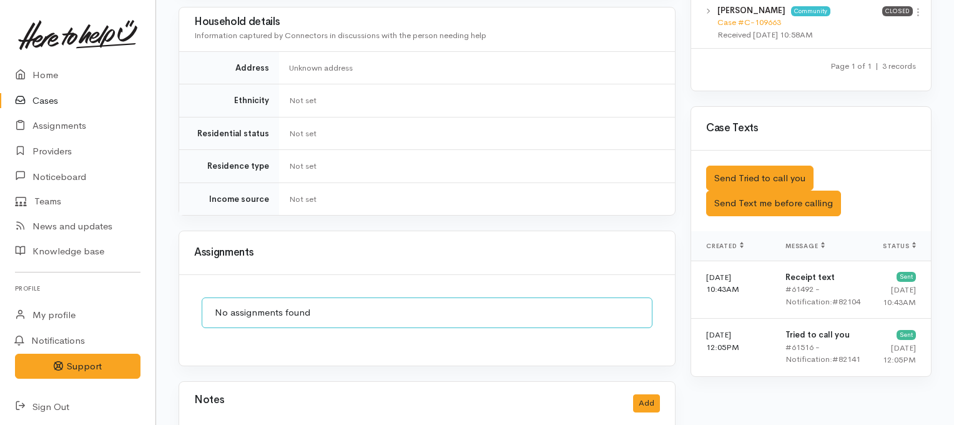
drag, startPoint x: 959, startPoint y: 19, endPoint x: 932, endPoint y: 330, distance: 312.8
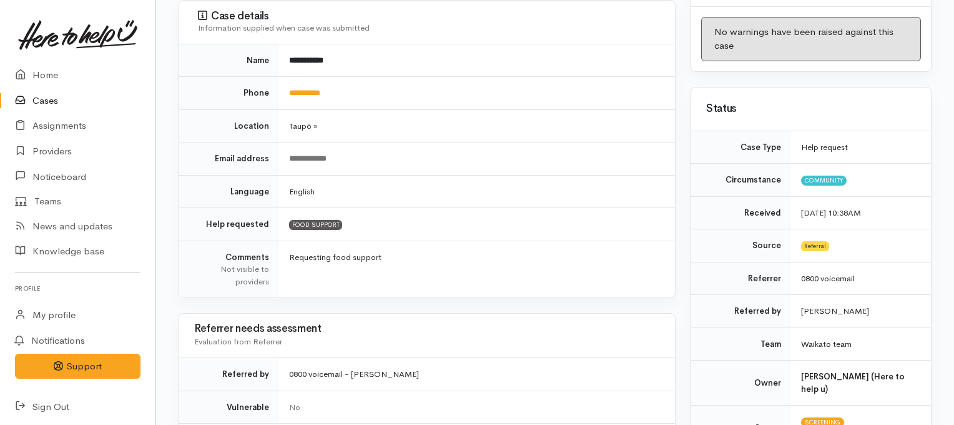
scroll to position [161, 0]
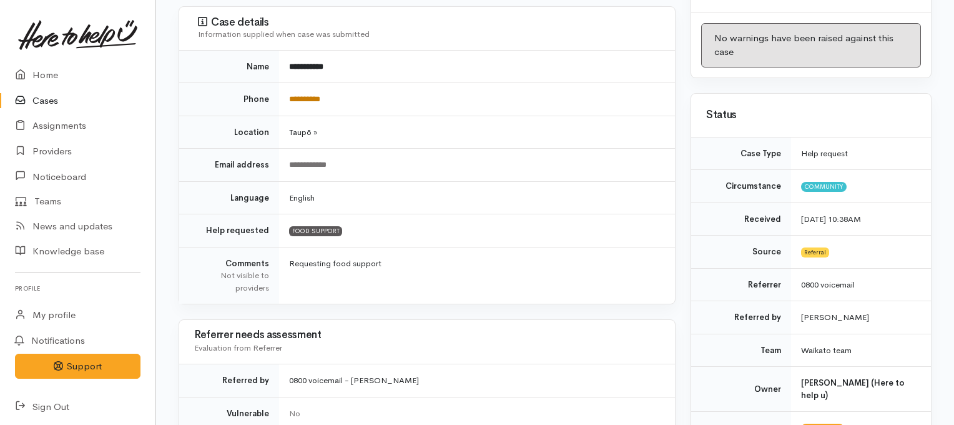
click at [308, 98] on link "**********" at bounding box center [304, 99] width 31 height 8
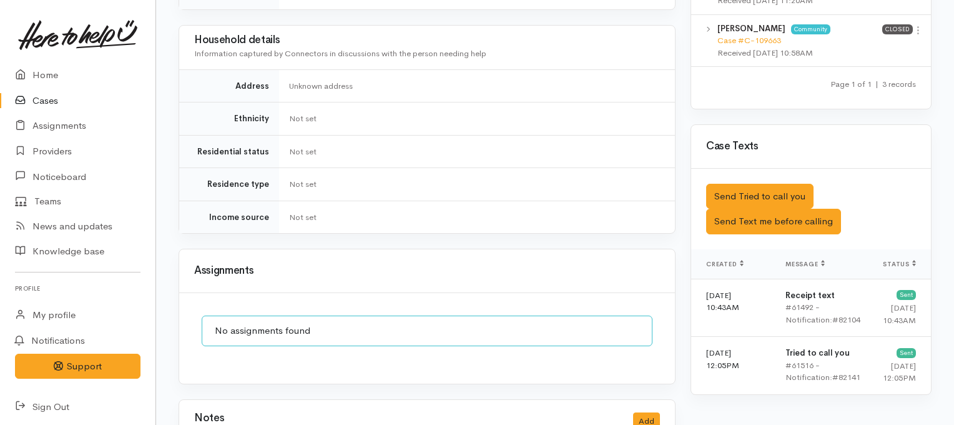
scroll to position [842, 0]
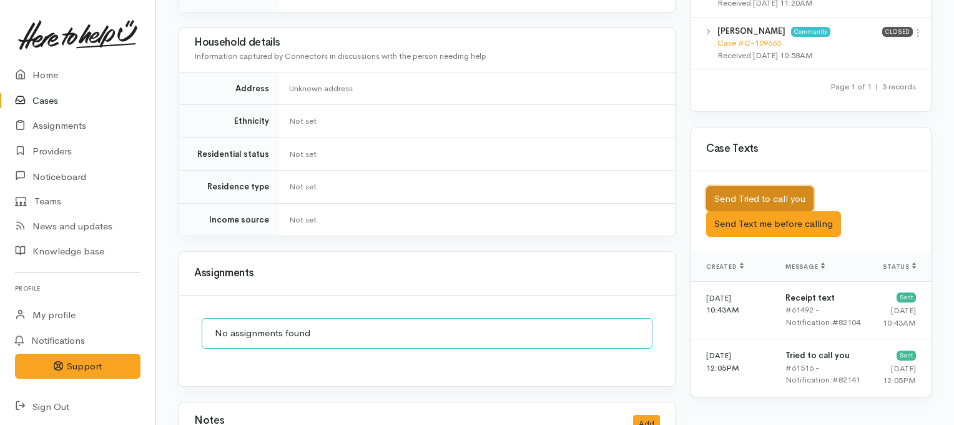
click at [757, 186] on button "Send Tried to call you" at bounding box center [759, 199] width 107 height 26
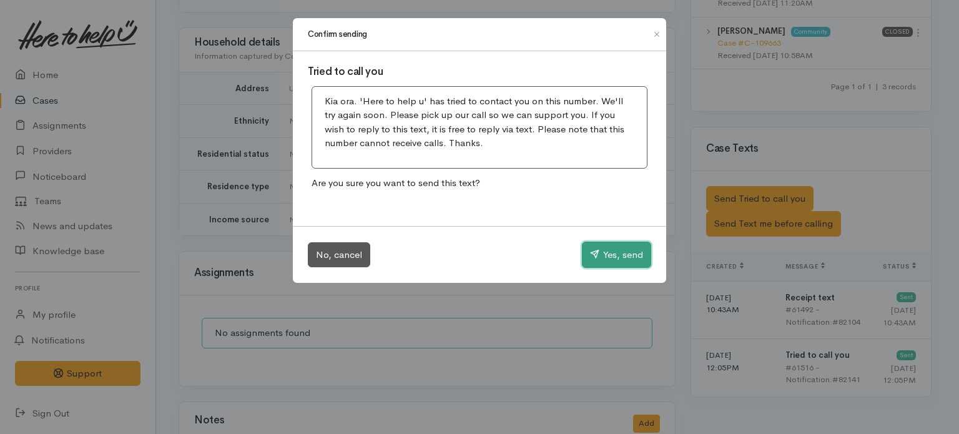
click at [613, 259] on button "Yes, send" at bounding box center [616, 255] width 69 height 26
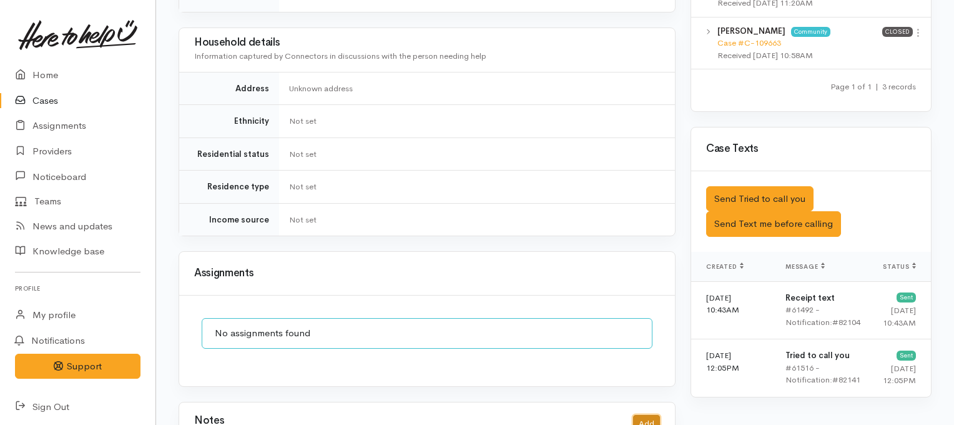
click at [645, 415] on button "Add" at bounding box center [646, 424] width 27 height 18
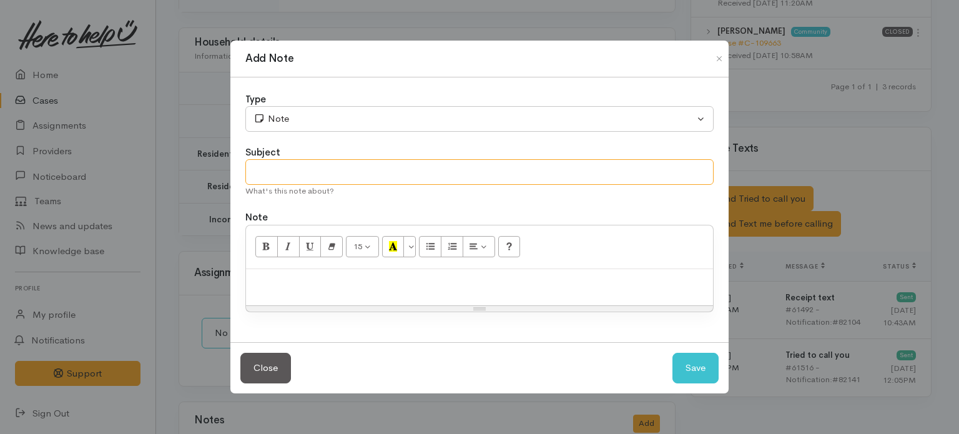
click at [497, 175] on input "text" at bounding box center [479, 172] width 468 height 26
type input "Tried phone contact"
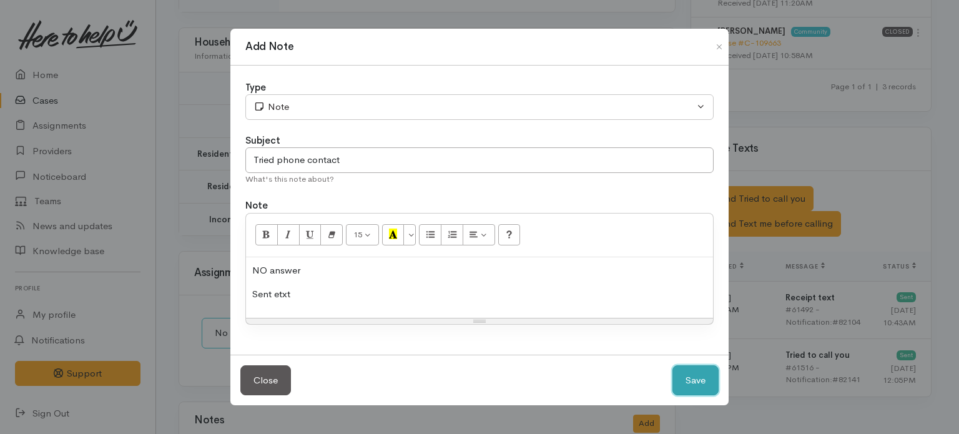
click at [698, 381] on button "Save" at bounding box center [696, 380] width 46 height 31
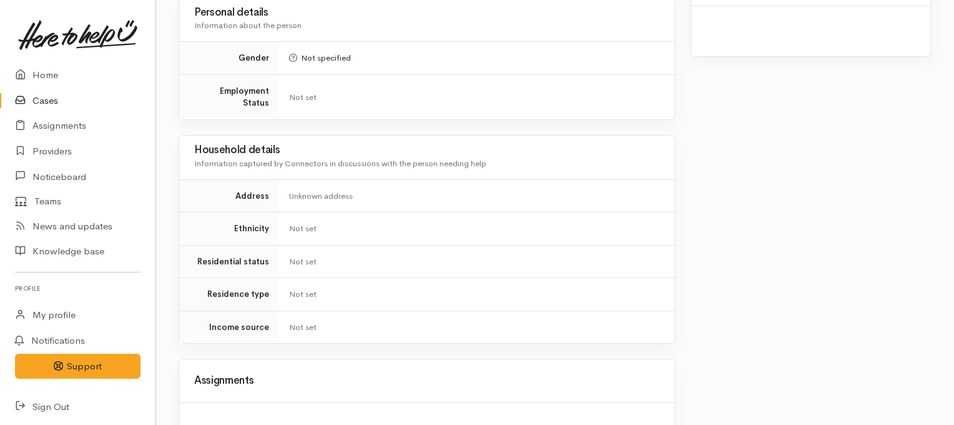
scroll to position [842, 0]
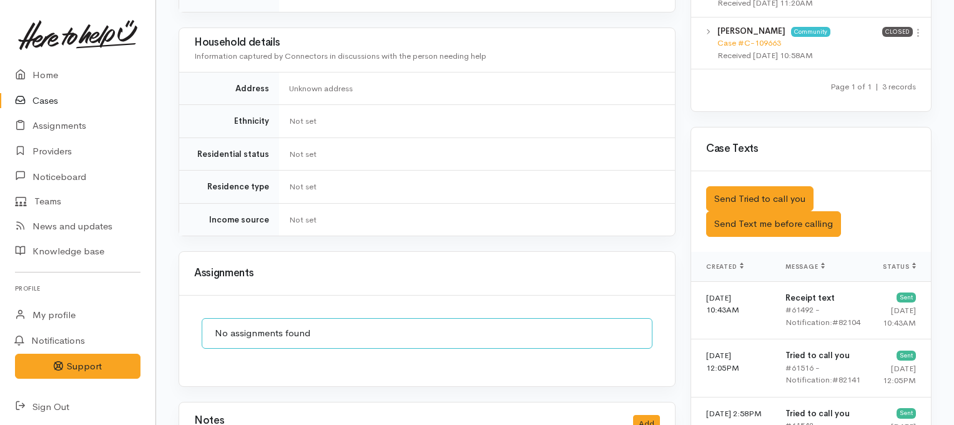
click at [35, 97] on link "Cases" at bounding box center [77, 101] width 155 height 26
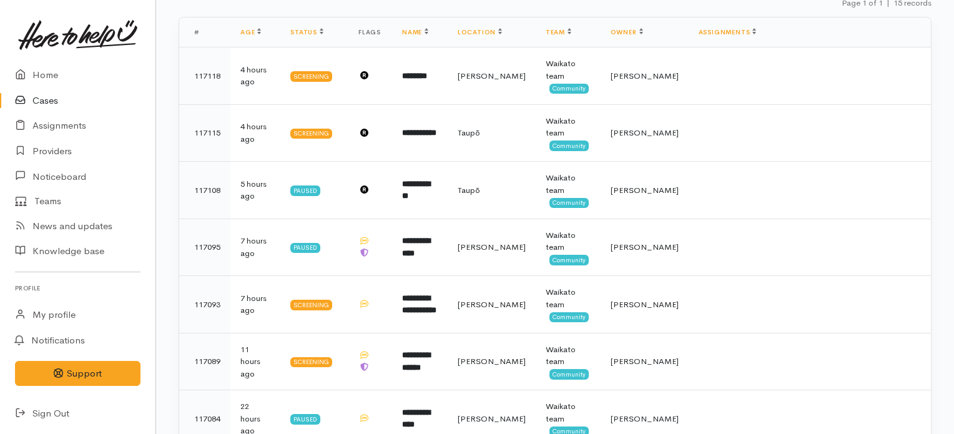
scroll to position [195, 0]
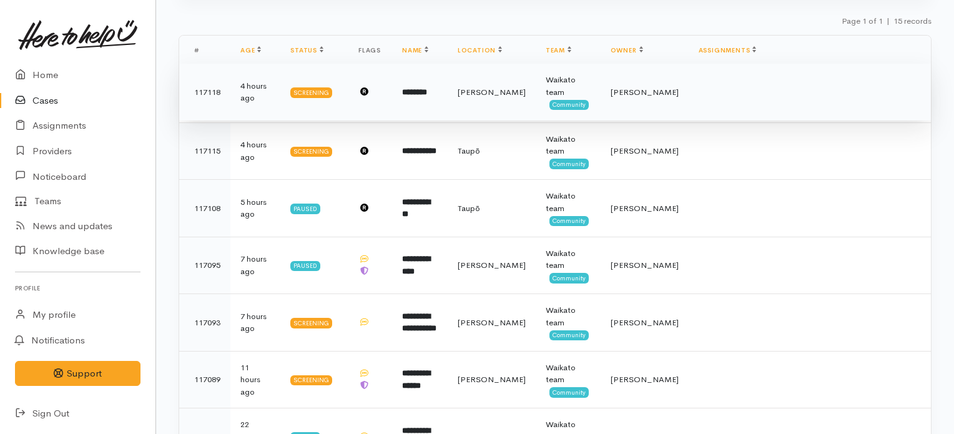
click at [448, 101] on td "********" at bounding box center [420, 92] width 56 height 57
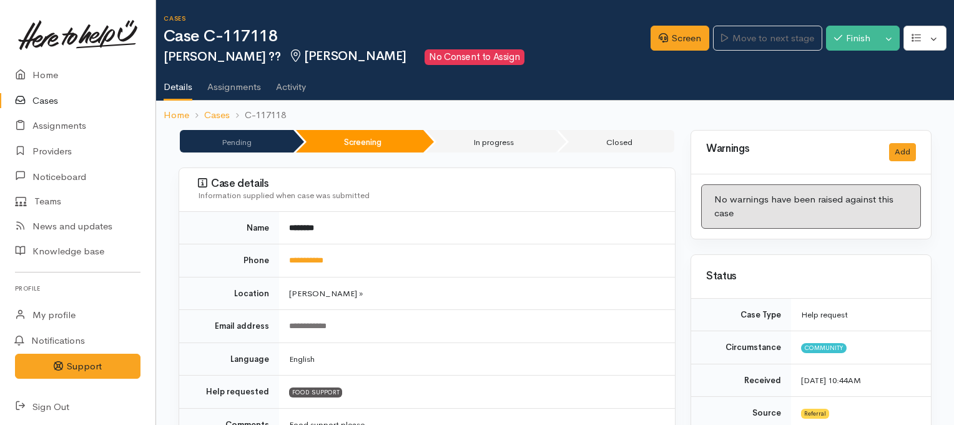
drag, startPoint x: 0, startPoint y: 0, endPoint x: 959, endPoint y: 101, distance: 963.8
click at [954, 101] on html "Support Feedback I've got something to say" at bounding box center [477, 212] width 954 height 425
click at [50, 102] on link "Cases" at bounding box center [77, 101] width 155 height 26
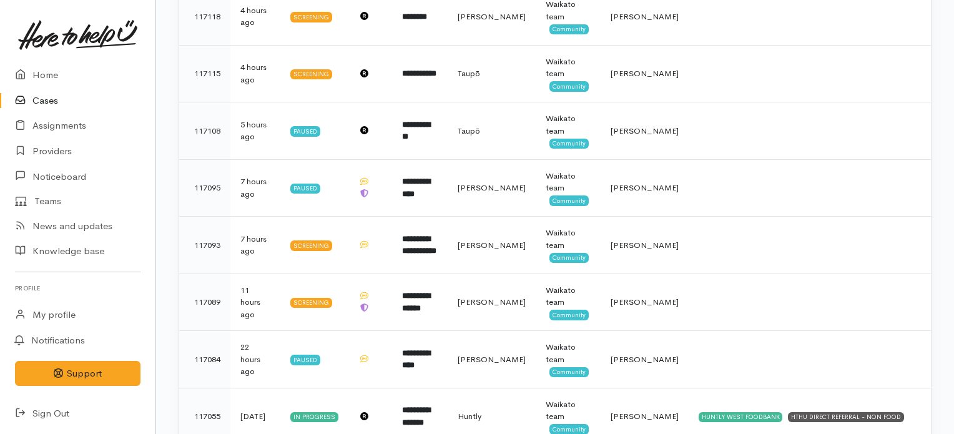
scroll to position [270, 0]
